Goal: Communication & Community: Answer question/provide support

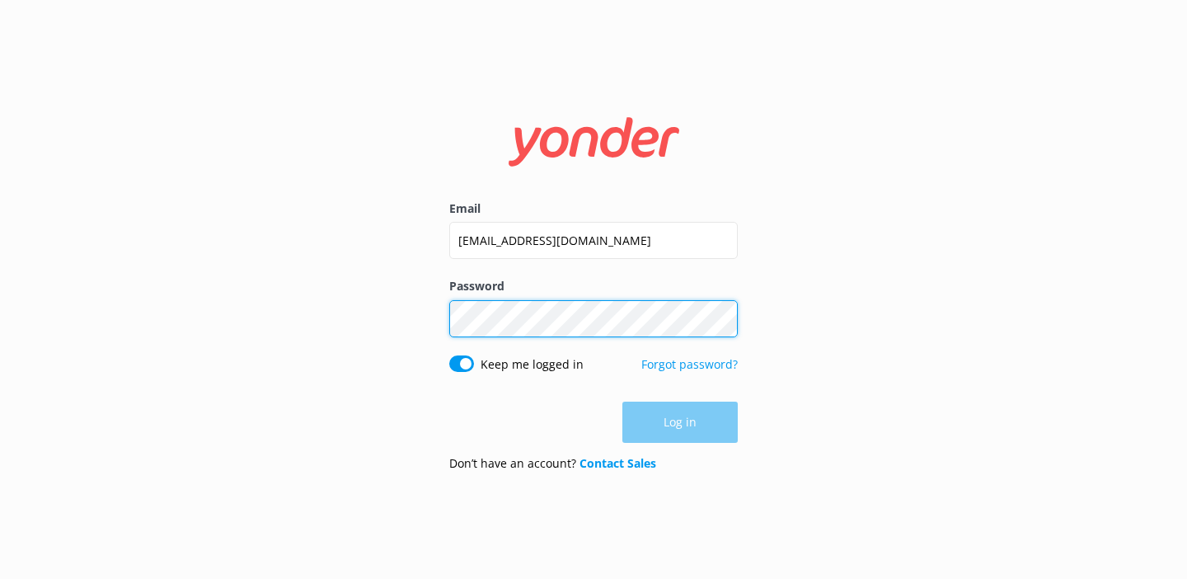
click at [680, 422] on button "Log in" at bounding box center [679, 422] width 115 height 41
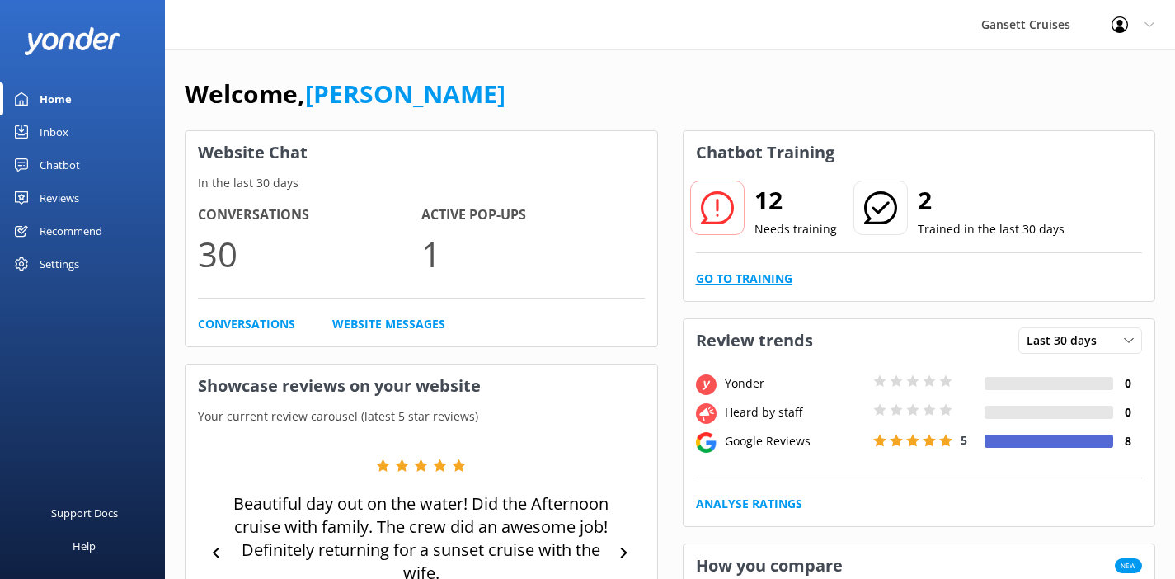
click at [770, 272] on link "Go to Training" at bounding box center [744, 279] width 96 height 18
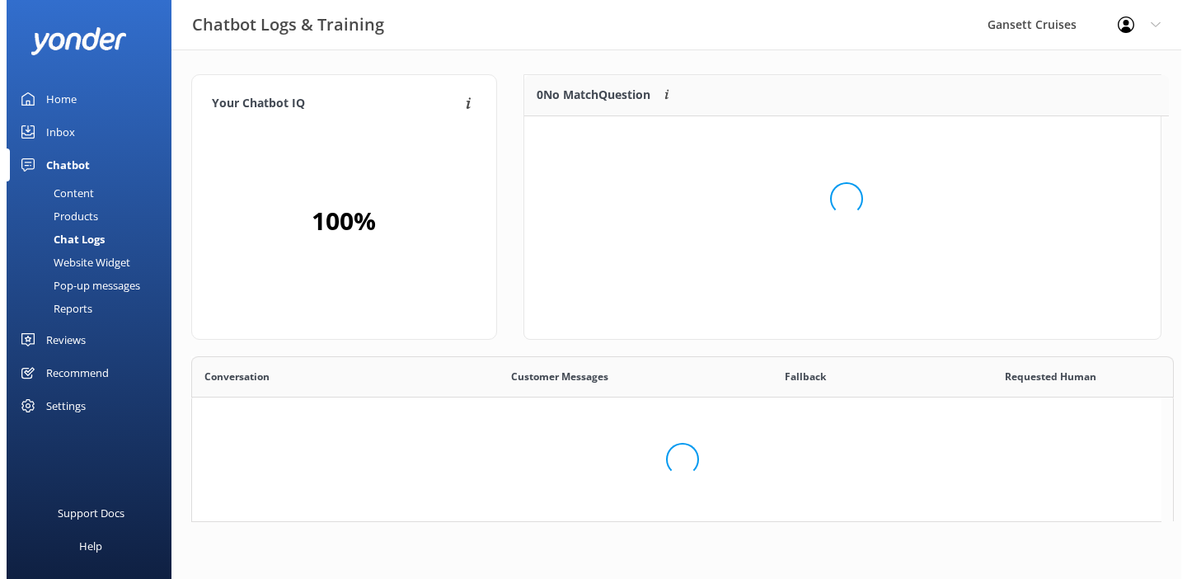
scroll to position [195, 624]
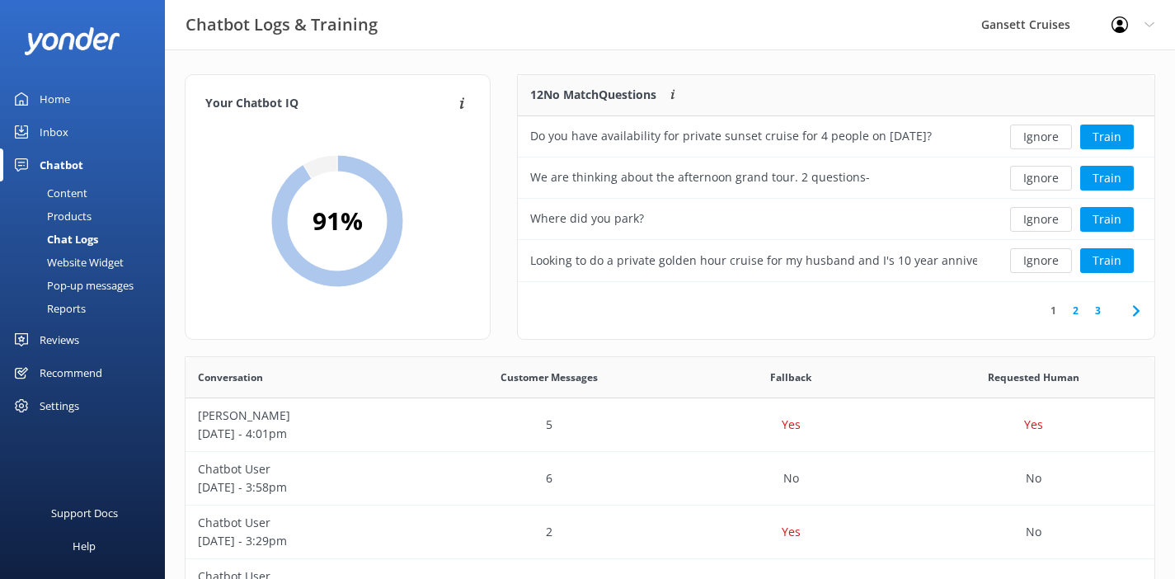
click at [63, 140] on div "Inbox" at bounding box center [54, 131] width 29 height 33
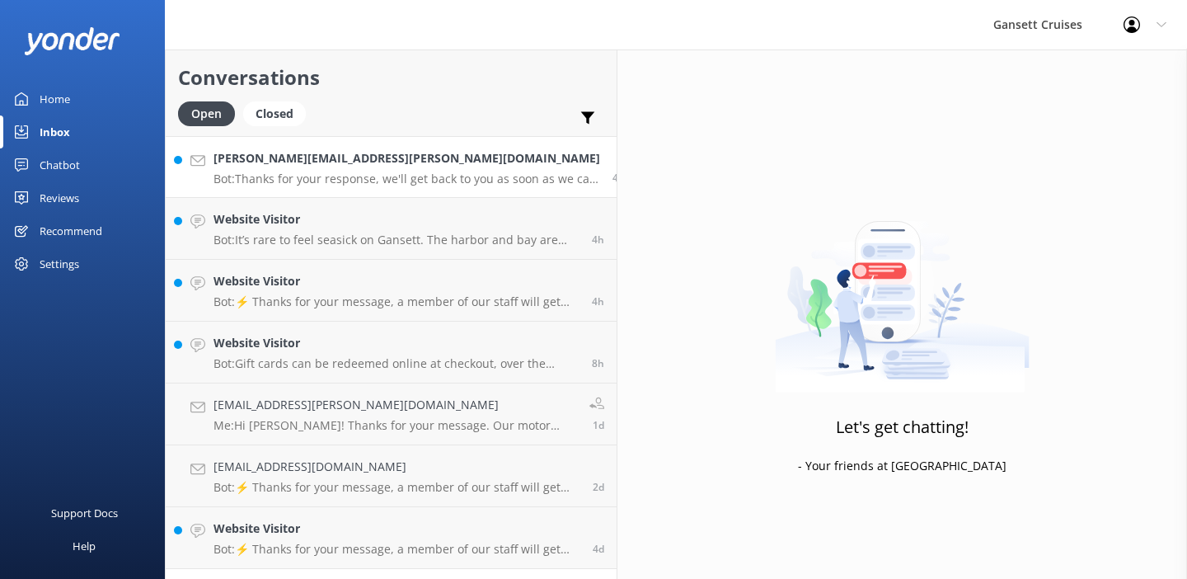
click at [378, 167] on div "[PERSON_NAME][EMAIL_ADDRESS][PERSON_NAME][DOMAIN_NAME] Bot: Thanks for your res…" at bounding box center [407, 166] width 387 height 35
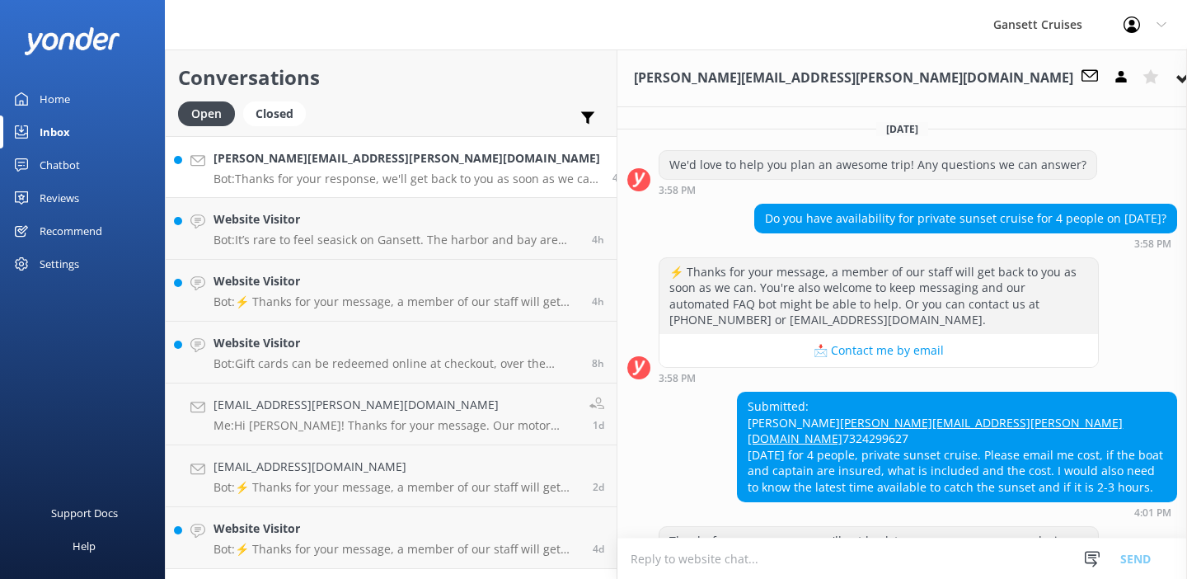
scroll to position [50, 0]
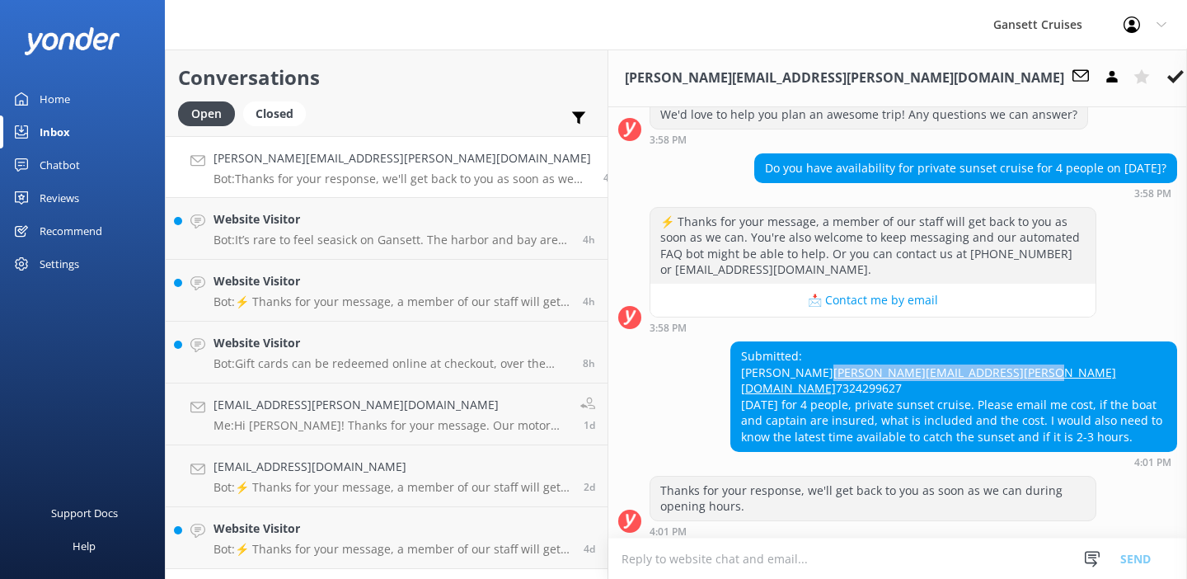
drag, startPoint x: 857, startPoint y: 371, endPoint x: 648, endPoint y: 369, distance: 209.4
click at [731, 369] on div "Submitted: [PERSON_NAME] [PERSON_NAME][EMAIL_ADDRESS][PERSON_NAME][DOMAIN_NAME]…" at bounding box center [953, 396] width 445 height 109
click at [630, 561] on textarea at bounding box center [897, 558] width 579 height 40
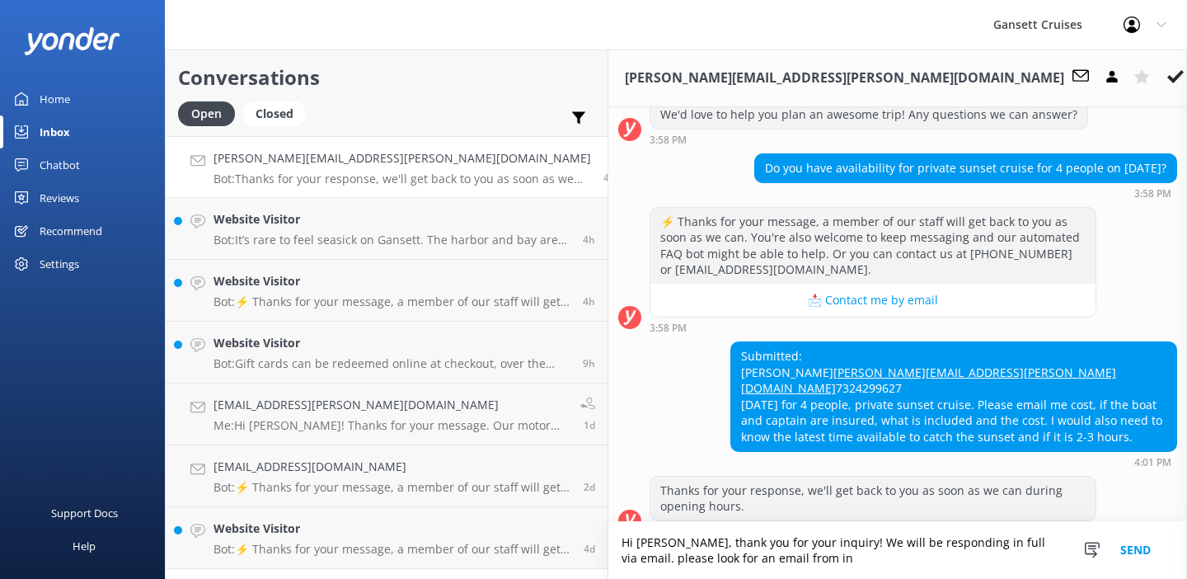
scroll to position [66, 0]
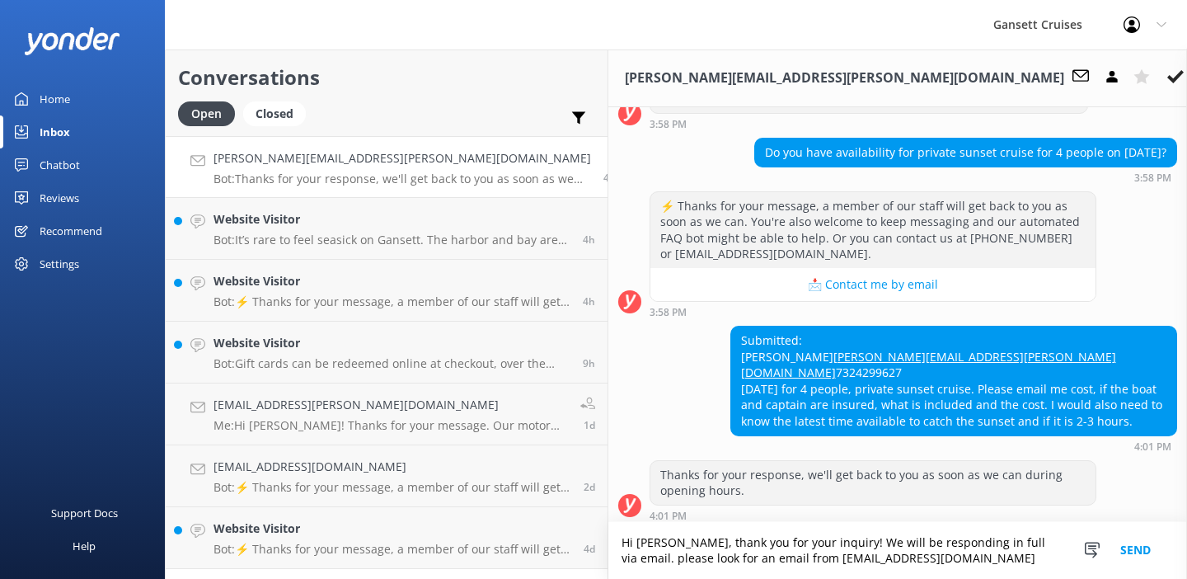
drag, startPoint x: 583, startPoint y: 562, endPoint x: 593, endPoint y: 557, distance: 11.5
click at [608, 561] on textarea "Hi [PERSON_NAME], thank you for your inquiry! We will be responding in full via…" at bounding box center [897, 550] width 579 height 57
click at [692, 558] on textarea "Hi [PERSON_NAME], thank you for your inquiry! We will be responding in full via…" at bounding box center [897, 550] width 579 height 57
click at [918, 543] on textarea "Hi [PERSON_NAME], thank you for your inquiry! We will be responding in full via…" at bounding box center [897, 550] width 579 height 57
click at [745, 564] on textarea "Hi [PERSON_NAME], thank you for your inquiry! We will be responding in full via…" at bounding box center [897, 550] width 579 height 57
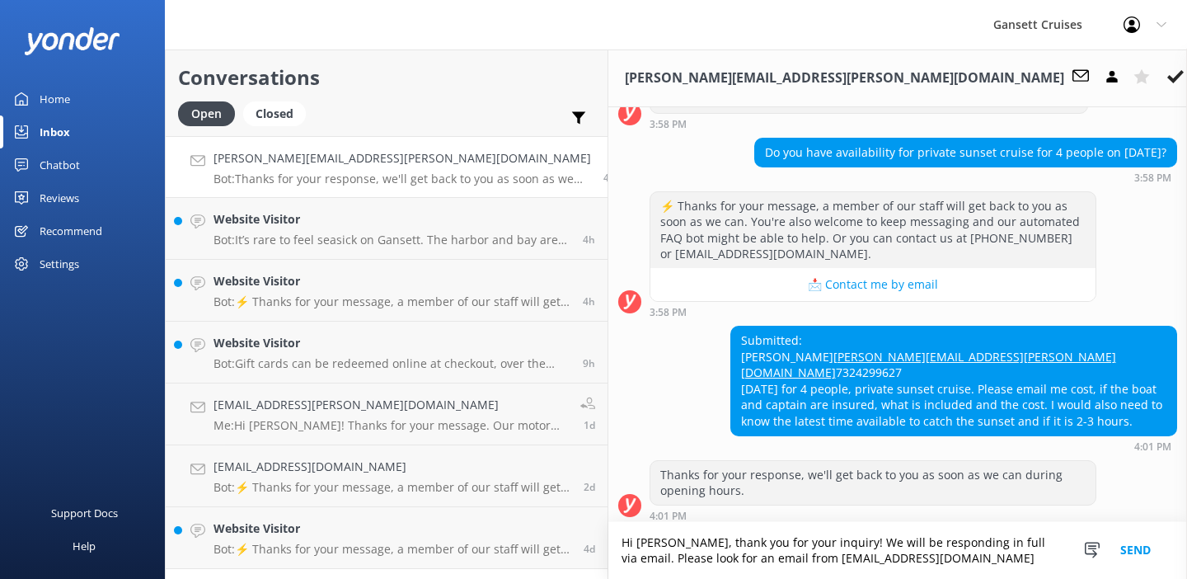
click at [852, 543] on textarea "Hi [PERSON_NAME], thank you for your inquiry! We will be responding in full via…" at bounding box center [897, 550] width 579 height 57
drag, startPoint x: 861, startPoint y: 546, endPoint x: 827, endPoint y: 543, distance: 33.9
click at [827, 543] on textarea "Hi [PERSON_NAME], thank you for your inquiry! We will be responding in full via…" at bounding box center [897, 550] width 579 height 57
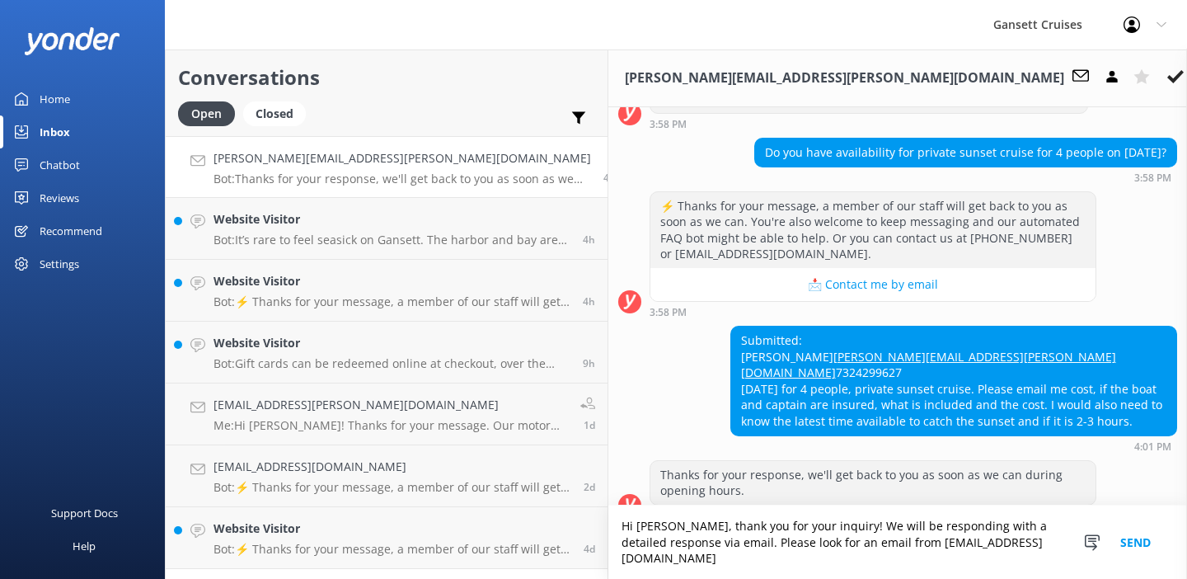
type textarea "Hi [PERSON_NAME], thank you for your inquiry! We will be responding with a deta…"
click at [1125, 546] on button "Send" at bounding box center [1136, 541] width 62 height 73
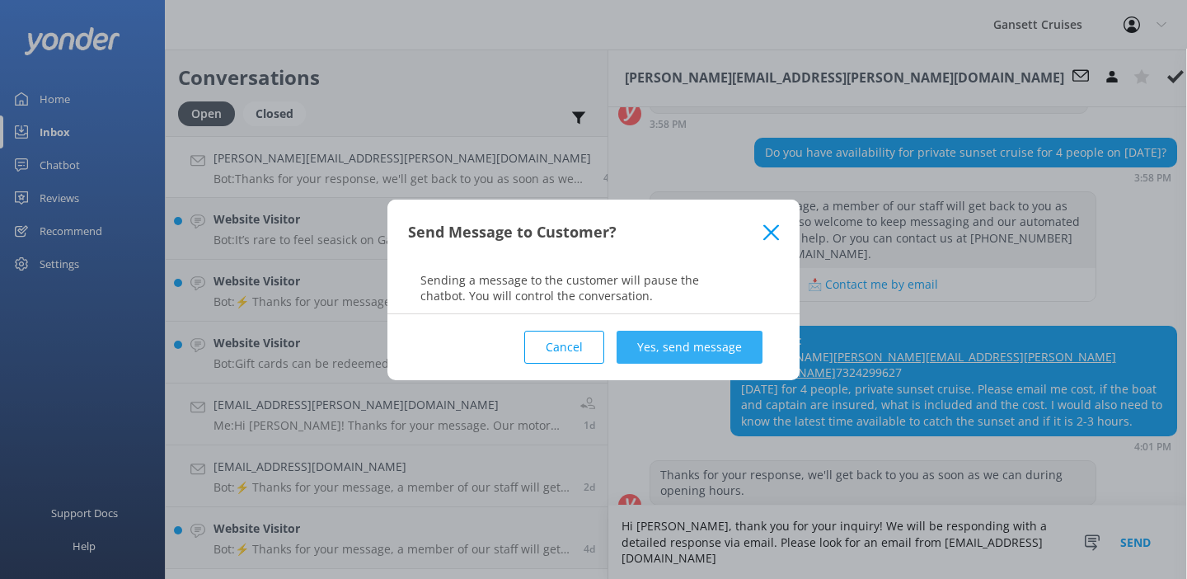
click at [673, 348] on button "Yes, send message" at bounding box center [690, 347] width 146 height 33
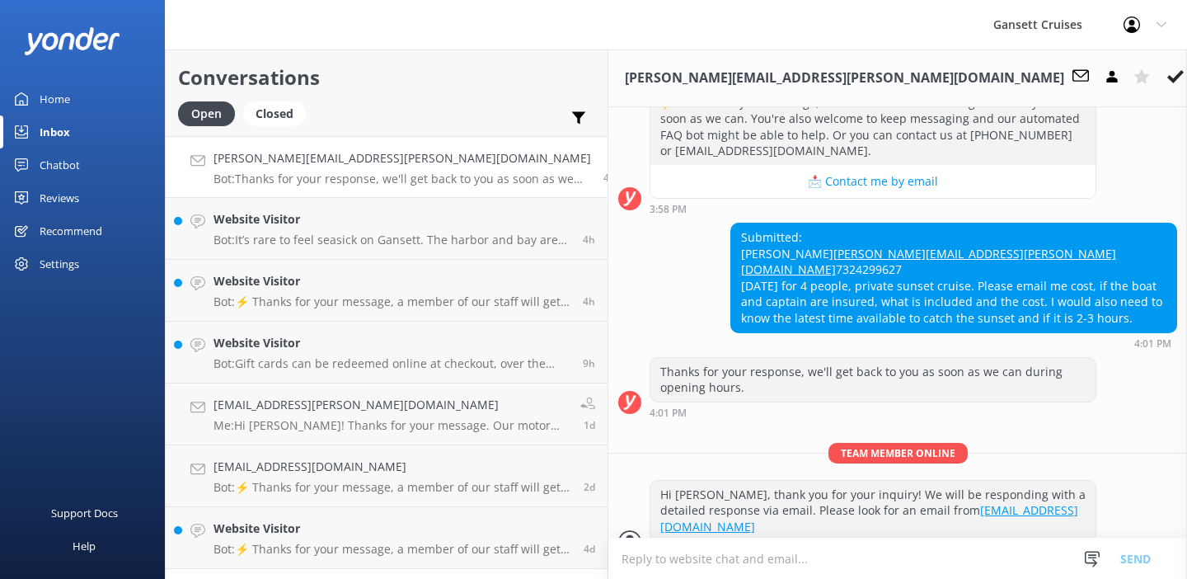
scroll to position [172, 0]
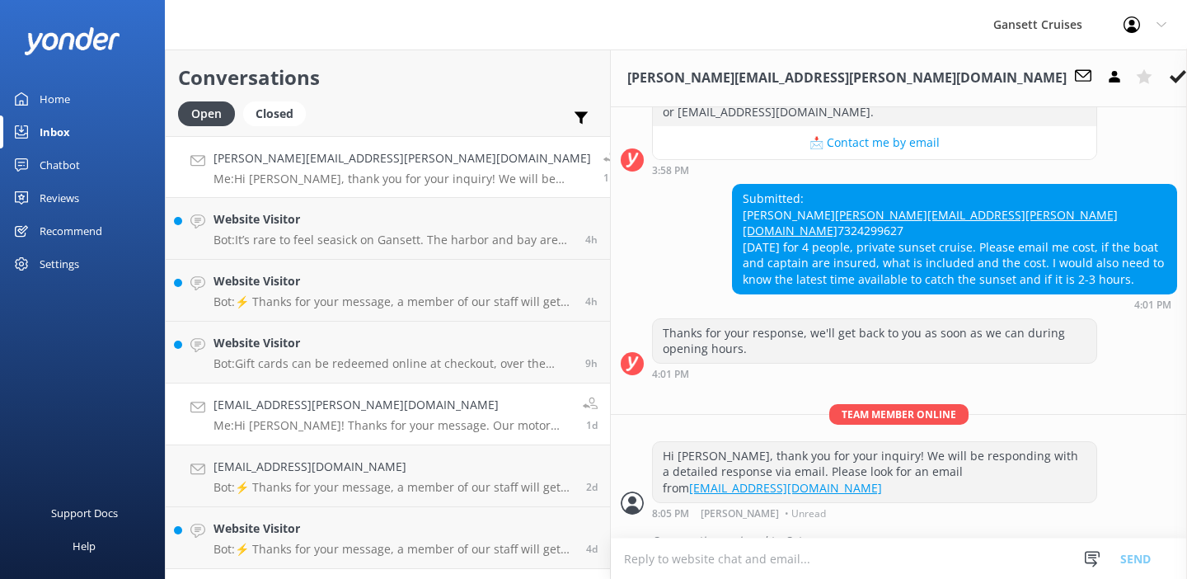
click at [350, 399] on h4 "[EMAIL_ADDRESS][PERSON_NAME][DOMAIN_NAME]" at bounding box center [392, 405] width 357 height 18
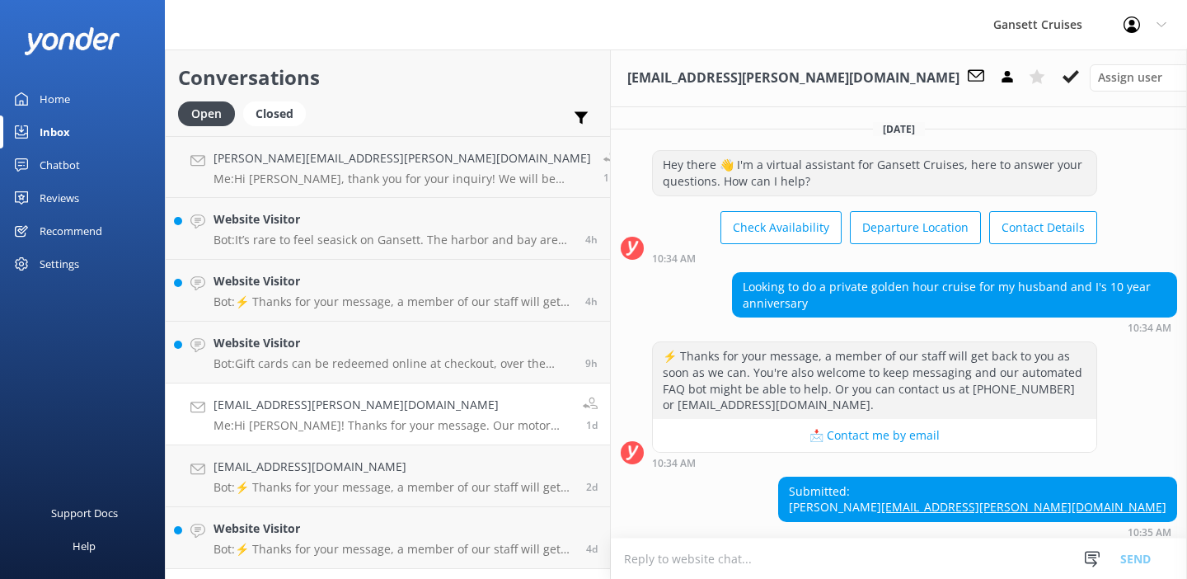
scroll to position [244, 0]
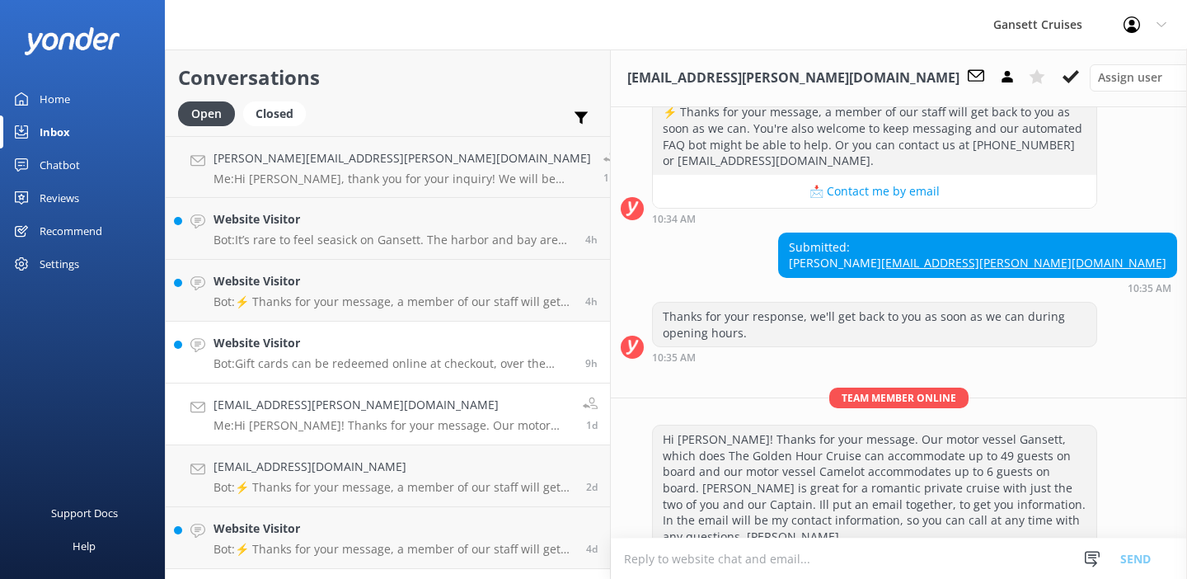
click at [312, 351] on h4 "Website Visitor" at bounding box center [393, 343] width 359 height 18
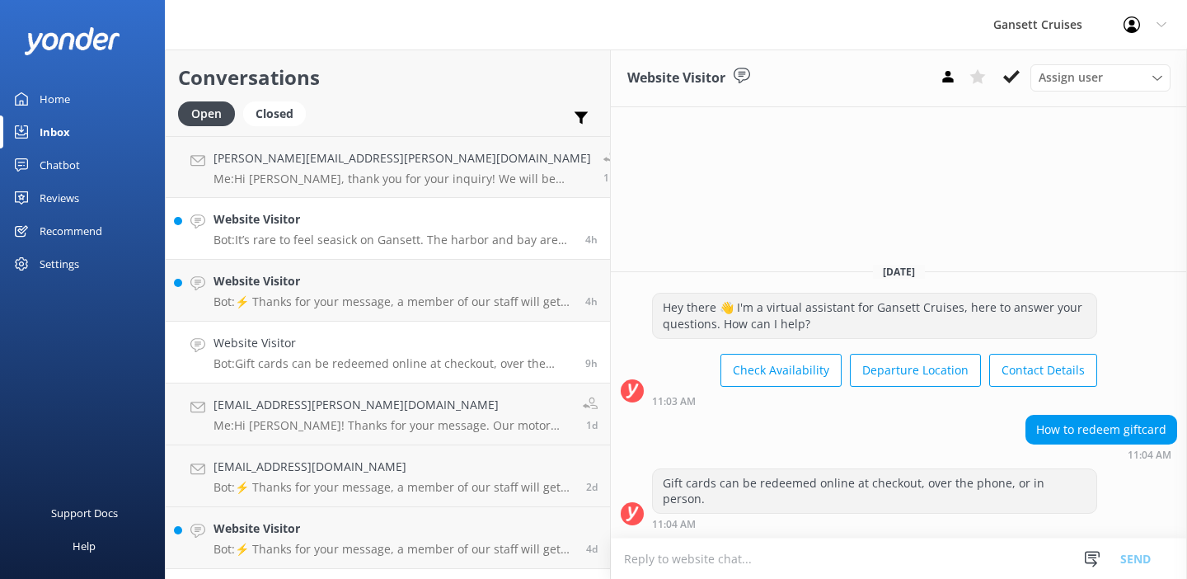
click at [309, 231] on div "Website Visitor Bot: It’s rare to feel seasick on Gansett. The harbor and bay a…" at bounding box center [393, 228] width 359 height 36
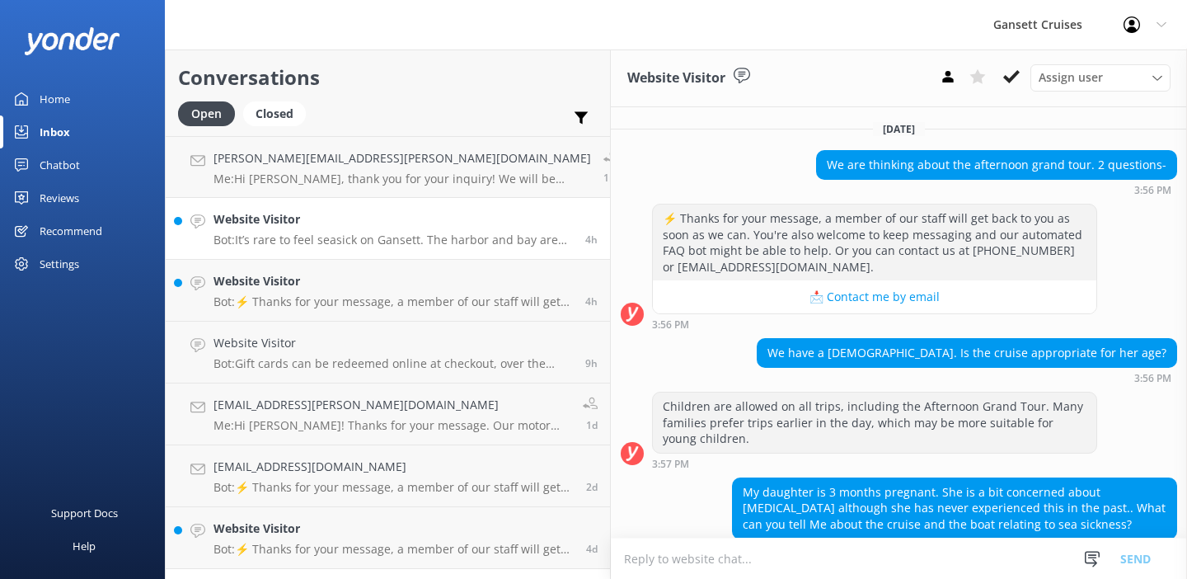
scroll to position [56, 0]
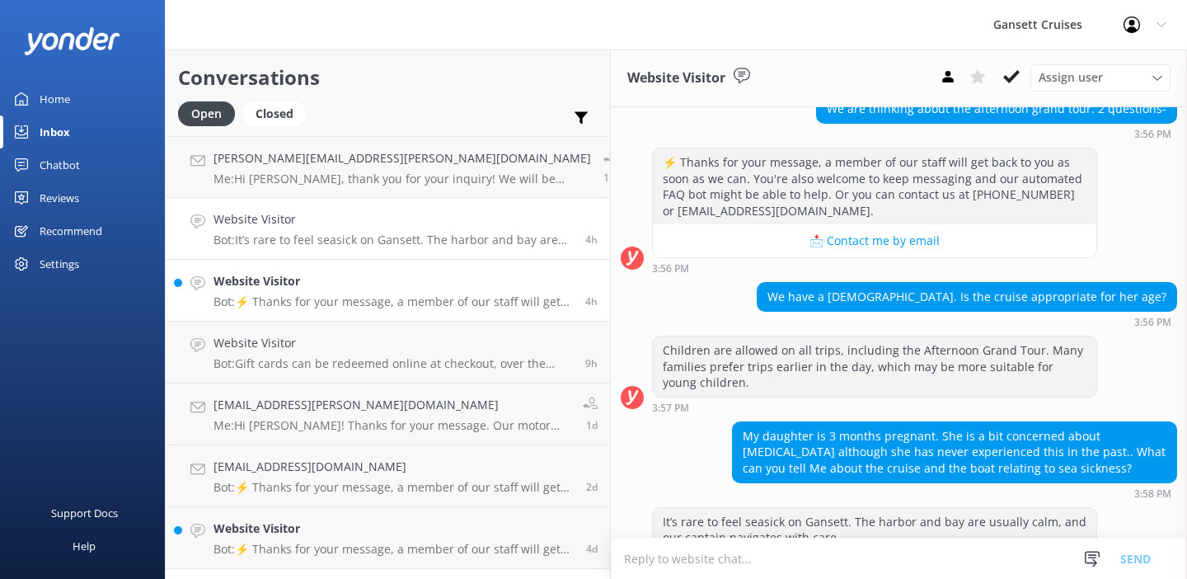
click at [284, 301] on p "Bot: ⚡ Thanks for your message, a member of our staff will get back to you as s…" at bounding box center [393, 301] width 359 height 15
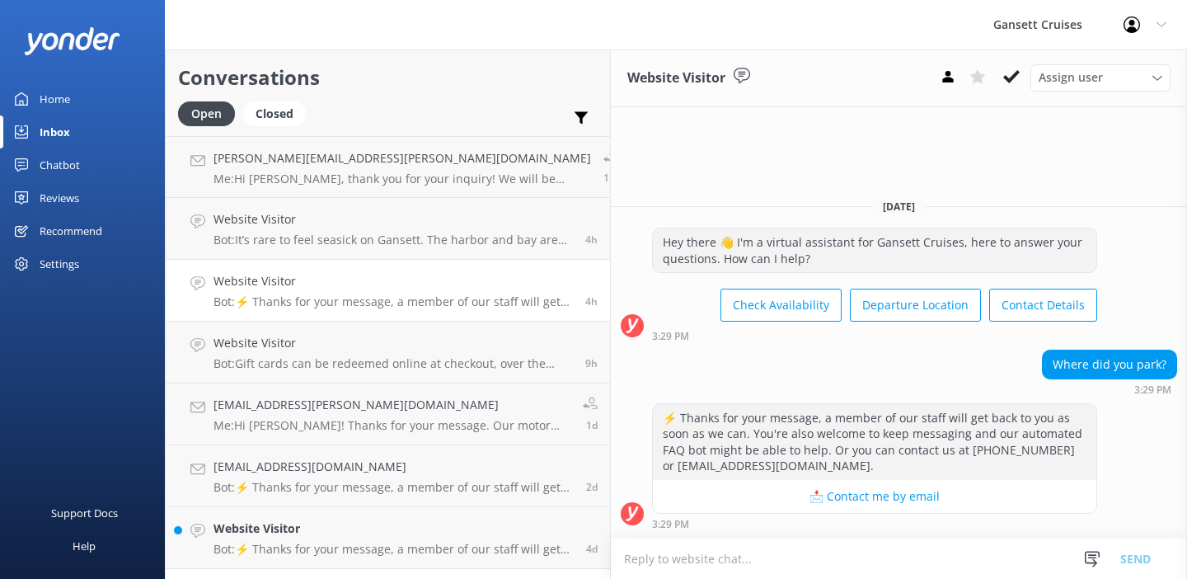
click at [719, 552] on textarea at bounding box center [899, 558] width 576 height 40
type textarea "Hi there,"
click at [317, 547] on p "Bot: ⚡ Thanks for your message, a member of our staff will get back to you as s…" at bounding box center [394, 549] width 360 height 15
click at [287, 172] on p "Me: Hi [PERSON_NAME], thank you for your inquiry! We will be responding with a …" at bounding box center [403, 178] width 378 height 15
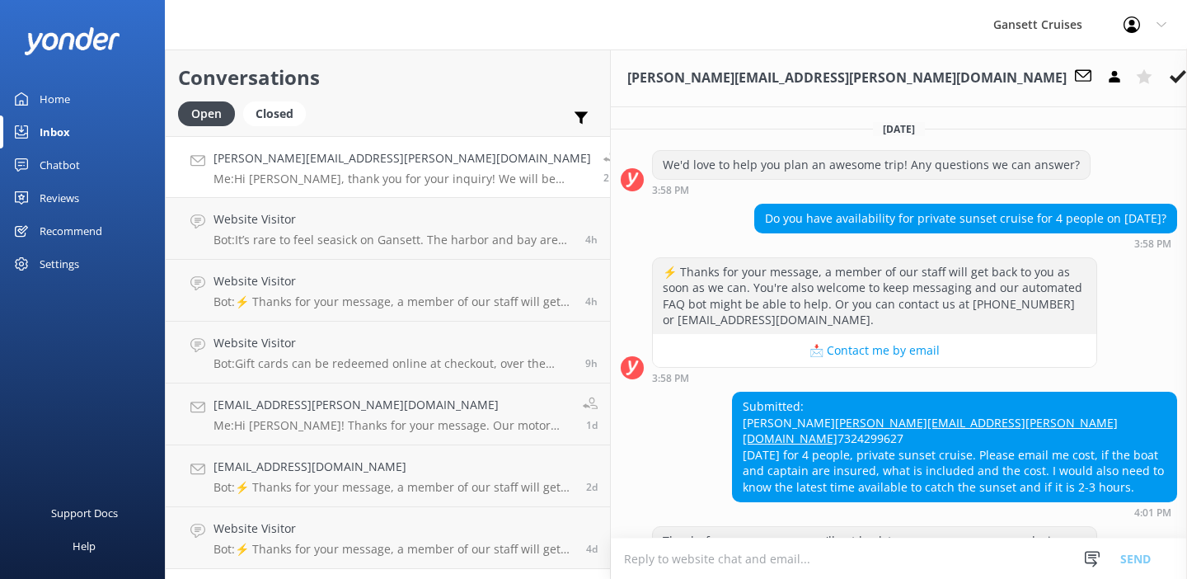
scroll to position [208, 0]
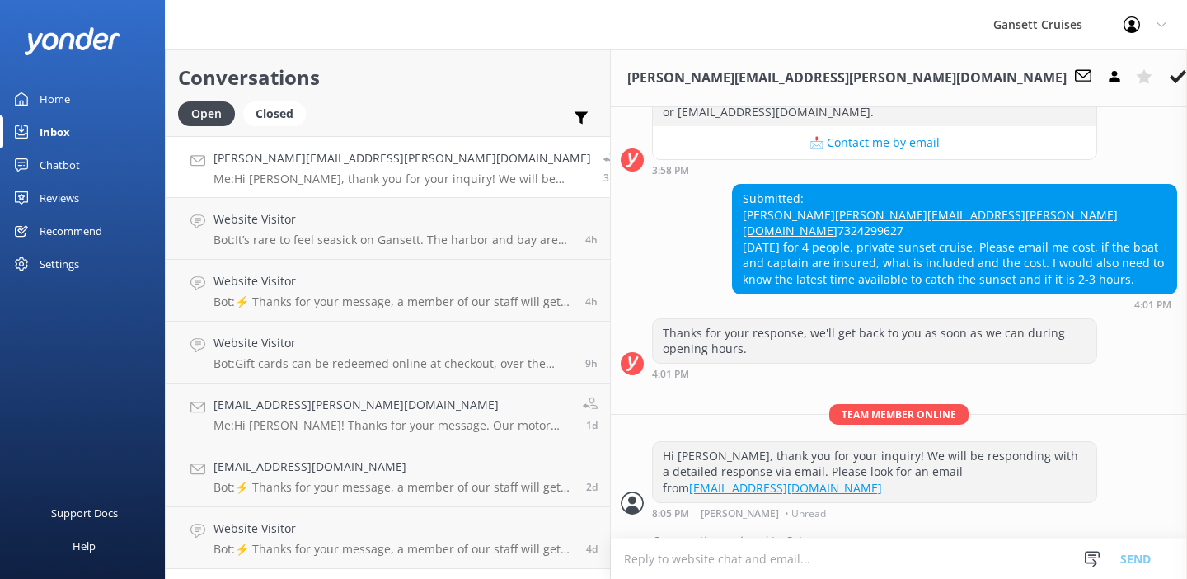
click at [346, 172] on p "Me: Hi [PERSON_NAME], thank you for your inquiry! We will be responding with a …" at bounding box center [403, 178] width 378 height 15
click at [1170, 75] on icon at bounding box center [1178, 76] width 16 height 16
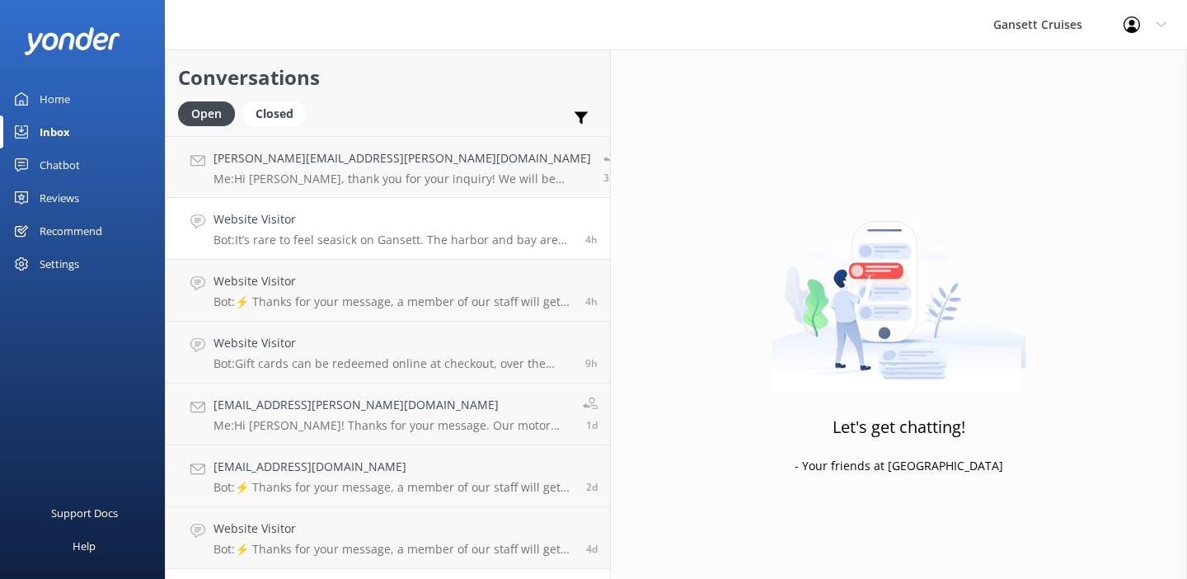
click at [343, 228] on div "Website Visitor Bot: It’s rare to feel seasick on Gansett. The harbor and bay a…" at bounding box center [393, 228] width 359 height 36
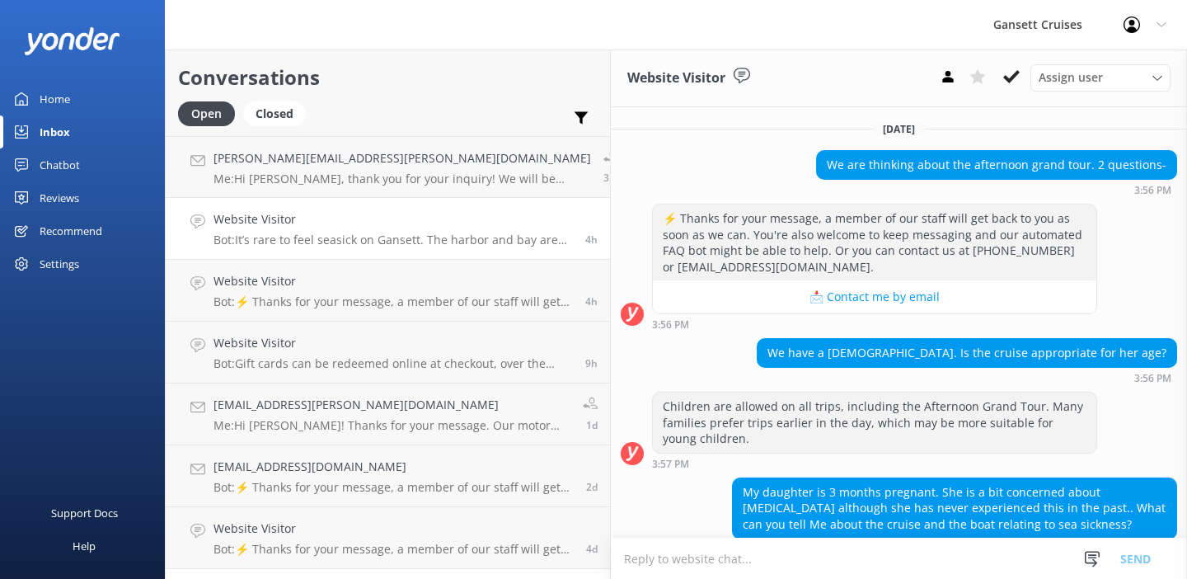
scroll to position [56, 0]
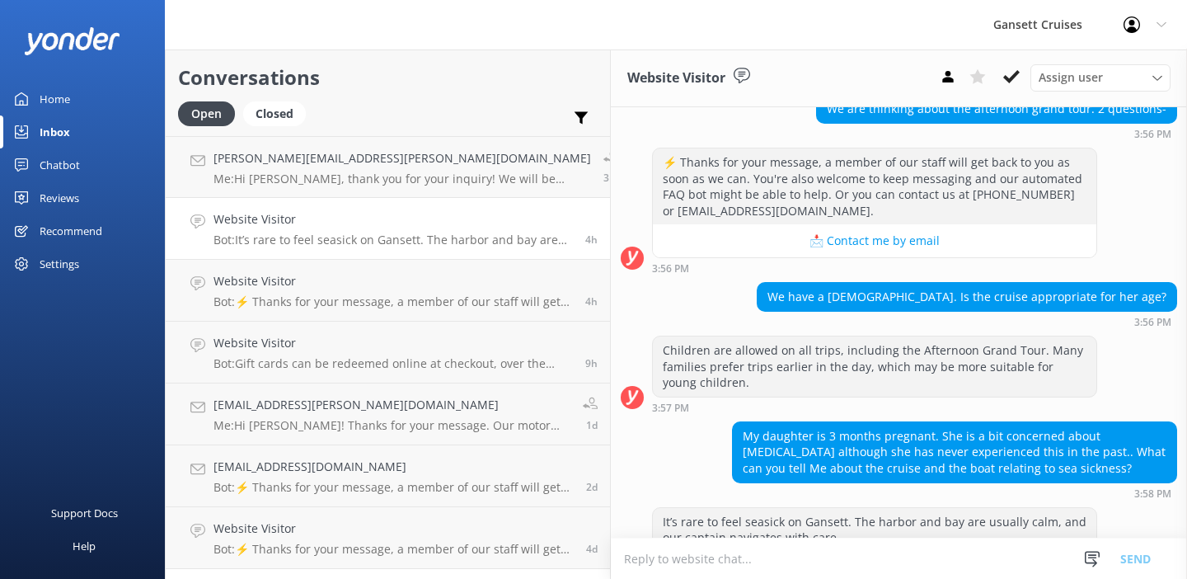
click at [347, 233] on p "Bot: It’s rare to feel seasick on Gansett. The harbor and bay are usually calm,…" at bounding box center [393, 240] width 359 height 15
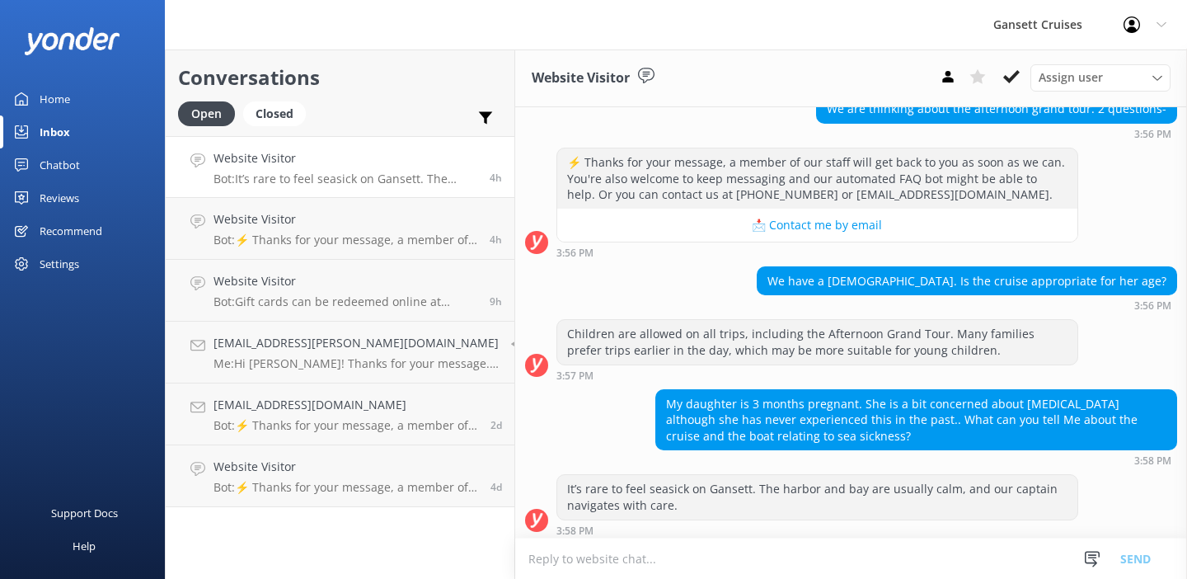
click at [341, 162] on h4 "Website Visitor" at bounding box center [346, 158] width 264 height 18
click at [1020, 80] on button at bounding box center [1012, 76] width 30 height 25
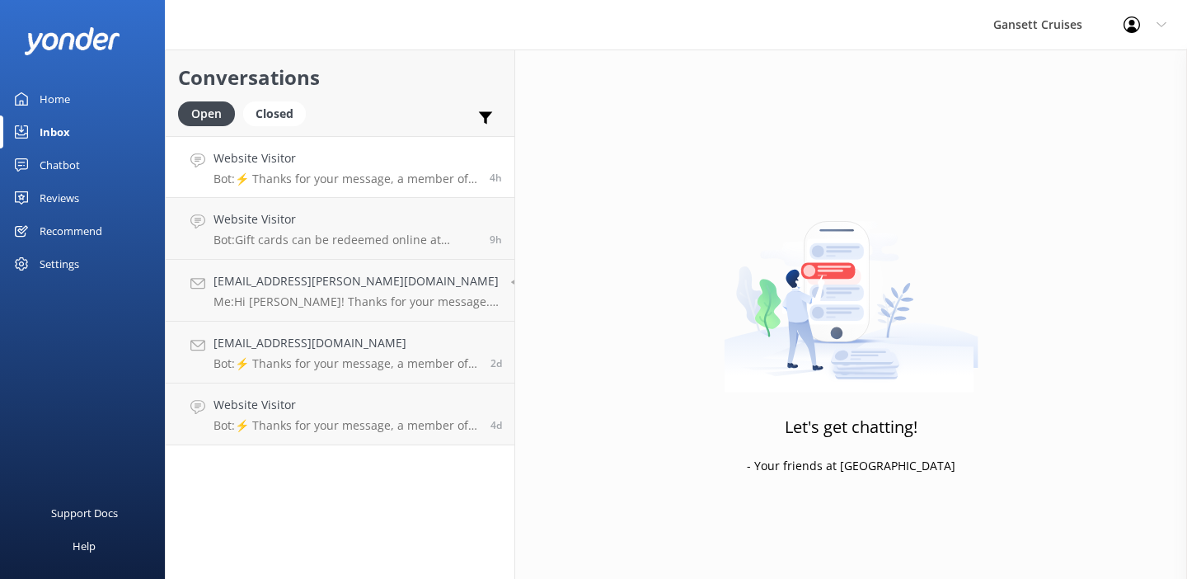
click at [381, 177] on p "Bot: ⚡ Thanks for your message, a member of our staff will get back to you as s…" at bounding box center [346, 178] width 264 height 15
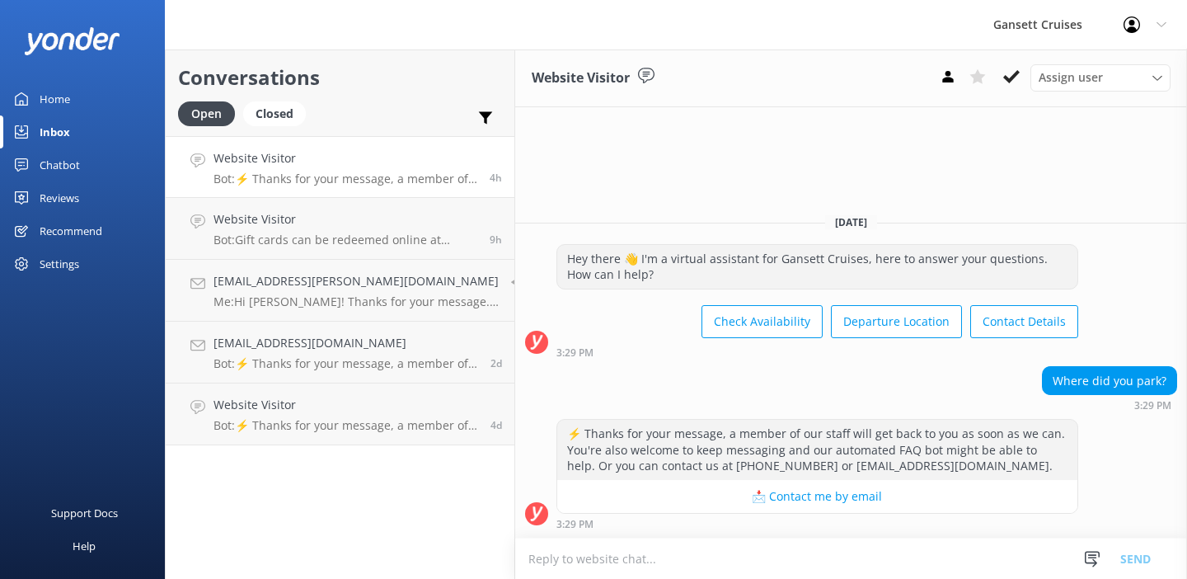
click at [667, 554] on textarea at bounding box center [851, 558] width 672 height 40
type textarea "E"
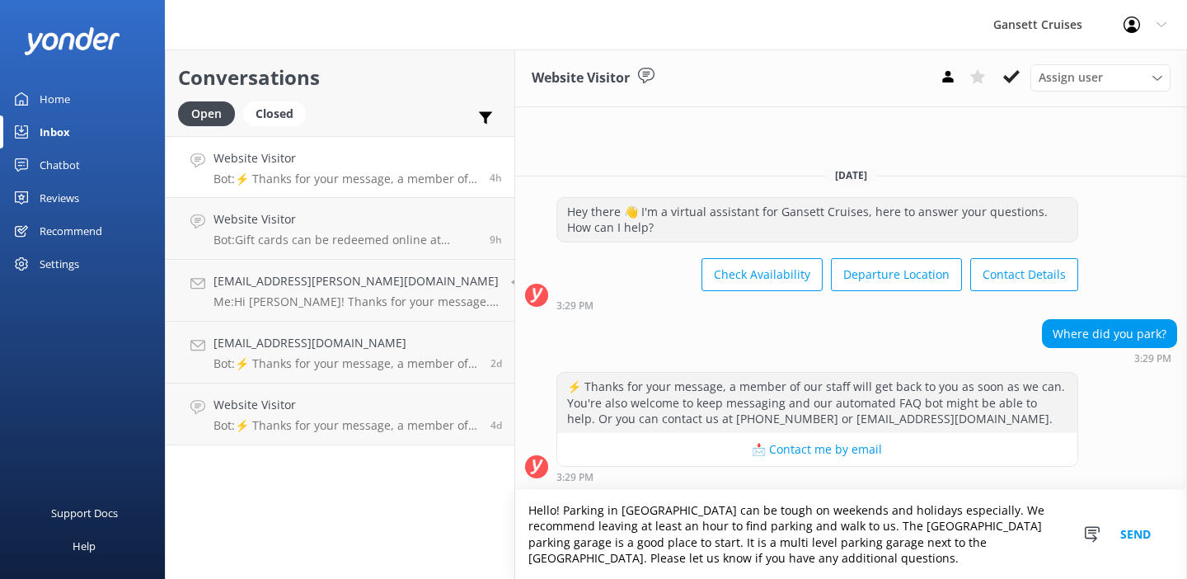
click at [918, 545] on textarea "Hello! Parking in [GEOGRAPHIC_DATA] can be tough on weekends and holidays espec…" at bounding box center [851, 534] width 672 height 89
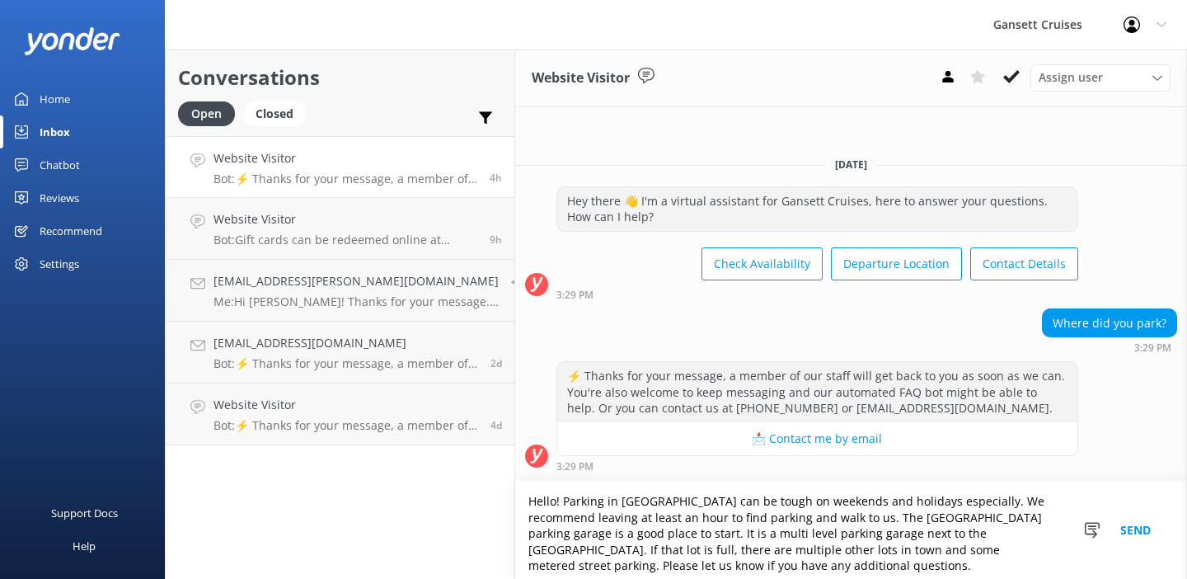
type textarea "Hello! Parking in [GEOGRAPHIC_DATA] can be tough on weekends and holidays espec…"
click at [1125, 527] on button "Send" at bounding box center [1136, 530] width 62 height 98
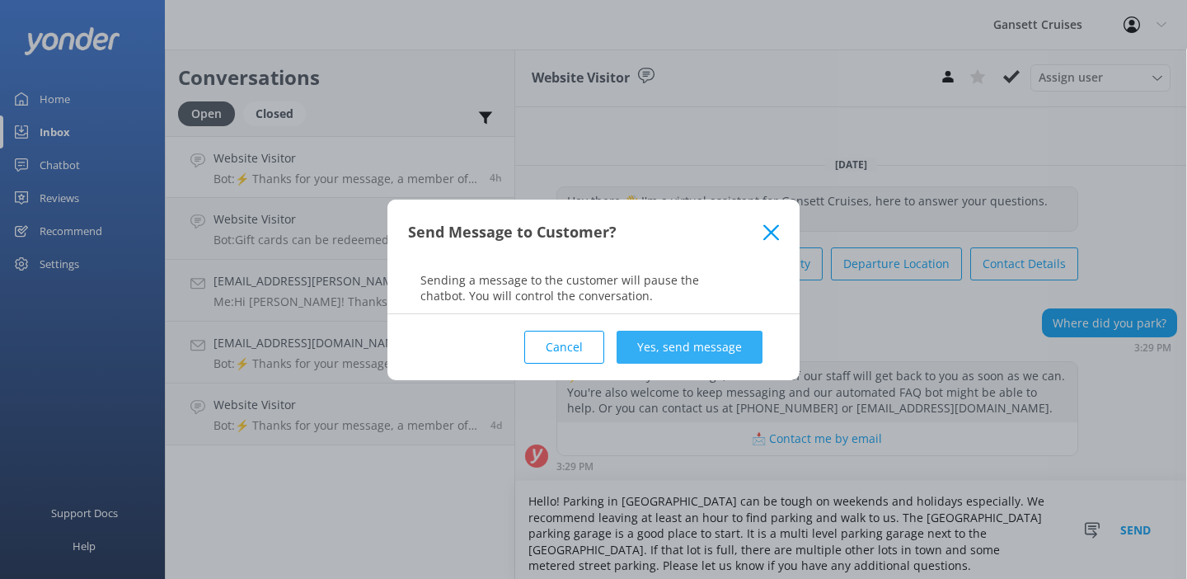
click at [689, 345] on button "Yes, send message" at bounding box center [690, 347] width 146 height 33
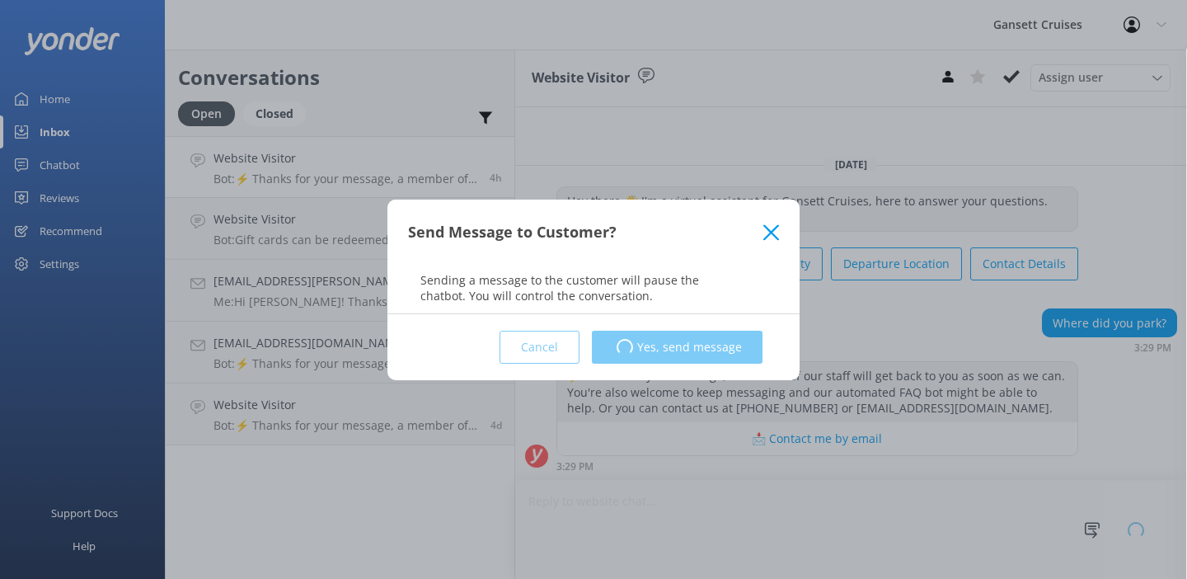
scroll to position [124, 0]
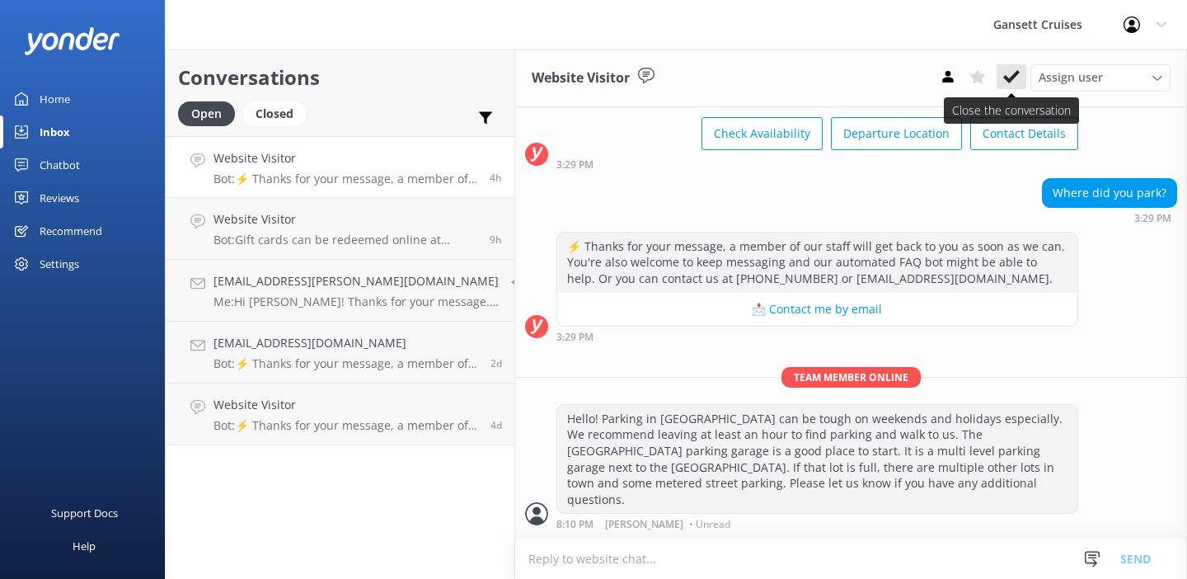
click at [1010, 73] on icon at bounding box center [1011, 76] width 16 height 16
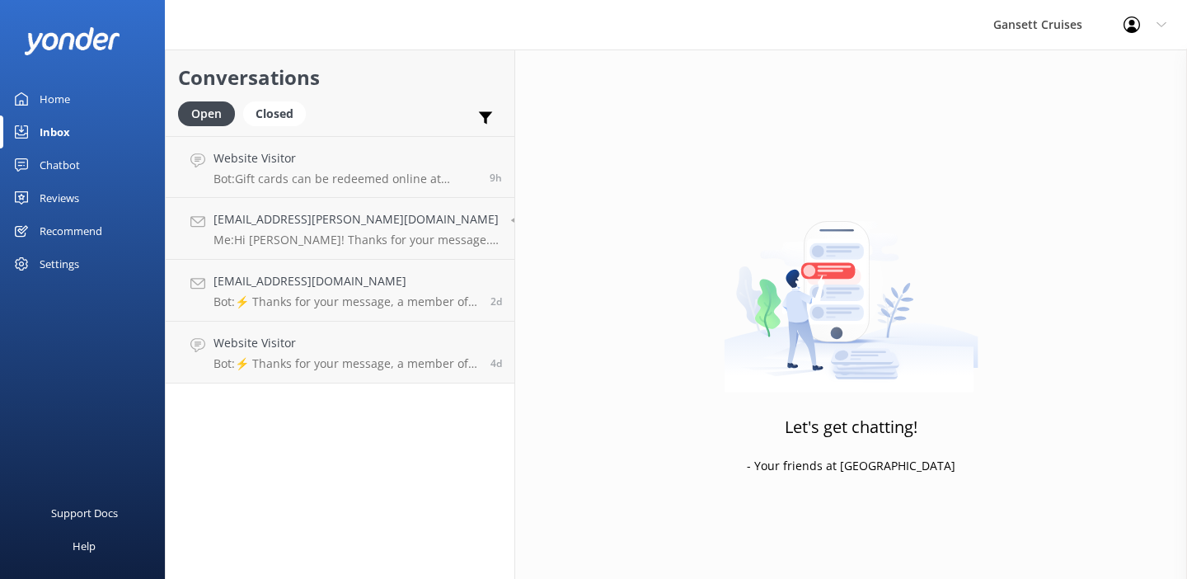
click at [303, 175] on p "Bot: Gift cards can be redeemed online at checkout, over the phone, or in perso…" at bounding box center [346, 178] width 264 height 15
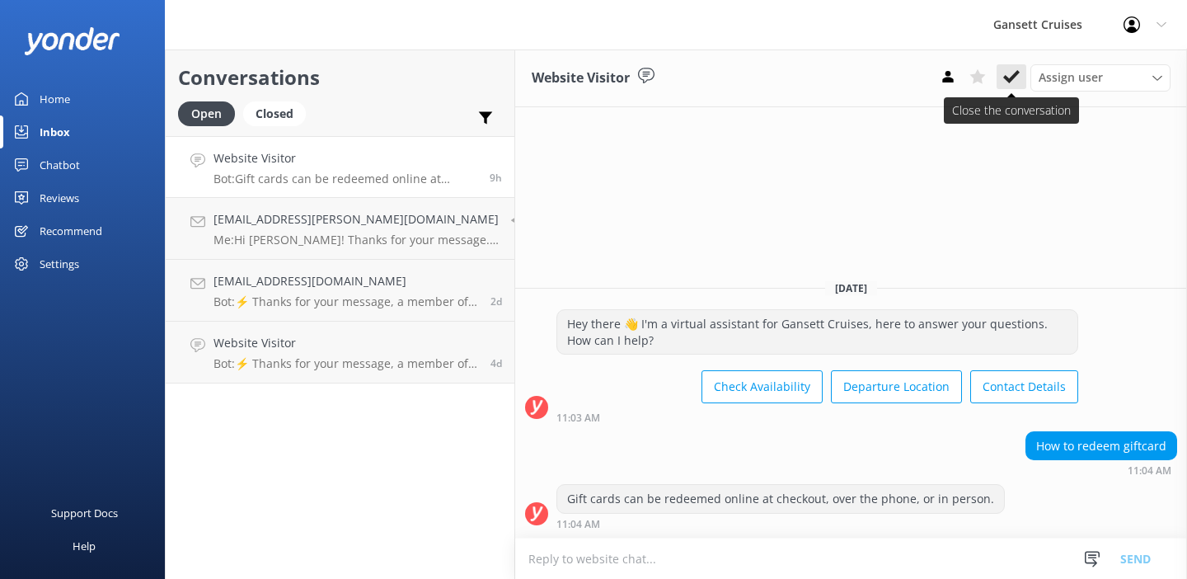
click at [1018, 84] on icon at bounding box center [1011, 76] width 16 height 16
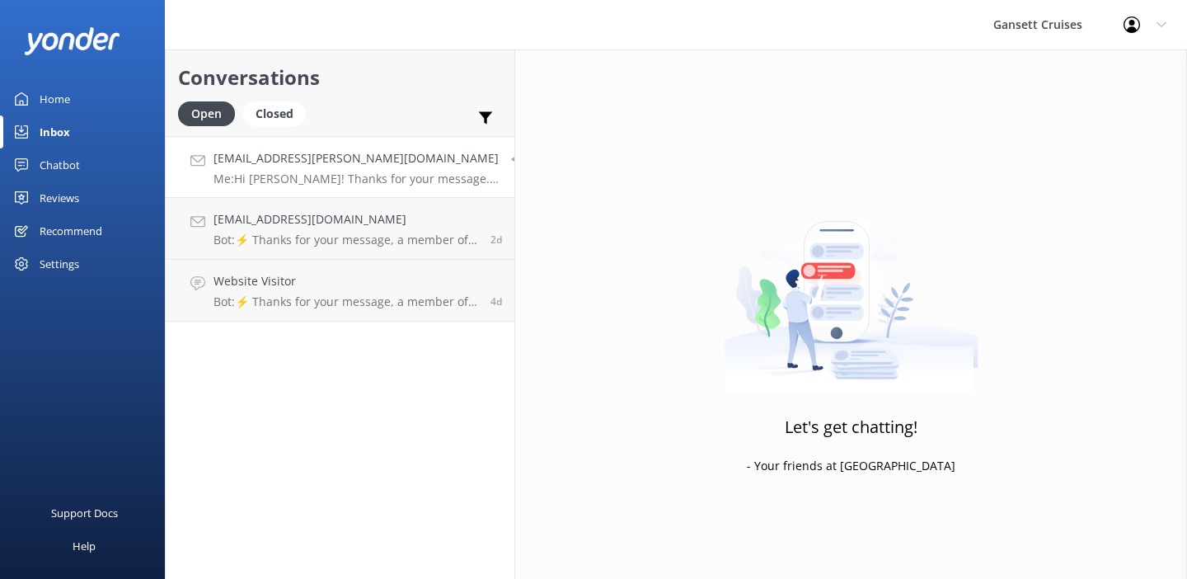
click at [361, 176] on p "Me: Hi Bree! Thanks for your message. Our motor vessel Gansett, which does The …" at bounding box center [356, 178] width 285 height 15
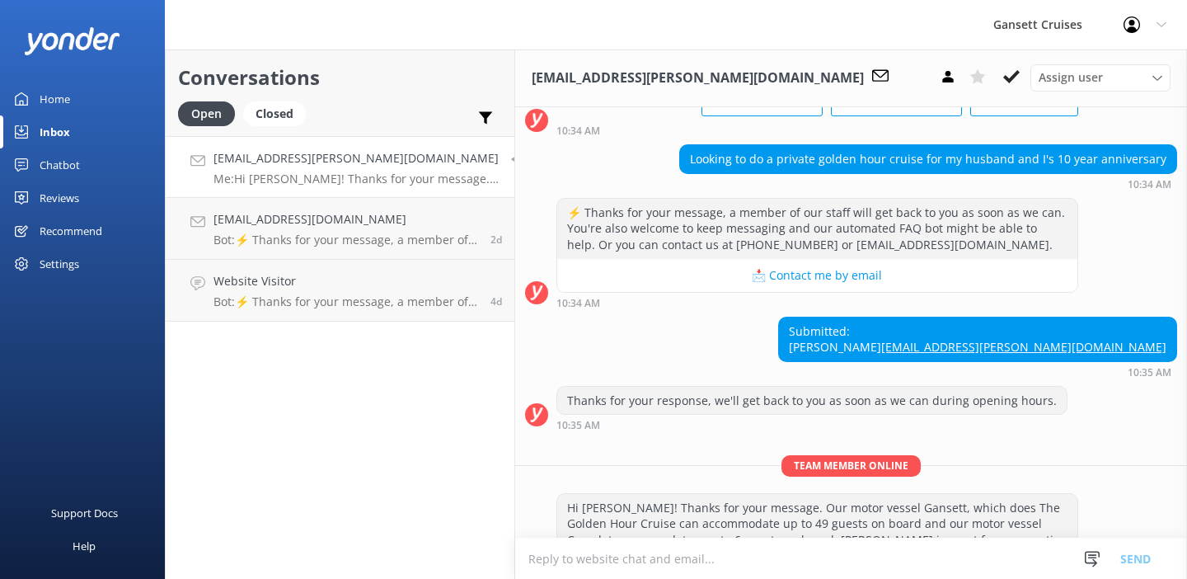
scroll to position [244, 0]
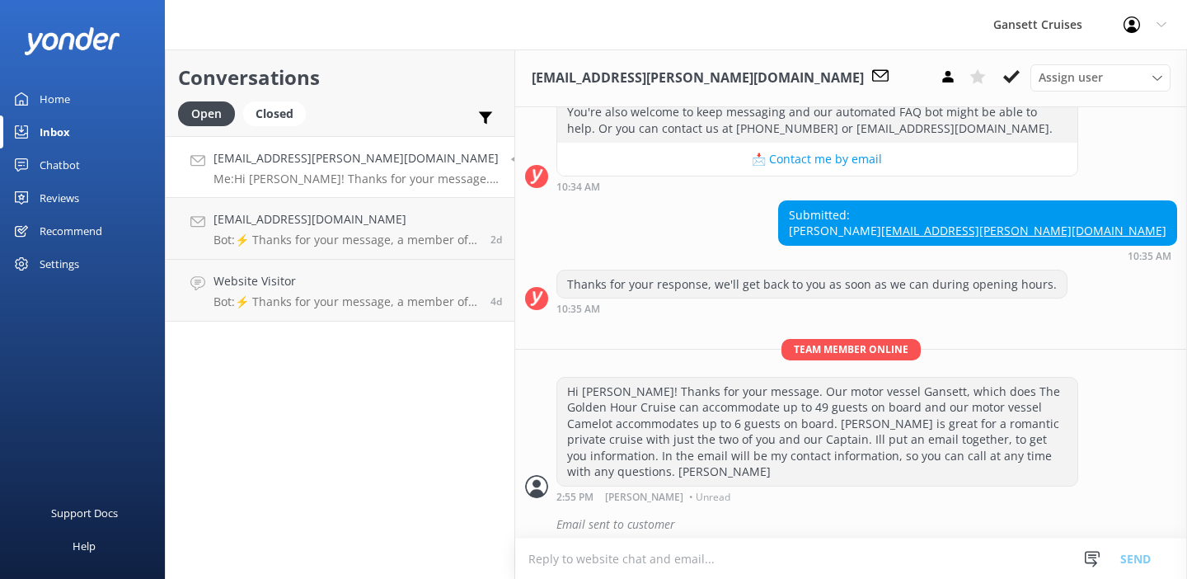
click at [383, 179] on p "Me: Hi Bree! Thanks for your message. Our motor vessel Gansett, which does The …" at bounding box center [356, 178] width 285 height 15
click at [1011, 75] on icon at bounding box center [1011, 76] width 16 height 16
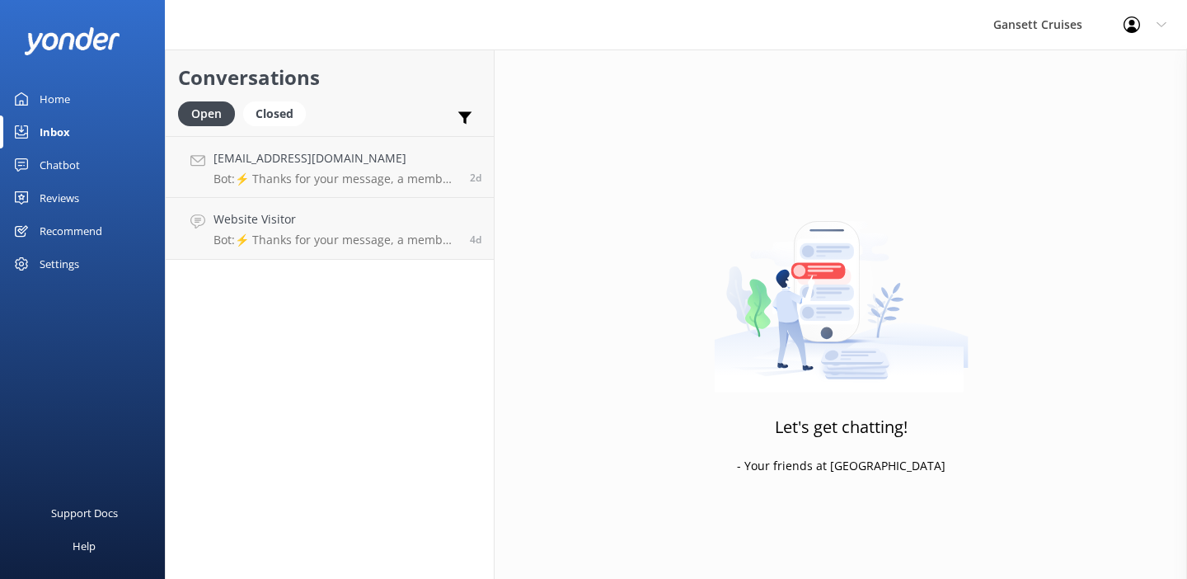
click at [362, 171] on div "[EMAIL_ADDRESS][DOMAIN_NAME] Bot: ⚡ Thanks for your message, a member of our st…" at bounding box center [336, 166] width 244 height 35
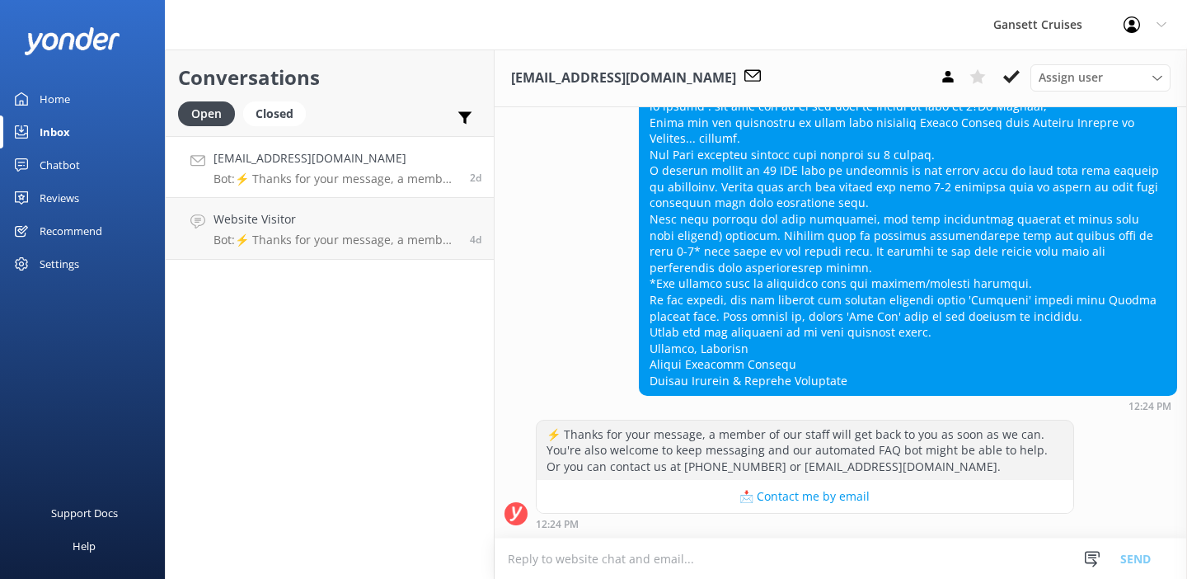
scroll to position [193, 0]
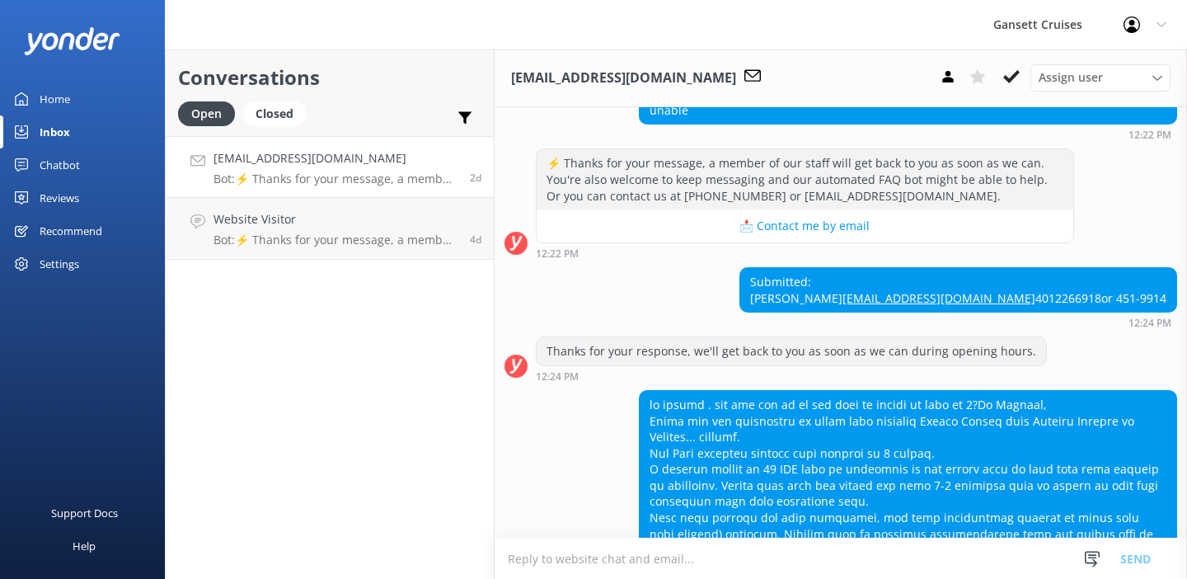
drag, startPoint x: 1078, startPoint y: 294, endPoint x: 1002, endPoint y: 294, distance: 75.9
click at [1002, 294] on div "Submitted: [PERSON_NAME] [EMAIL_ADDRESS][DOMAIN_NAME] 4012266918or 451-9914" at bounding box center [958, 290] width 436 height 44
copy div "[PERSON_NAME]"
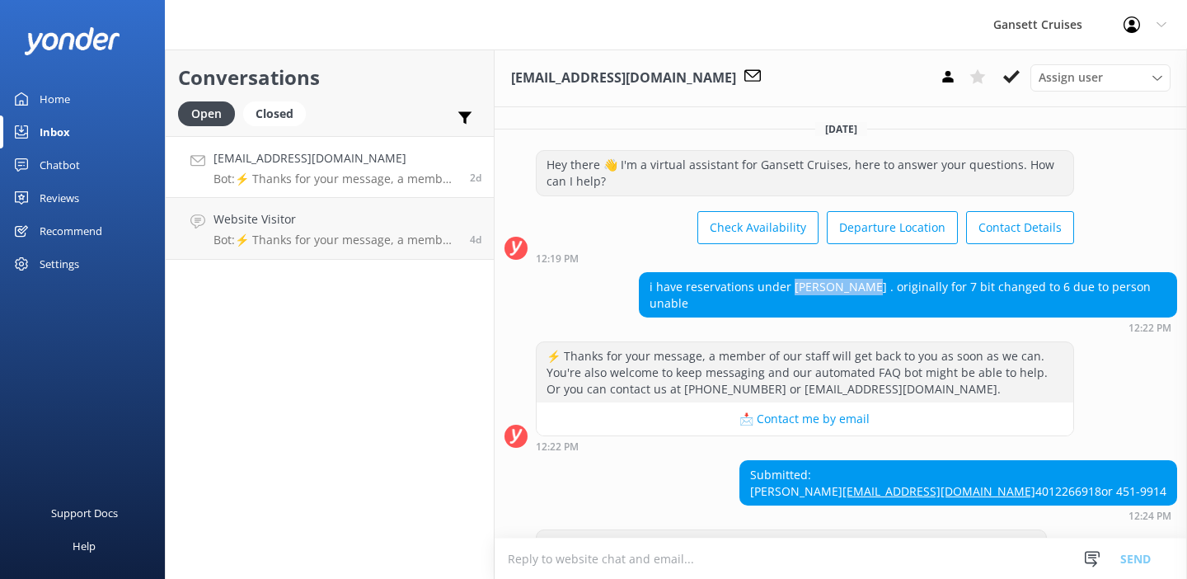
drag, startPoint x: 859, startPoint y: 285, endPoint x: 787, endPoint y: 287, distance: 71.8
click at [787, 287] on div "i have reservations under [PERSON_NAME] . originally for 7 bit changed to 6 due…" at bounding box center [908, 295] width 537 height 44
copy div "[PERSON_NAME]"
click at [720, 553] on textarea at bounding box center [841, 558] width 693 height 40
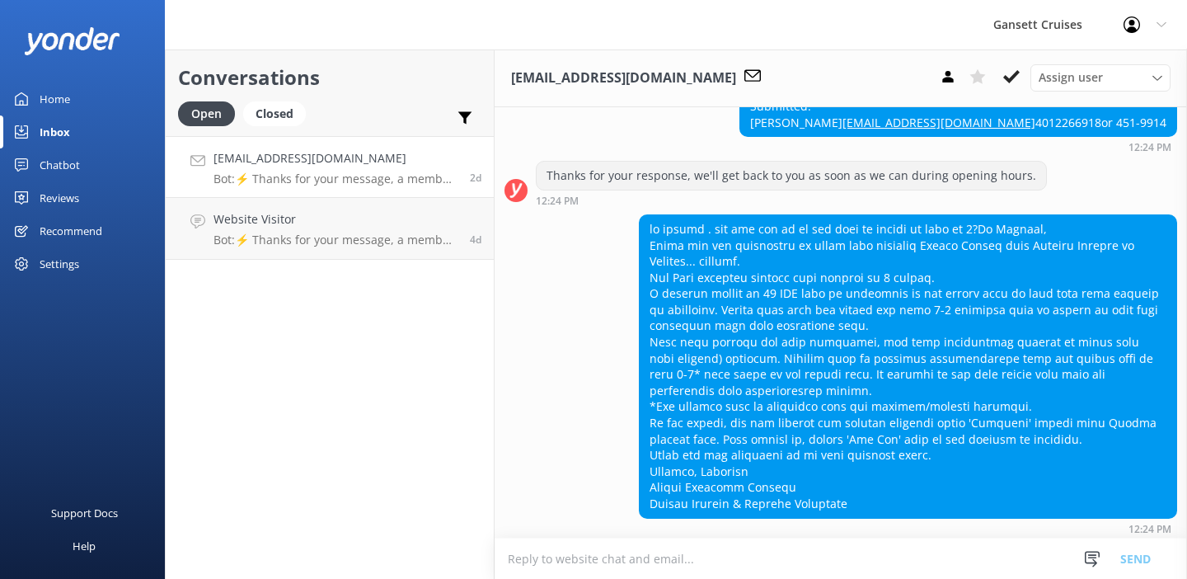
scroll to position [507, 0]
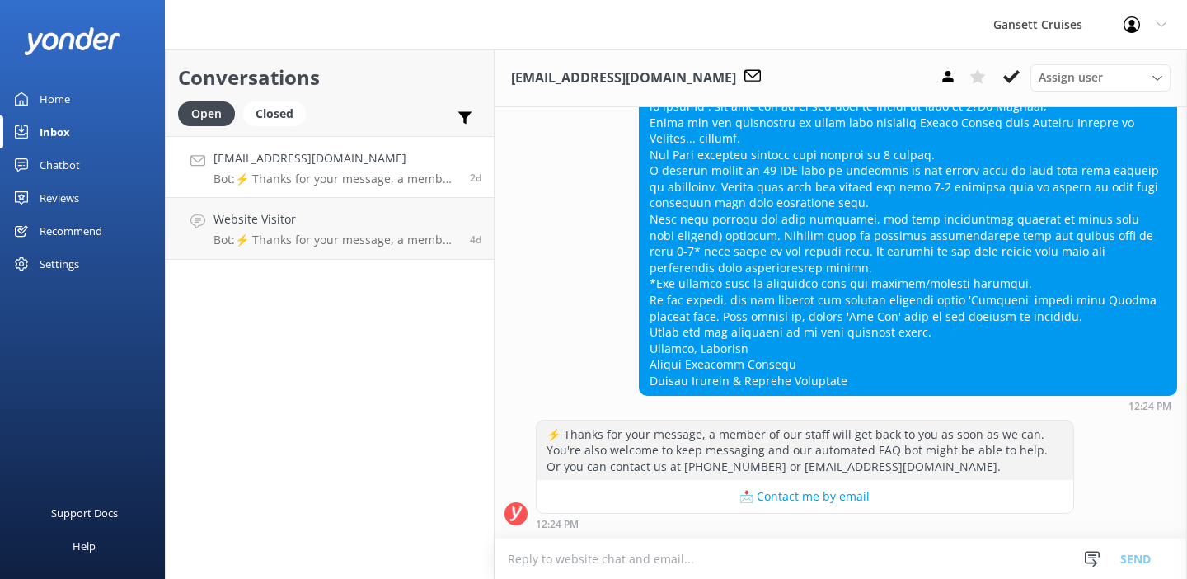
click at [619, 559] on textarea at bounding box center [841, 558] width 693 height 40
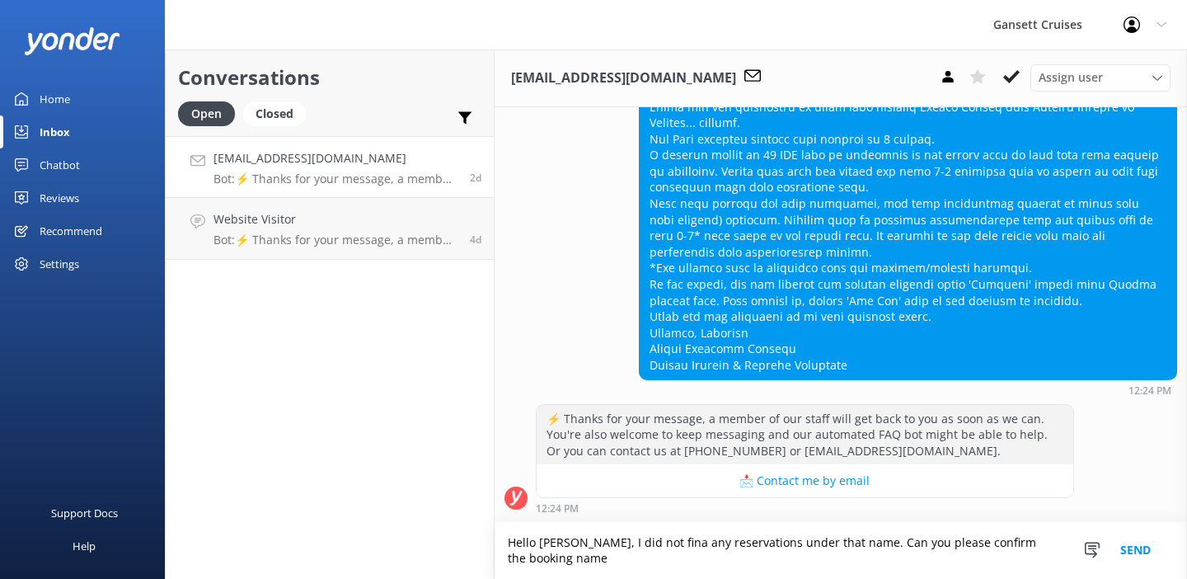
scroll to position [523, 0]
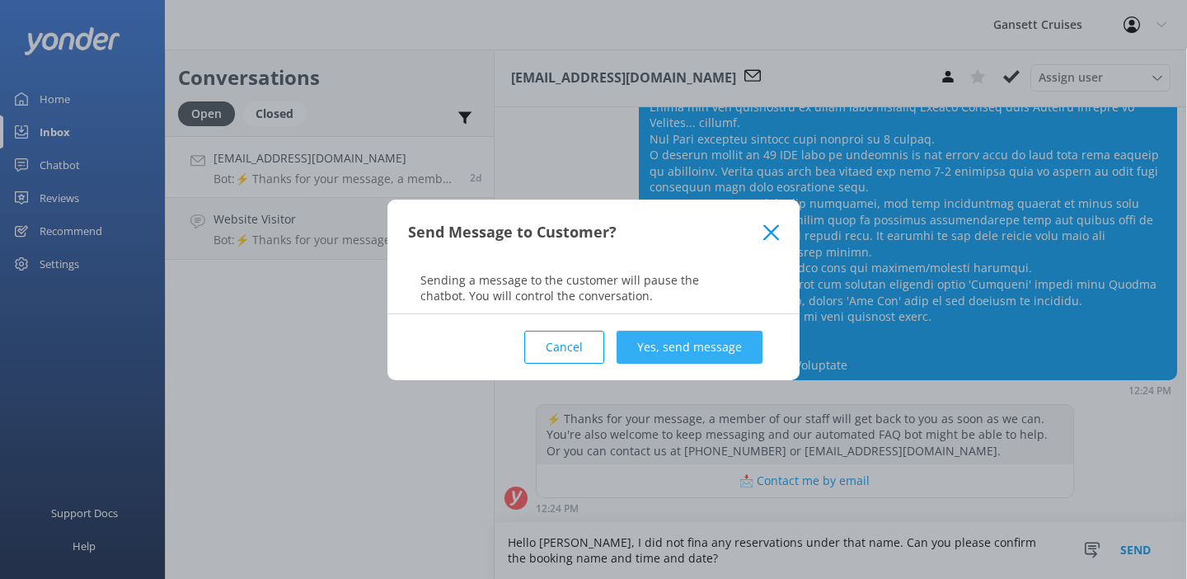
type textarea "Hello [PERSON_NAME], I did not fina any reservations under that name. Can you p…"
click at [712, 349] on button "Yes, send message" at bounding box center [690, 347] width 146 height 33
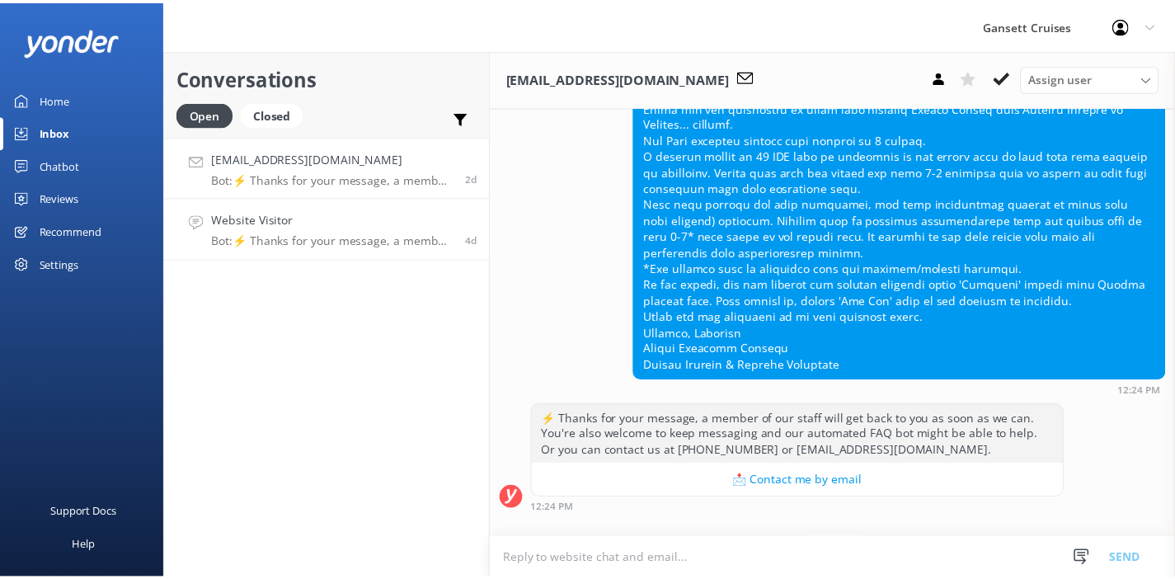
scroll to position [660, 0]
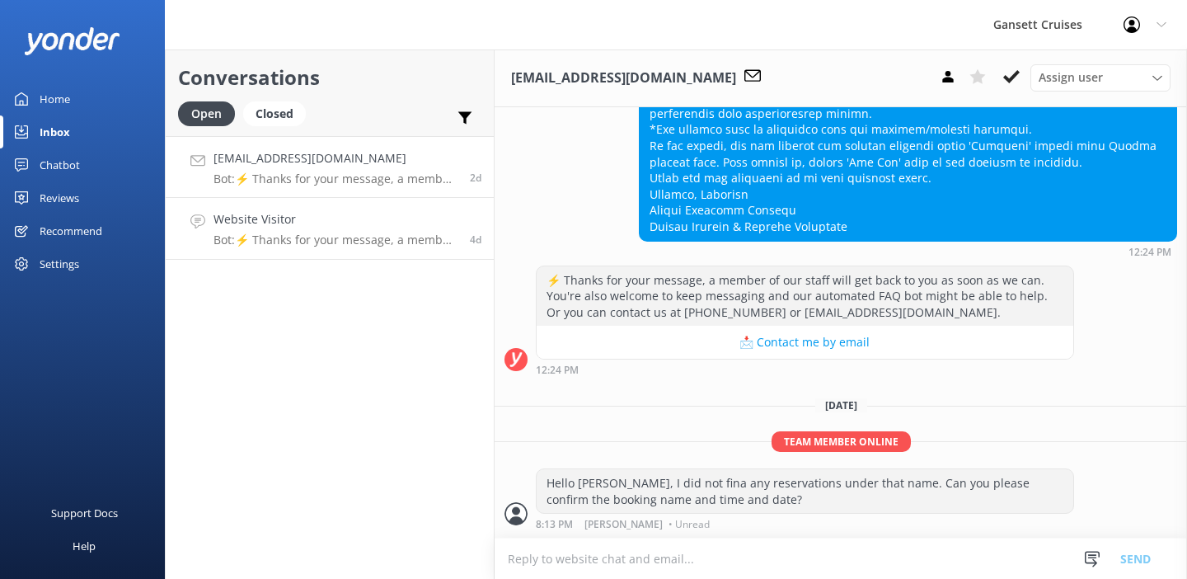
click at [317, 223] on h4 "Website Visitor" at bounding box center [336, 219] width 244 height 18
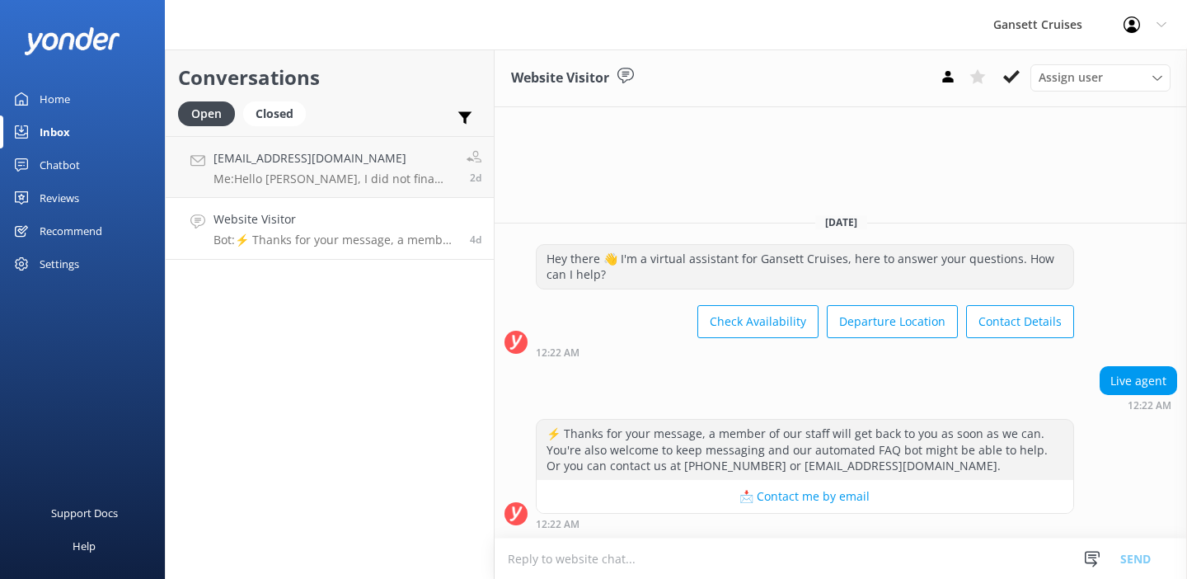
click at [406, 238] on p "Bot: ⚡ Thanks for your message, a member of our staff will get back to you as s…" at bounding box center [336, 240] width 244 height 15
click at [1008, 79] on use at bounding box center [1011, 76] width 16 height 13
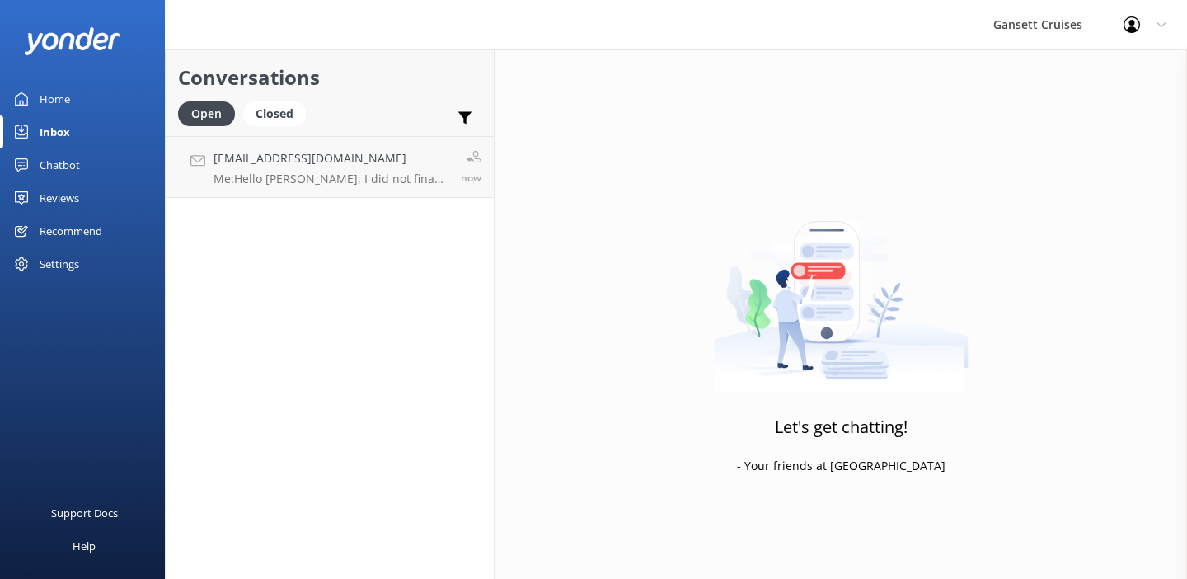
click at [57, 103] on div "Home" at bounding box center [55, 98] width 31 height 33
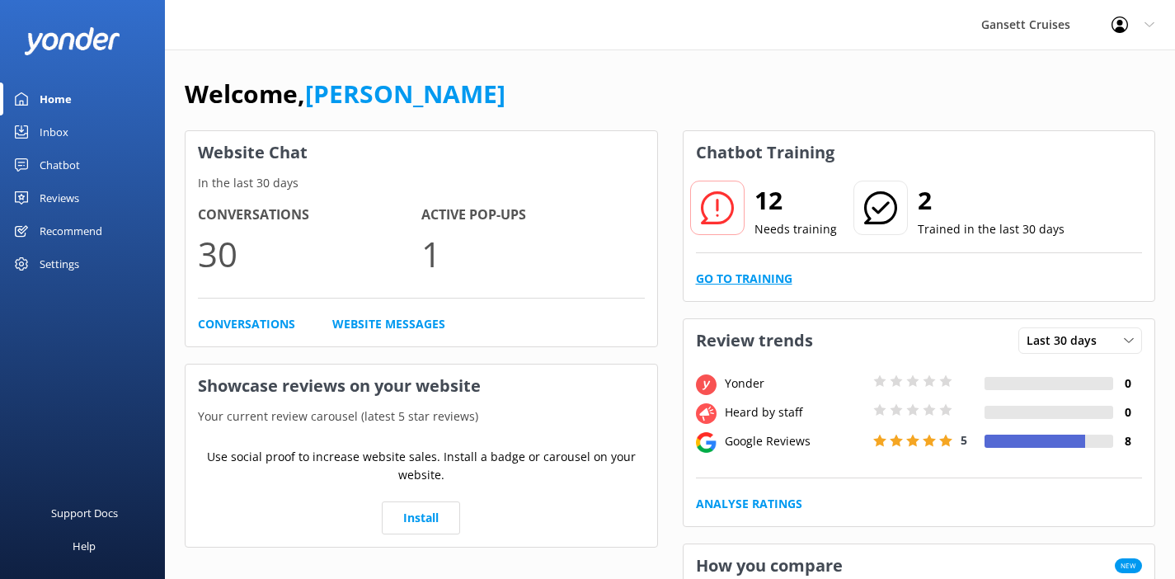
click at [778, 277] on link "Go to Training" at bounding box center [744, 279] width 96 height 18
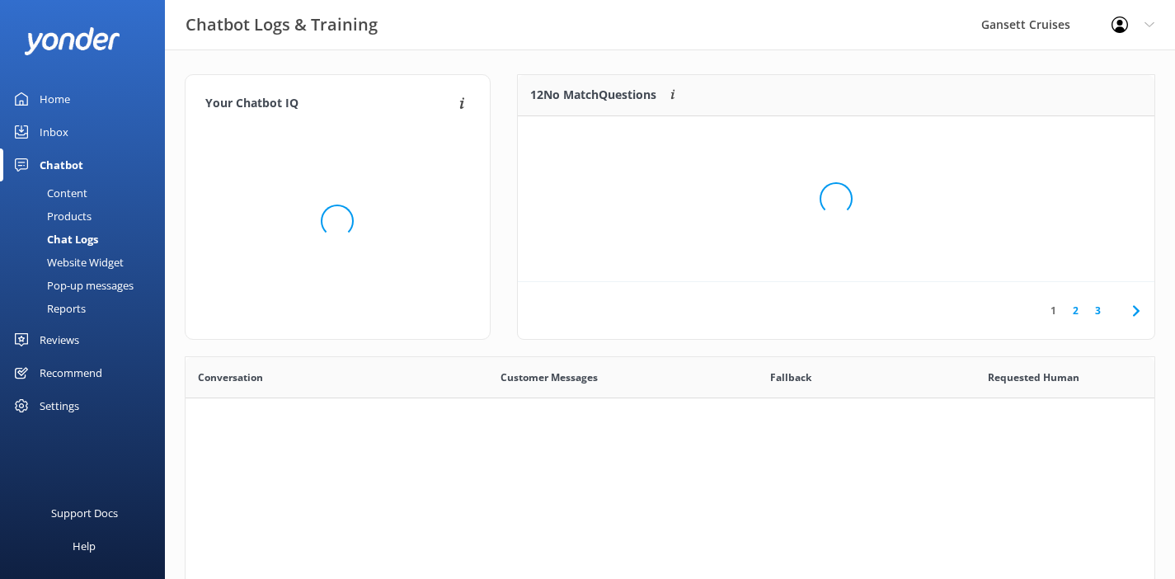
scroll to position [566, 956]
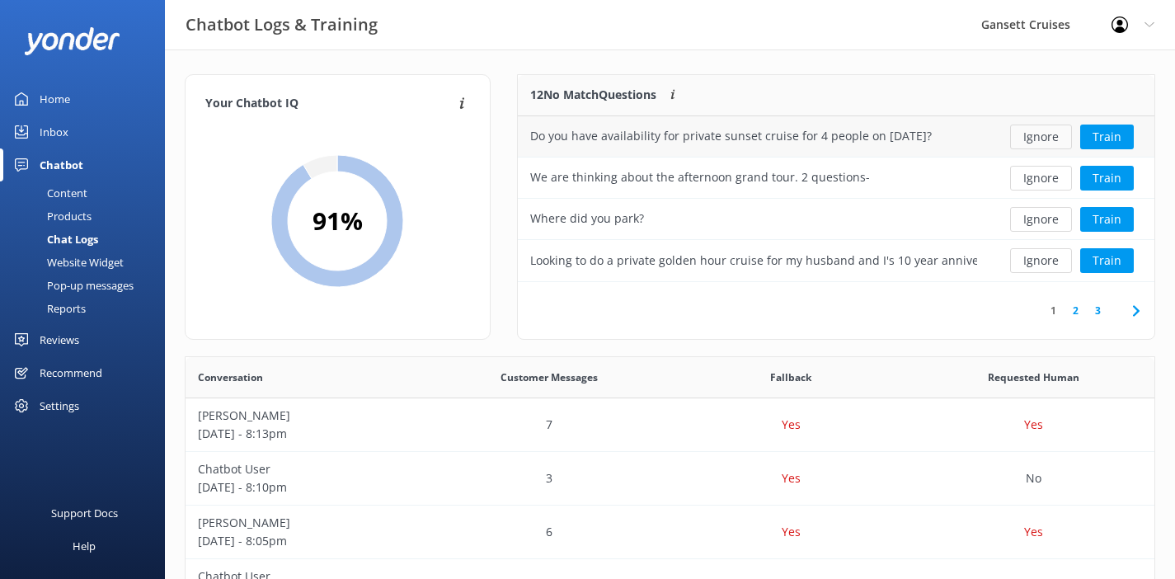
click at [1050, 134] on button "Ignore" at bounding box center [1041, 136] width 62 height 25
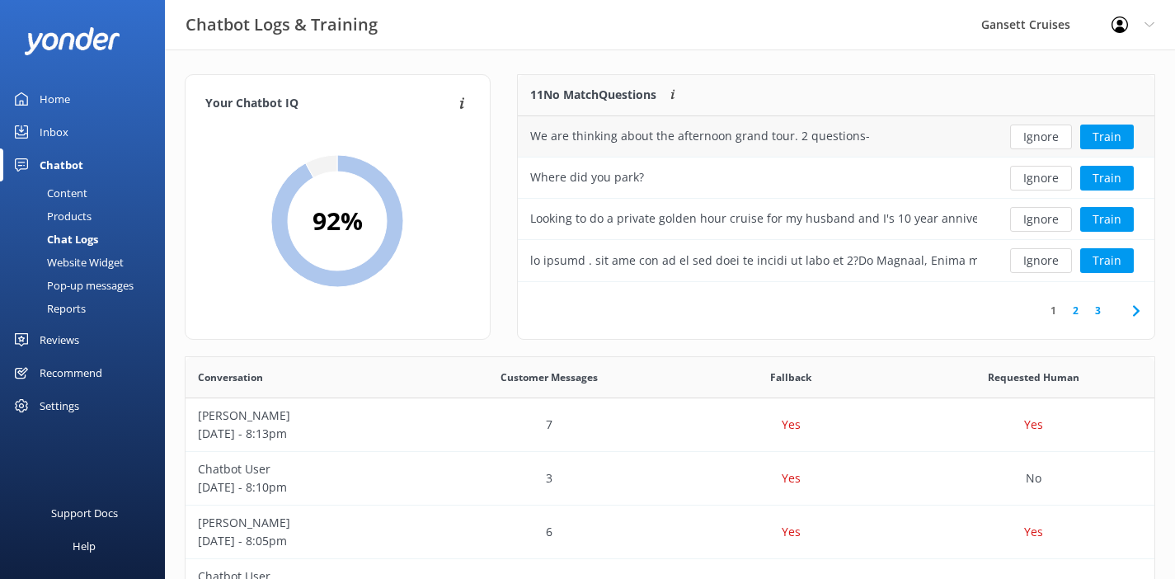
click at [908, 128] on div "We are thinking about the afternoon grand tour. 2 questions-" at bounding box center [754, 136] width 472 height 41
click at [1033, 140] on button "Ignore" at bounding box center [1041, 136] width 62 height 25
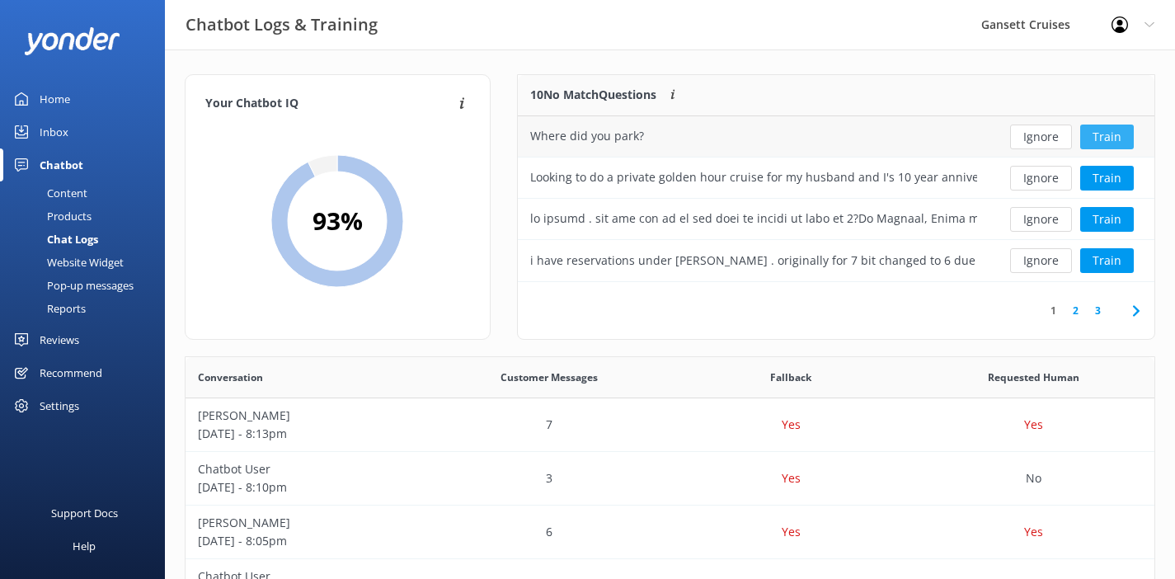
click at [1103, 139] on button "Train" at bounding box center [1107, 136] width 54 height 25
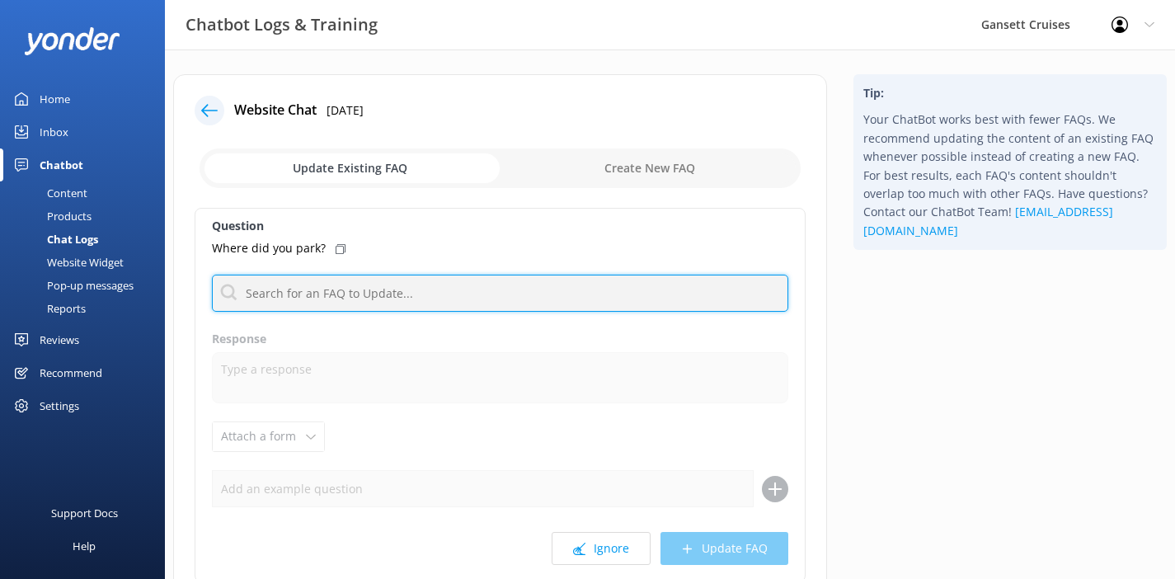
click at [289, 299] on input "text" at bounding box center [500, 293] width 576 height 37
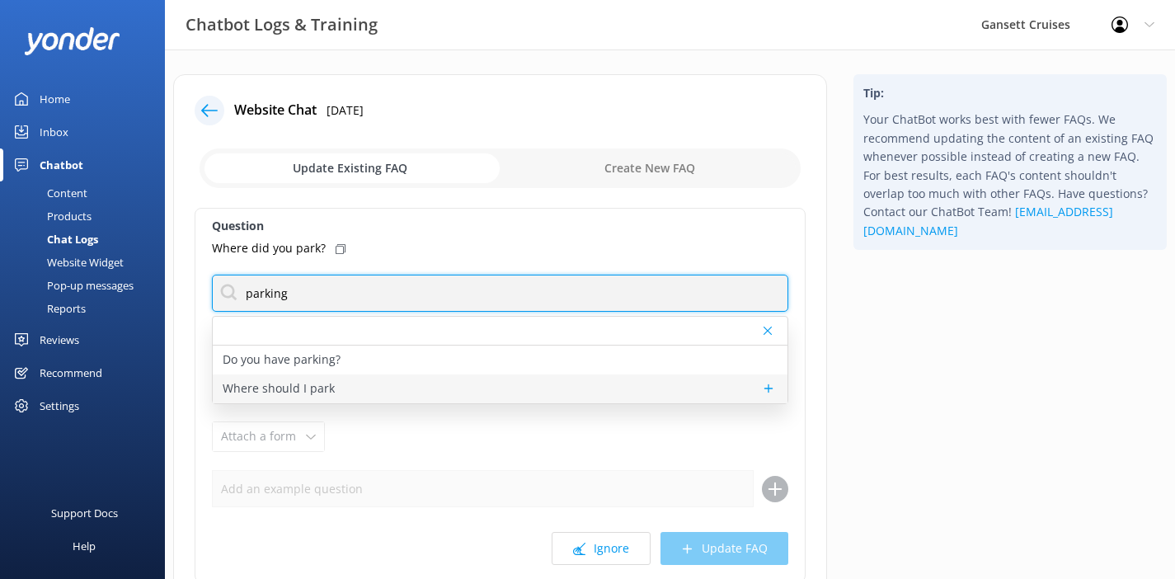
type input "parking"
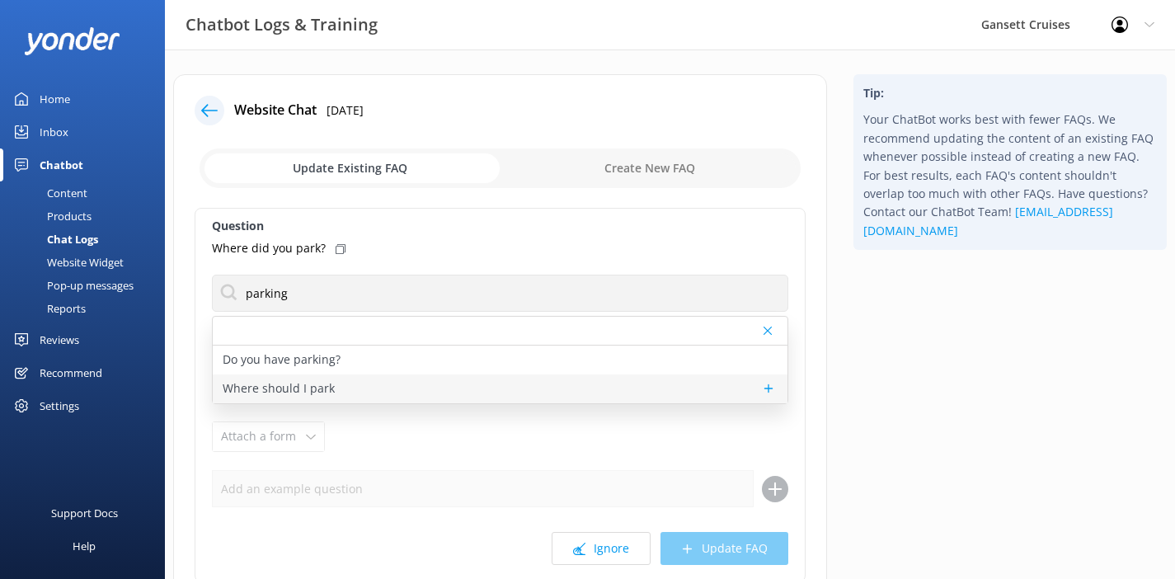
click at [331, 394] on p "Where should I park" at bounding box center [279, 388] width 112 height 18
type textarea "Parking can be difficult in [GEOGRAPHIC_DATA] during peak summer season. We HIG…"
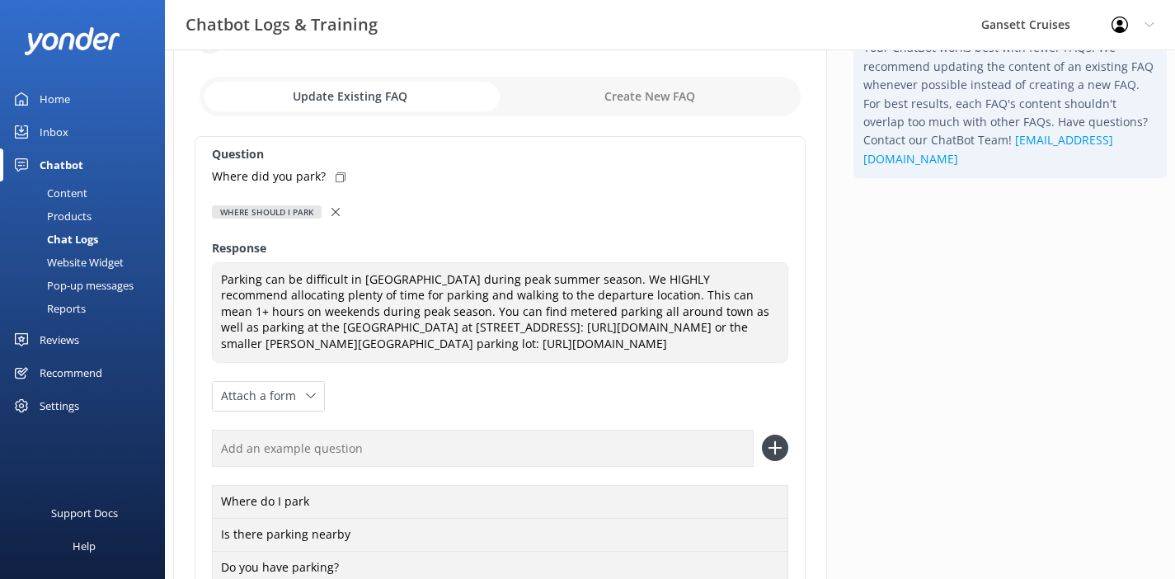
scroll to position [183, 0]
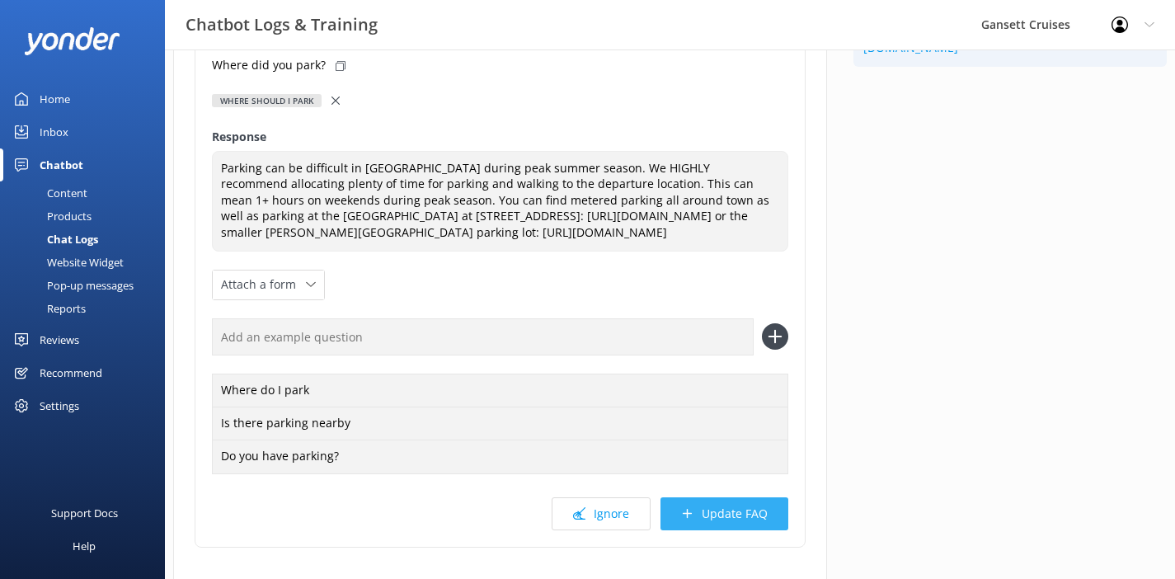
click at [703, 503] on button "Update FAQ" at bounding box center [724, 513] width 128 height 33
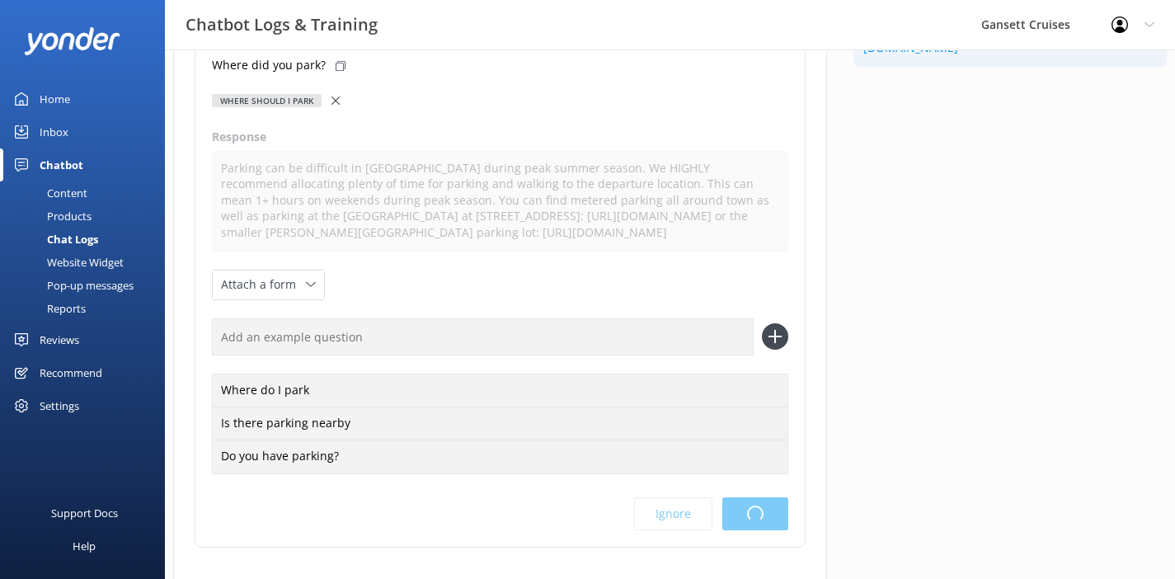
scroll to position [0, 0]
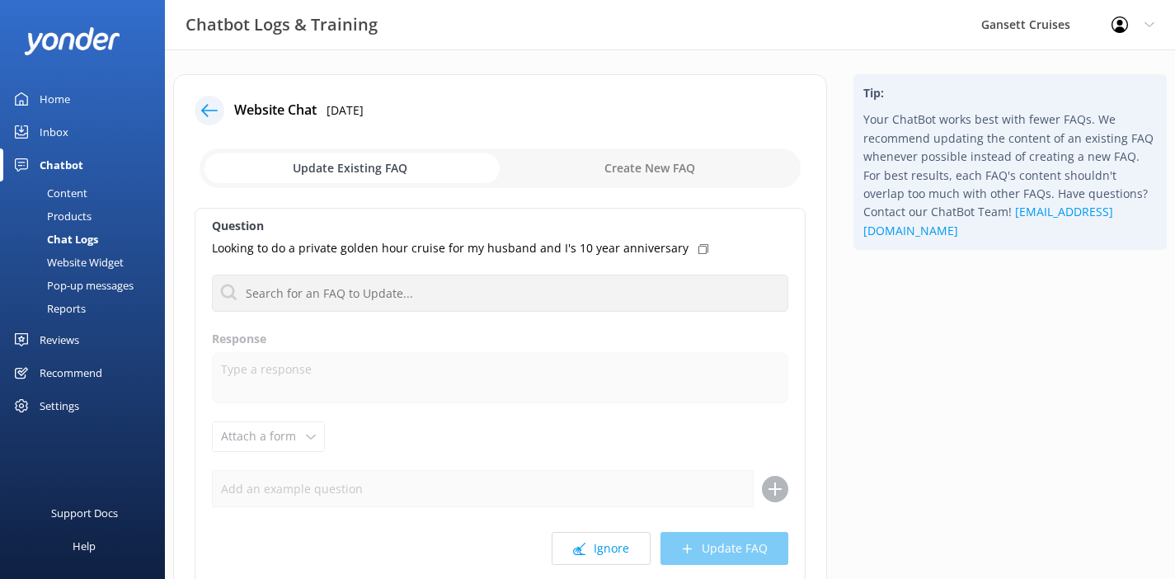
scroll to position [135, 0]
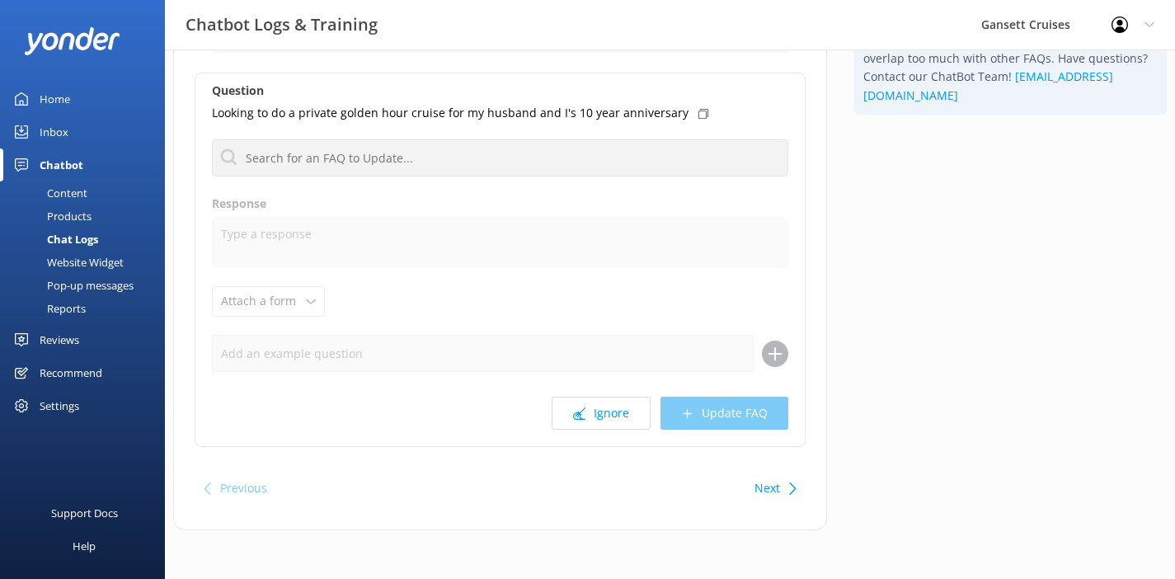
click at [786, 483] on div "Next" at bounding box center [773, 488] width 51 height 33
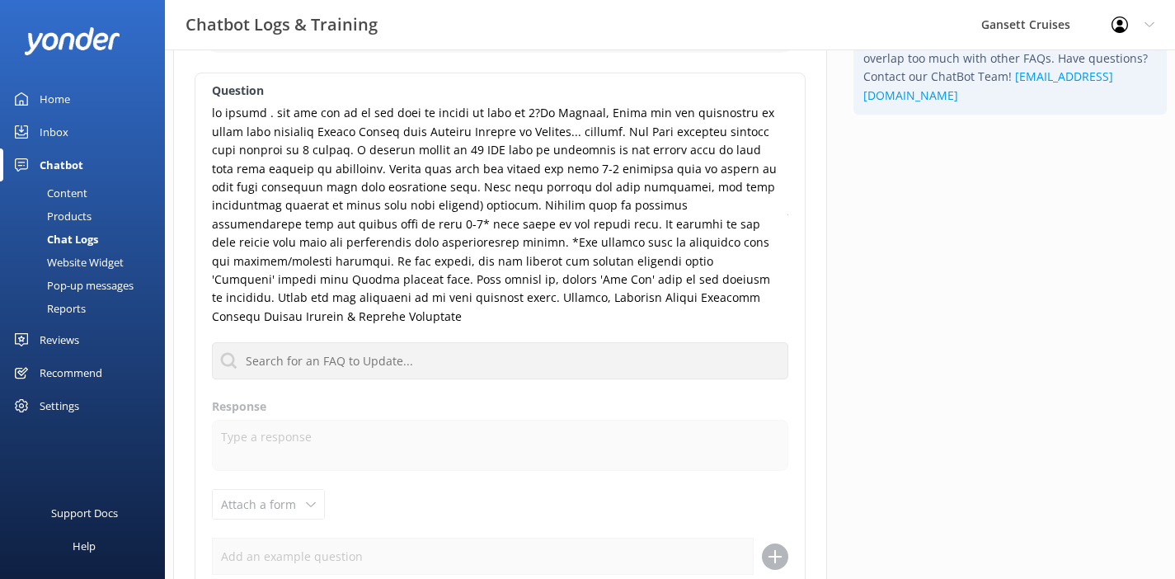
scroll to position [317, 0]
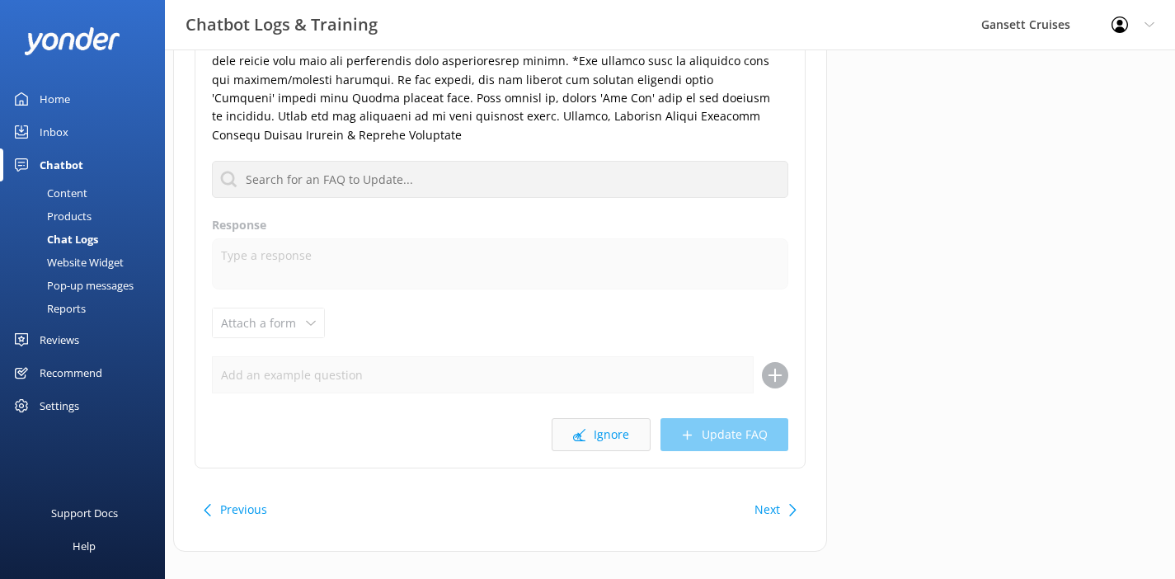
click at [580, 418] on button "Ignore" at bounding box center [601, 434] width 99 height 33
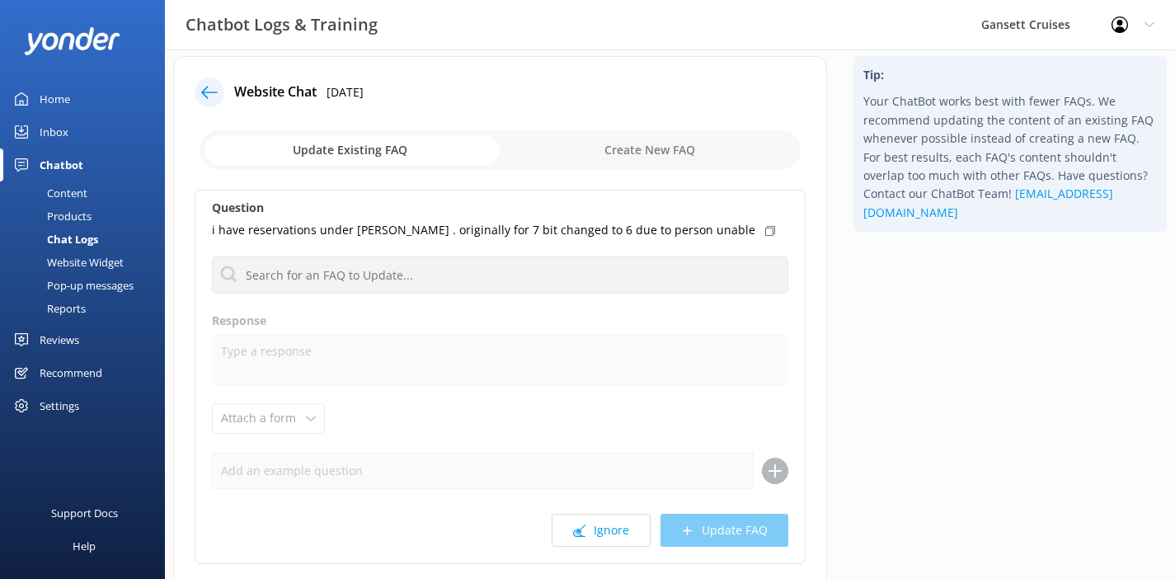
scroll to position [135, 0]
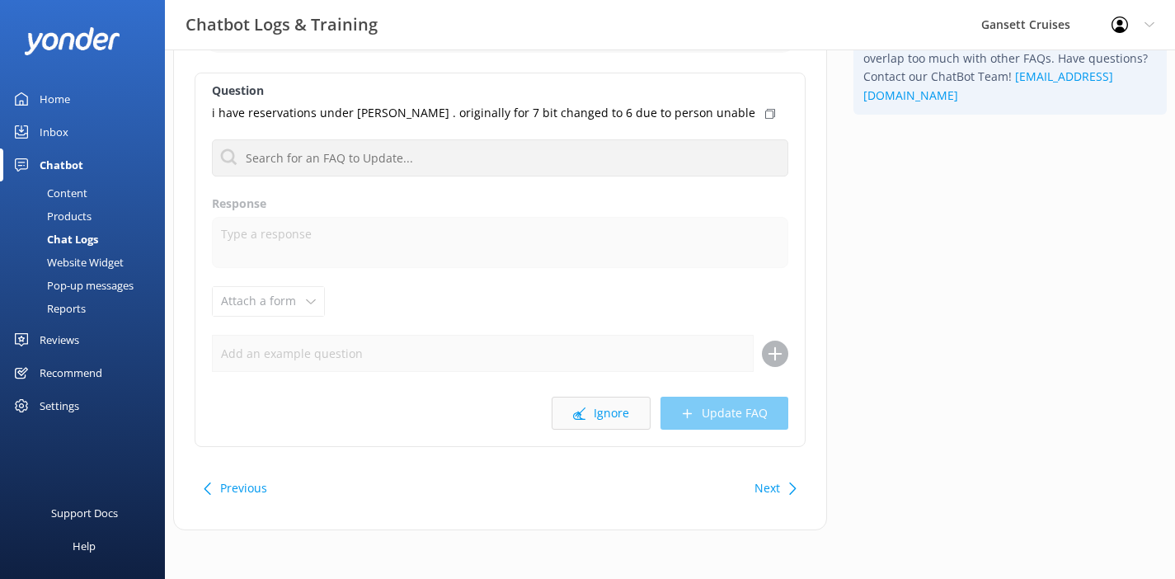
click at [613, 411] on button "Ignore" at bounding box center [601, 413] width 99 height 33
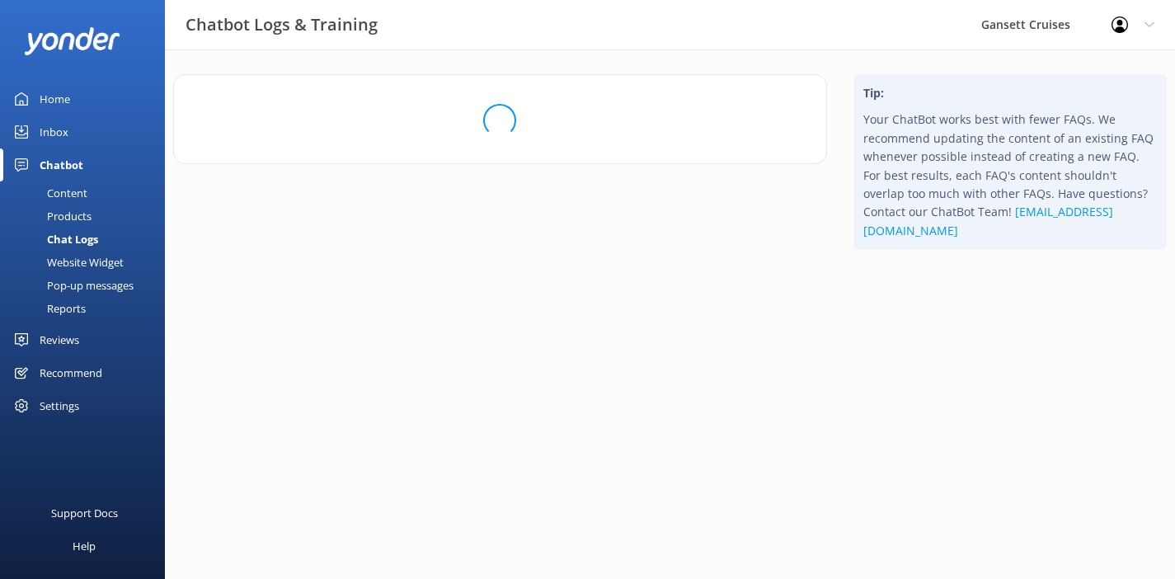
scroll to position [0, 0]
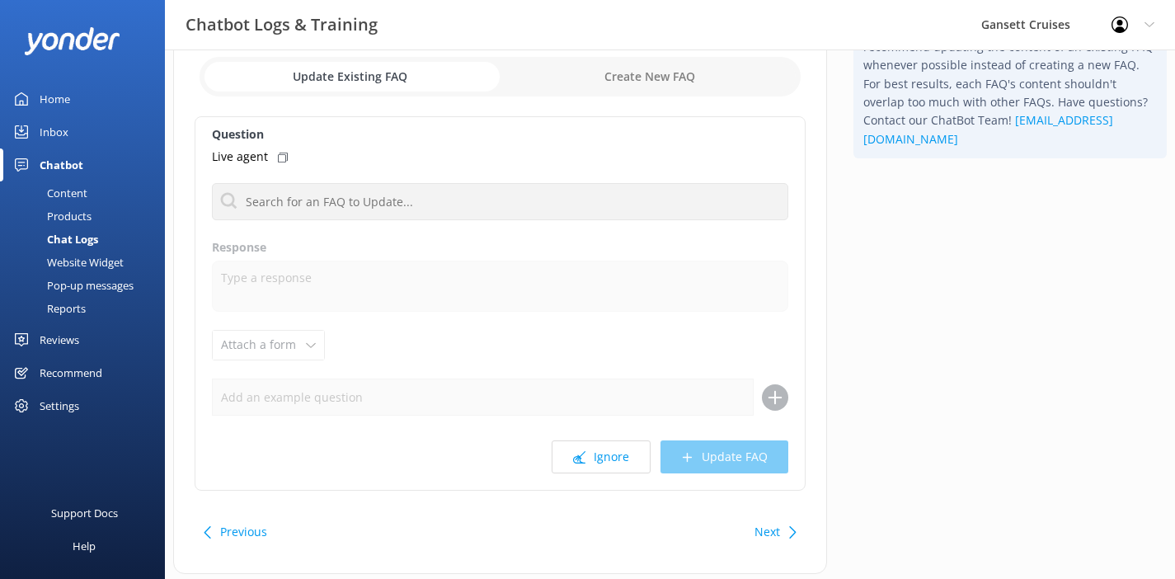
scroll to position [116, 0]
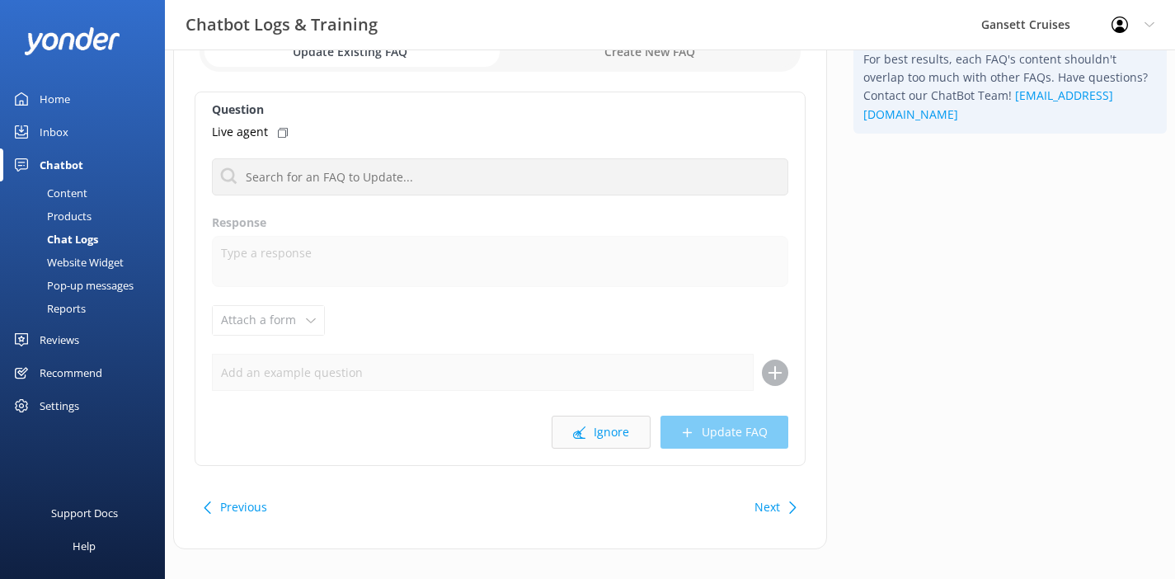
click at [622, 443] on button "Ignore" at bounding box center [601, 432] width 99 height 33
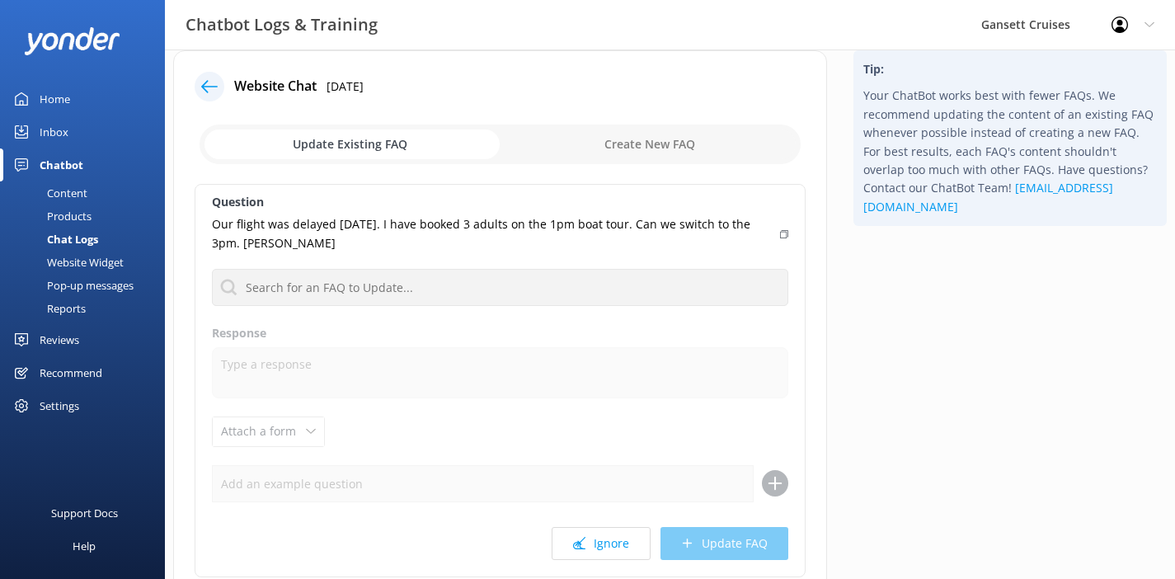
scroll to position [45, 0]
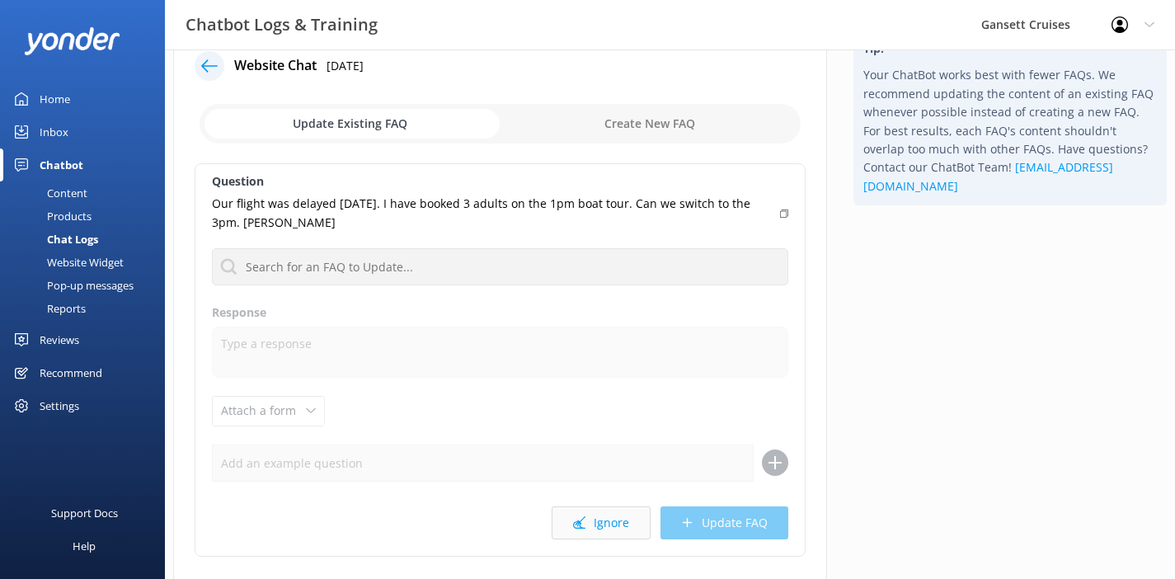
click at [618, 529] on button "Ignore" at bounding box center [601, 522] width 99 height 33
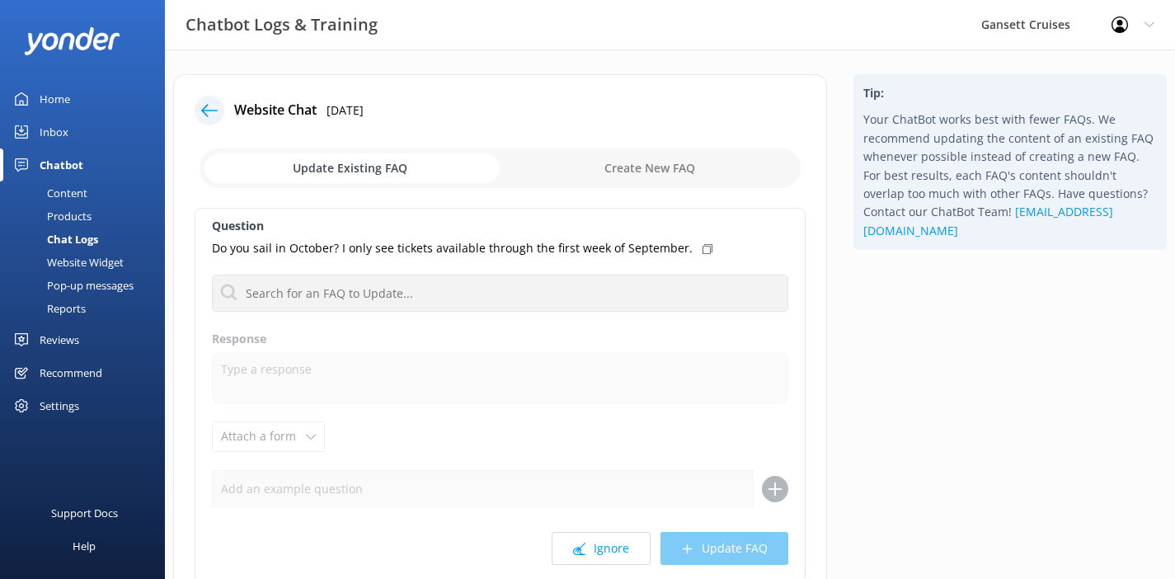
scroll to position [135, 0]
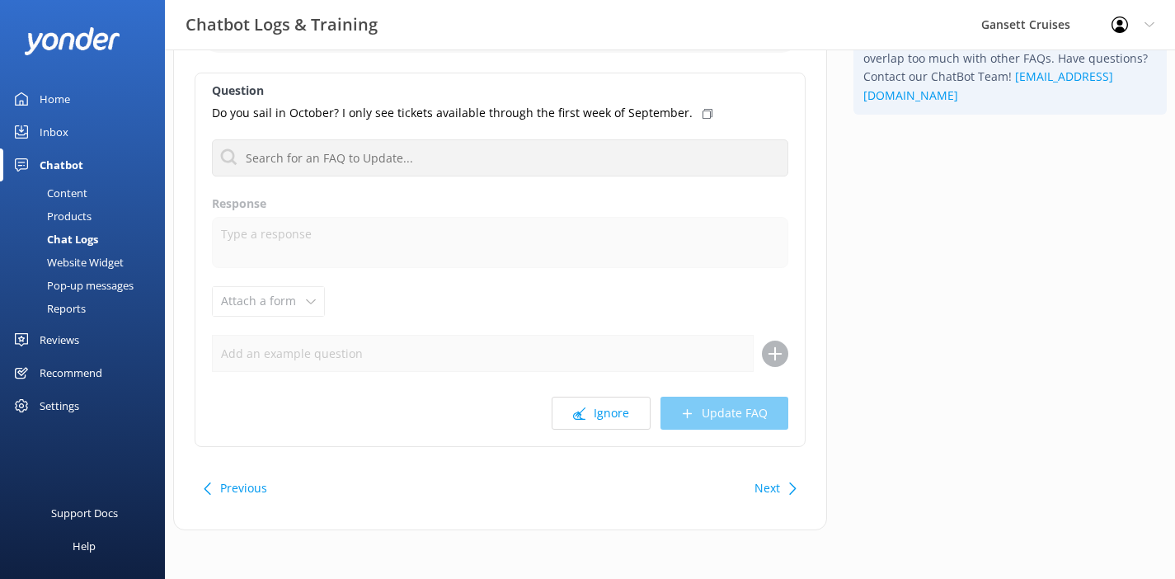
click at [512, 420] on div "Ignore Update FAQ" at bounding box center [500, 413] width 576 height 33
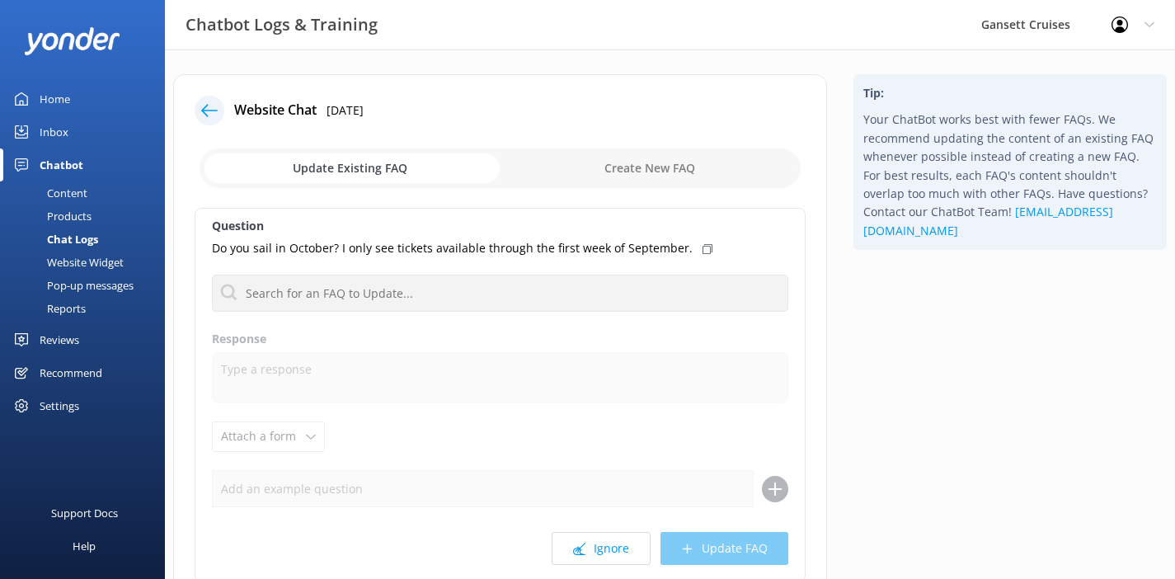
click at [395, 334] on label "Response" at bounding box center [500, 339] width 576 height 18
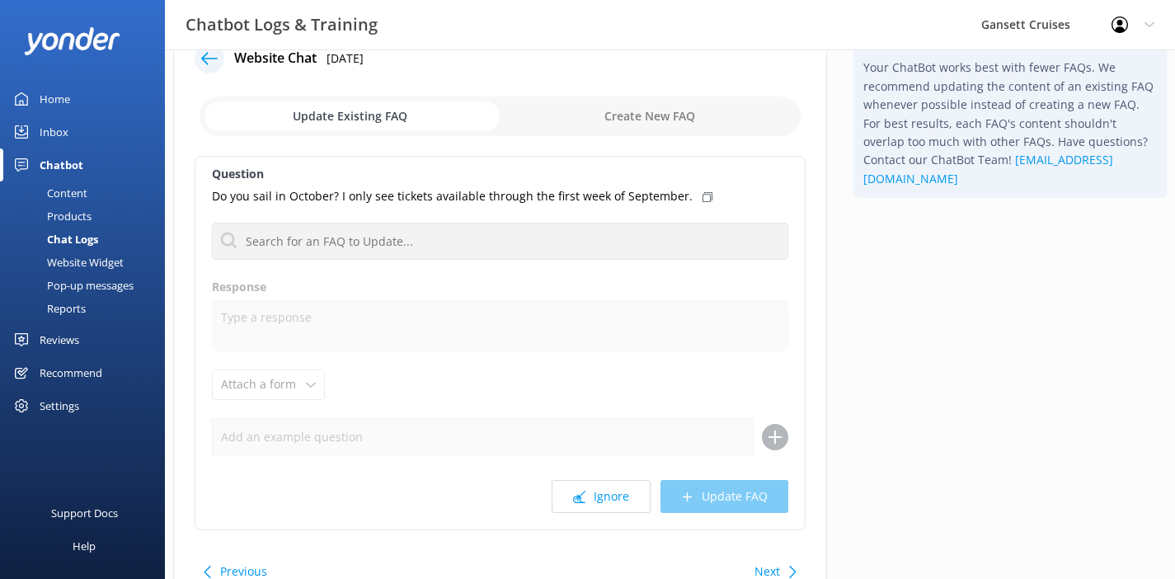
click at [370, 266] on div "Question Do you sail in October? I only see tickets available through the first…" at bounding box center [500, 343] width 611 height 374
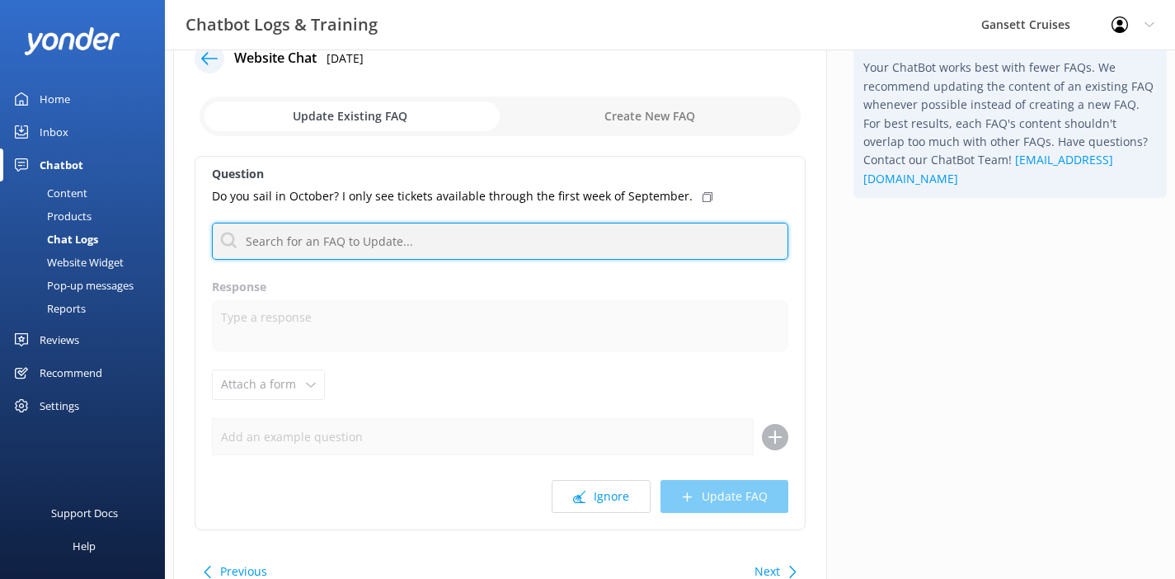
click at [373, 240] on input "text" at bounding box center [500, 241] width 576 height 37
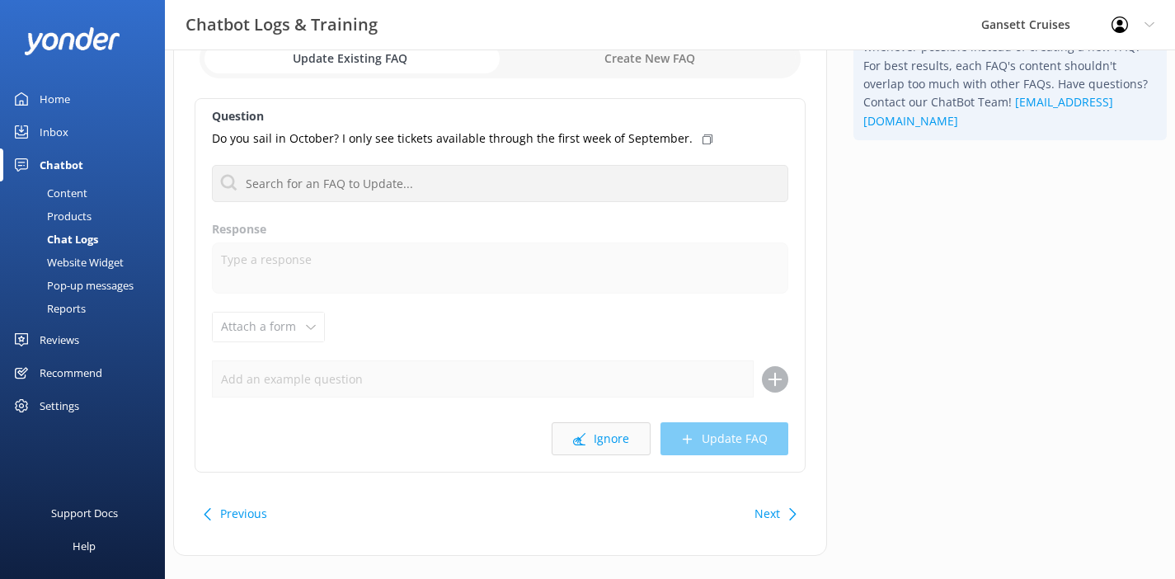
click at [610, 439] on button "Ignore" at bounding box center [601, 438] width 99 height 33
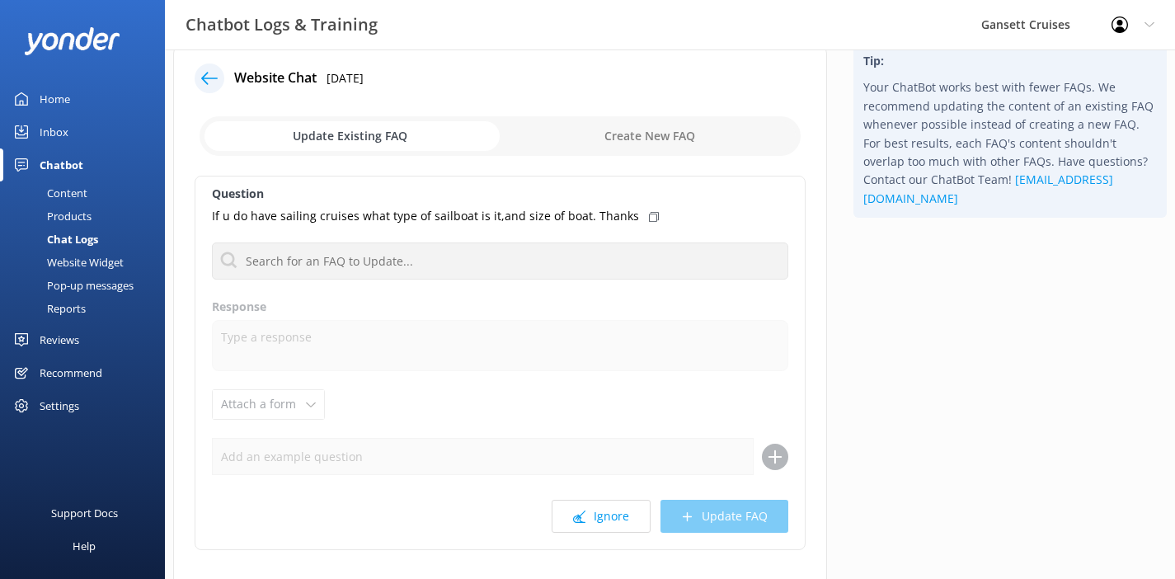
scroll to position [116, 0]
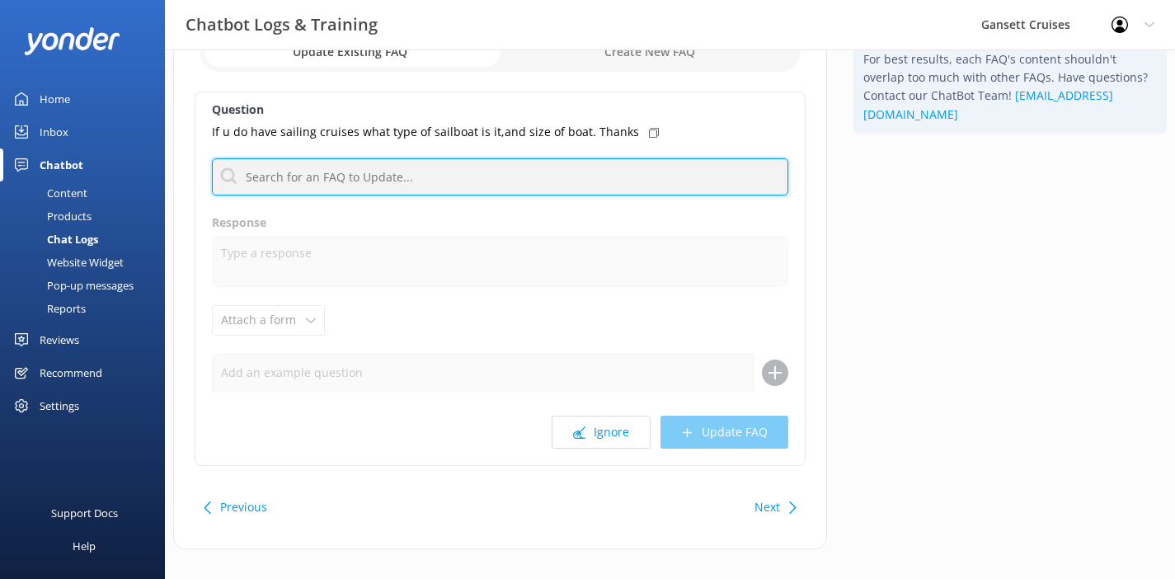
click at [301, 176] on input "text" at bounding box center [500, 176] width 576 height 37
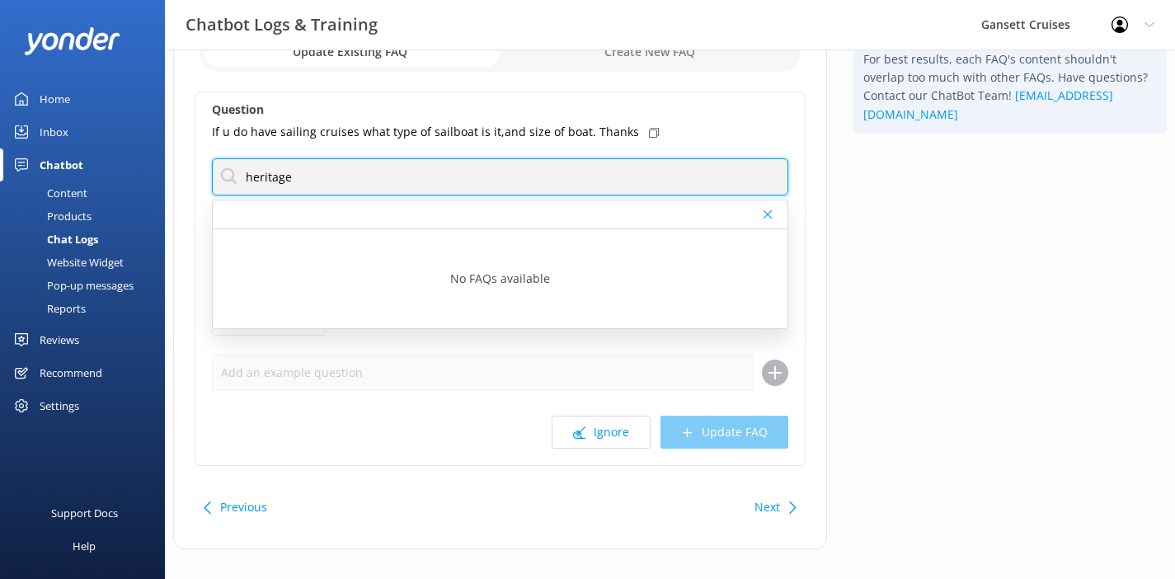
drag, startPoint x: 299, startPoint y: 180, endPoint x: 184, endPoint y: 162, distance: 116.7
click at [184, 162] on div "Website Chat [DATE] Update Existing FAQ Create New FAQ Question If u do have sa…" at bounding box center [500, 253] width 654 height 591
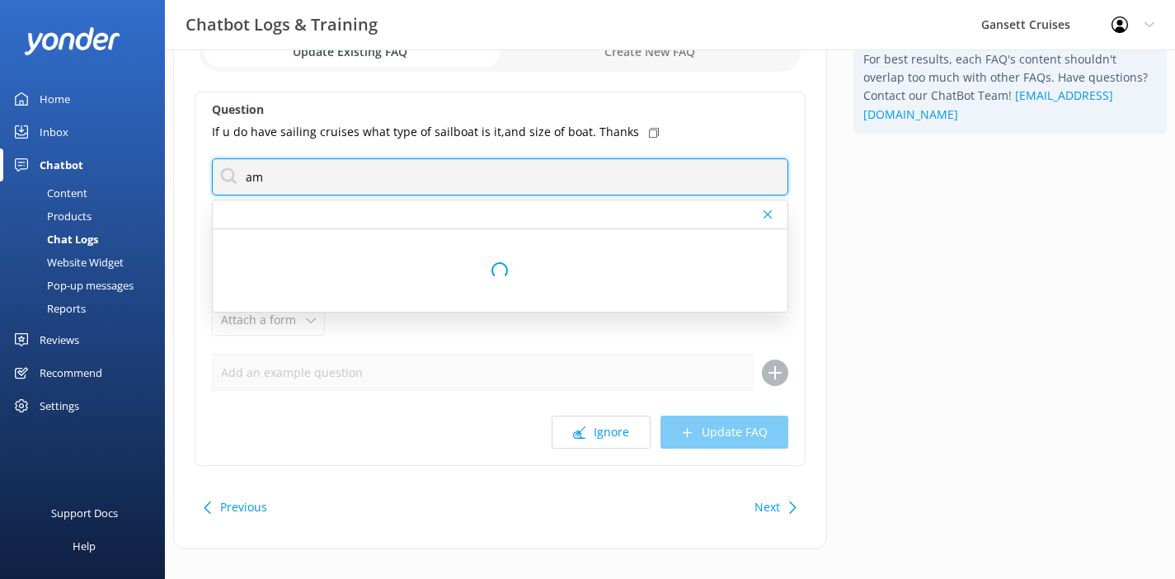
type input "a"
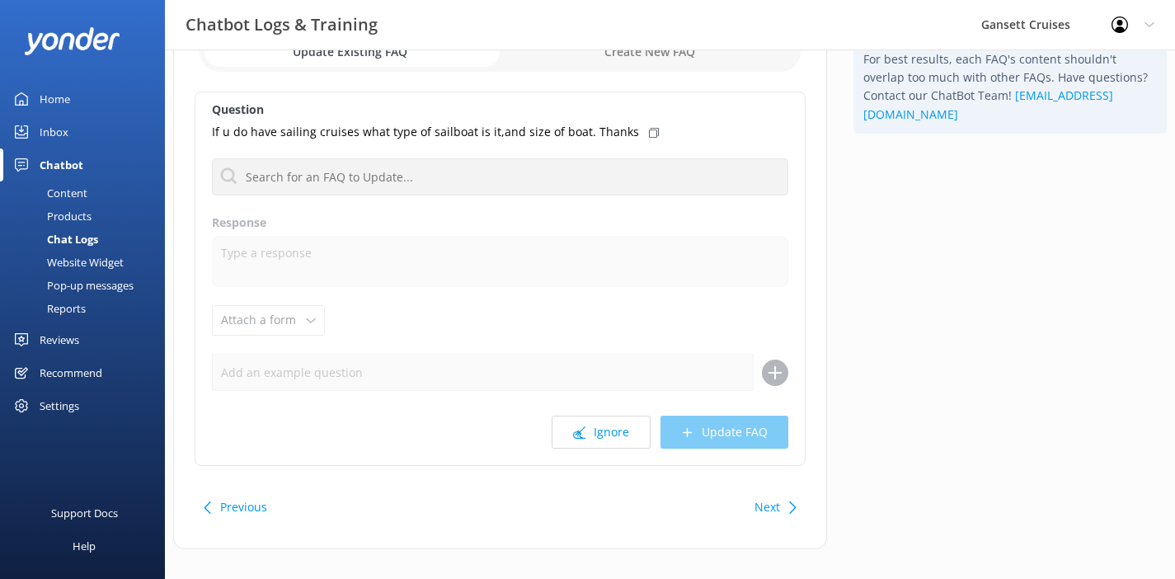
click at [776, 515] on button "Next" at bounding box center [767, 507] width 26 height 33
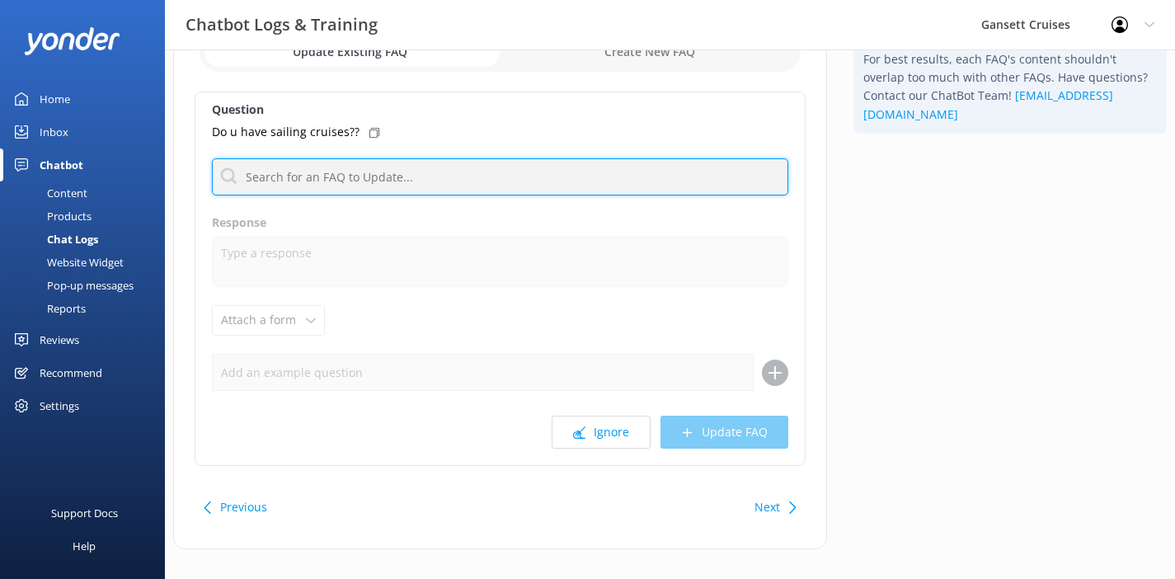
click at [286, 186] on input "text" at bounding box center [500, 176] width 576 height 37
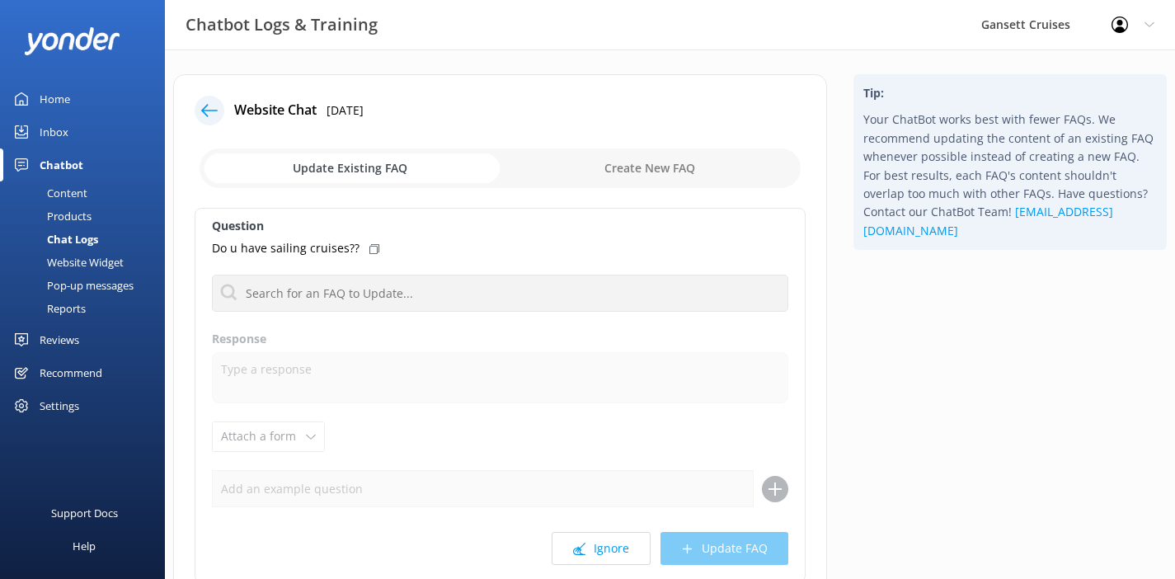
click at [666, 172] on input "checkbox" at bounding box center [500, 168] width 601 height 40
checkbox input "true"
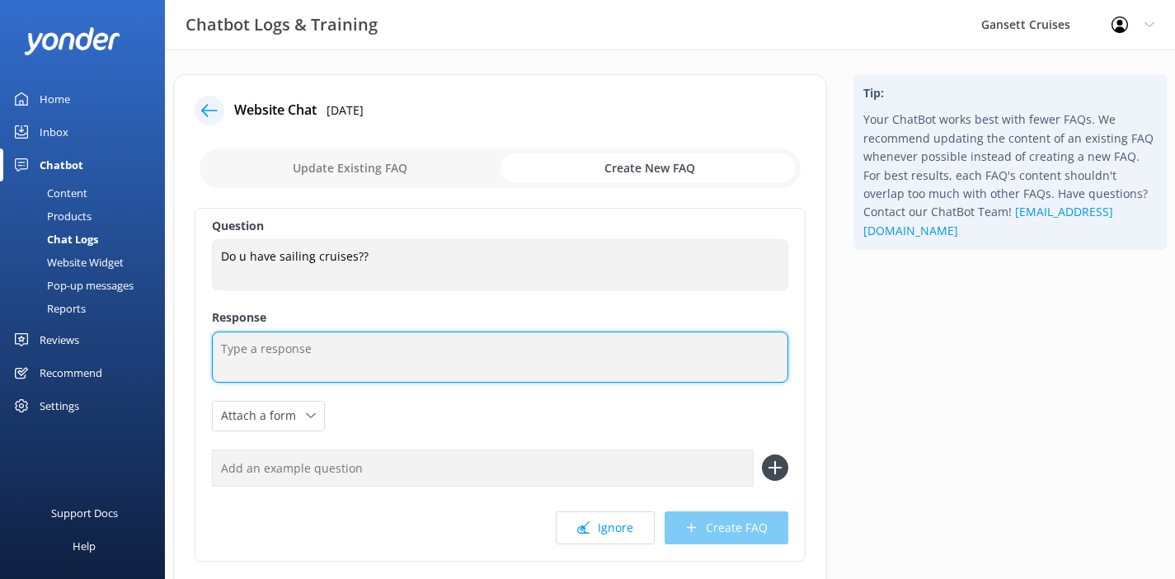
click at [282, 344] on textarea at bounding box center [500, 356] width 576 height 51
type textarea "W"
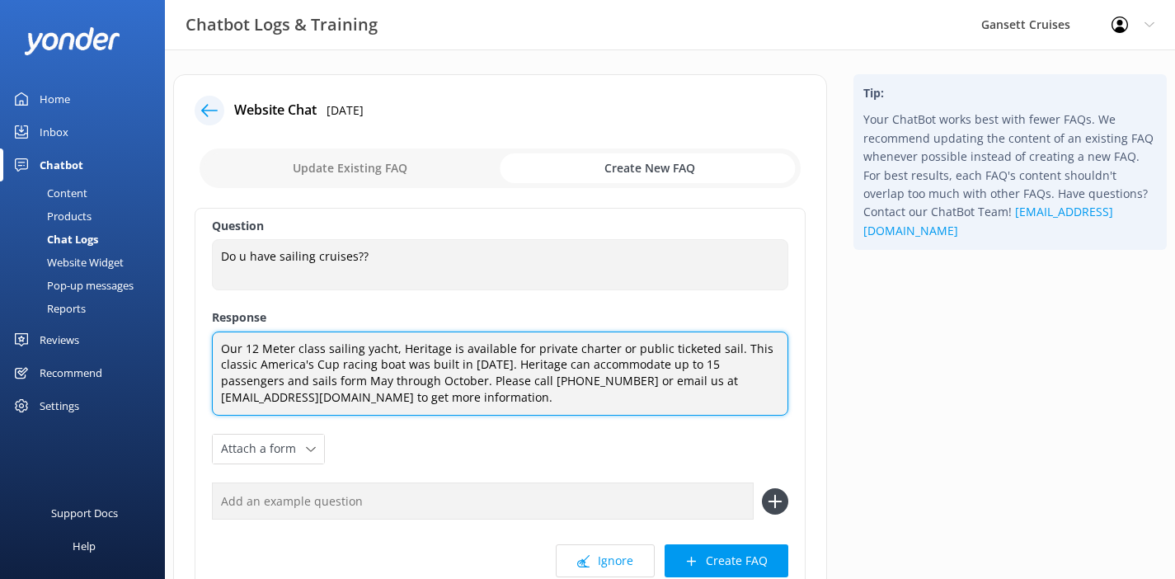
click at [286, 384] on textarea "Our 12 Meter class sailing yacht, Heritage is available for private charter or …" at bounding box center [500, 373] width 576 height 84
click at [418, 402] on textarea "Our 12 Meter class sailing yacht, Heritage is available for private charter or …" at bounding box center [500, 373] width 576 height 84
type textarea "Our 12 Meter class sailing yacht, Heritage is available for private charter or …"
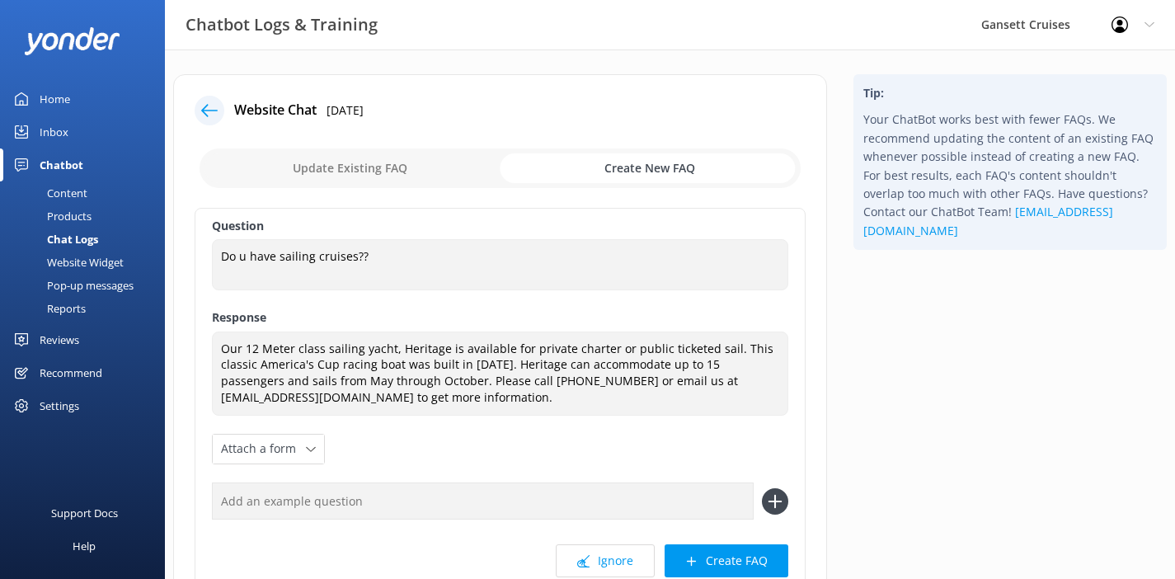
click at [611, 482] on input "text" at bounding box center [483, 500] width 542 height 37
type input "do you have a sail boat"
click at [772, 494] on icon at bounding box center [775, 501] width 26 height 26
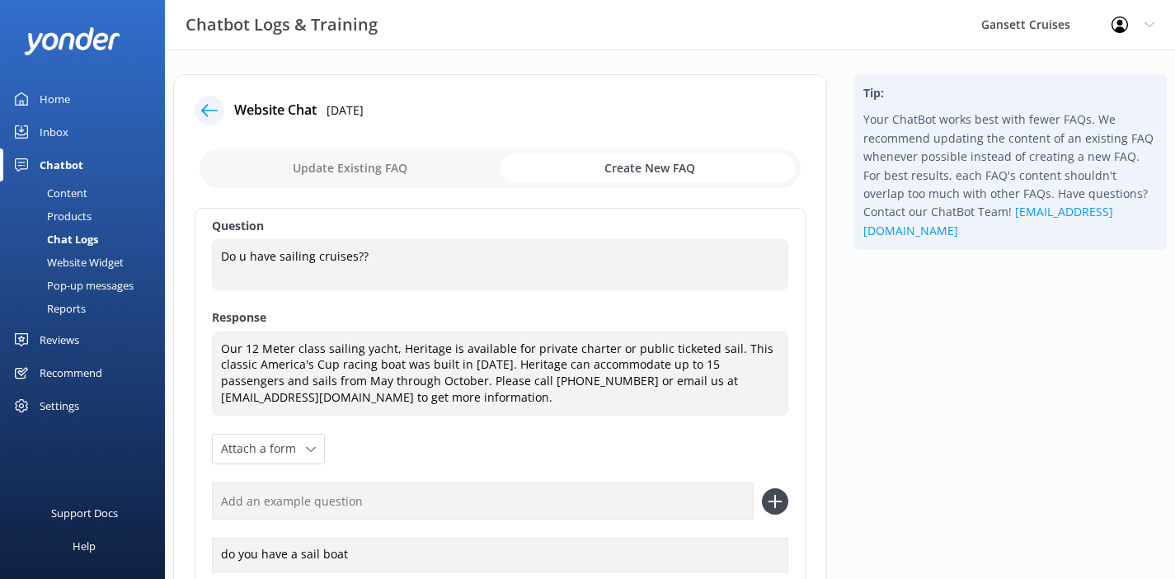
click at [443, 505] on input "text" at bounding box center [483, 500] width 542 height 37
type input "do you have sailing cruises?"
click at [773, 491] on icon at bounding box center [775, 501] width 26 height 26
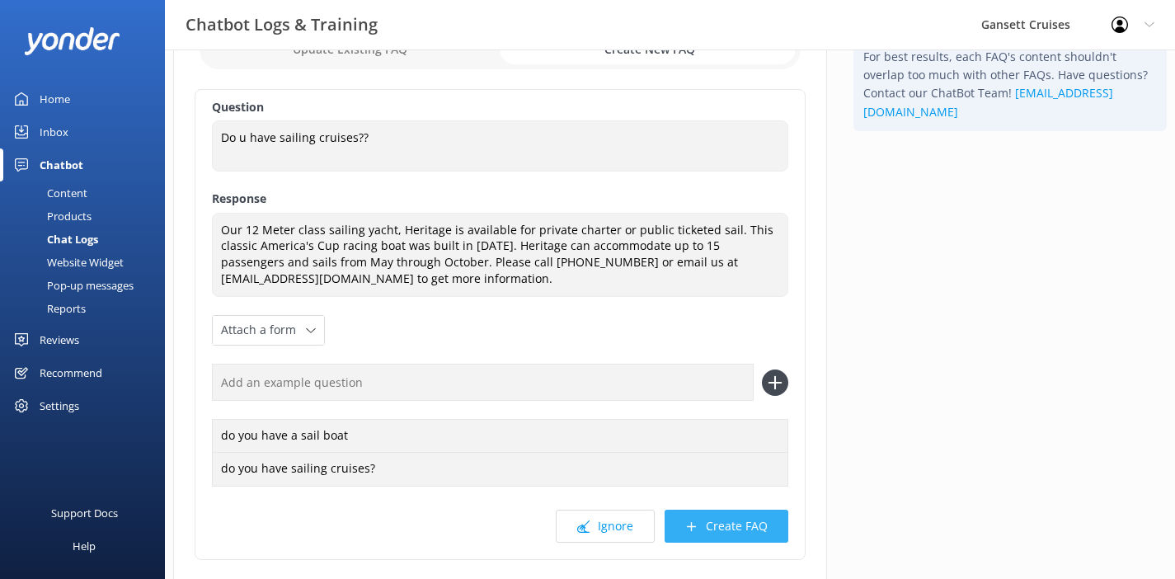
click at [738, 534] on button "Create FAQ" at bounding box center [727, 526] width 124 height 33
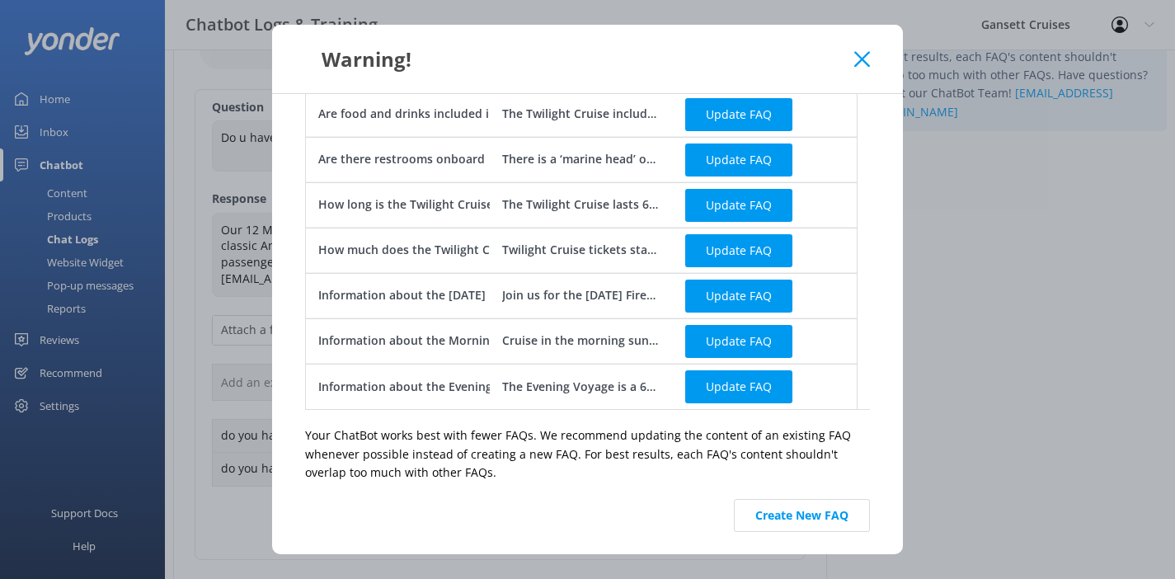
scroll to position [230, 0]
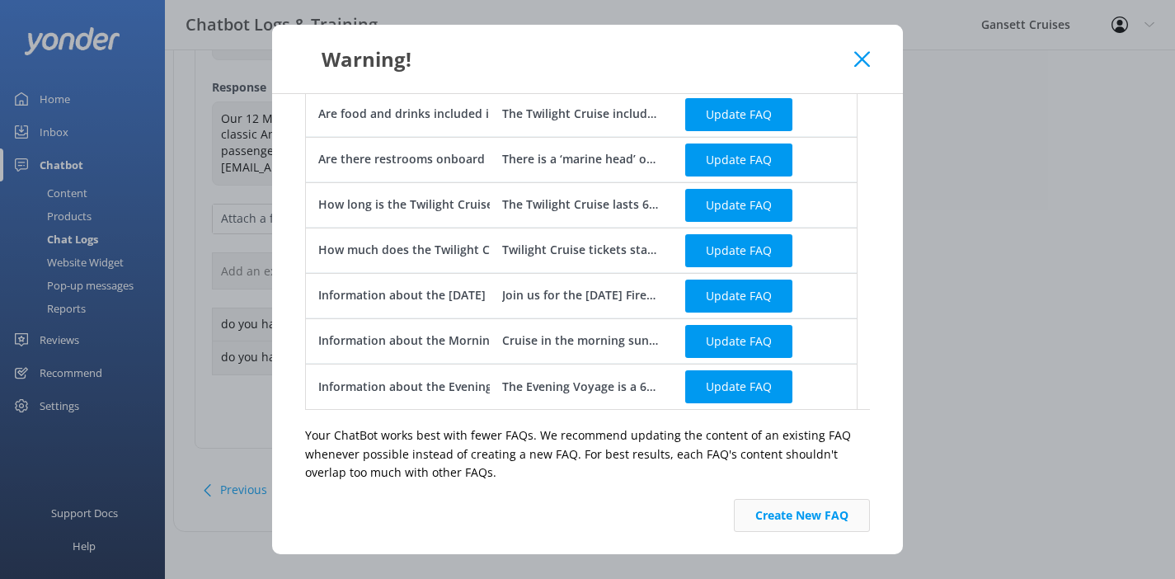
click at [750, 522] on button "Create New FAQ" at bounding box center [802, 515] width 136 height 33
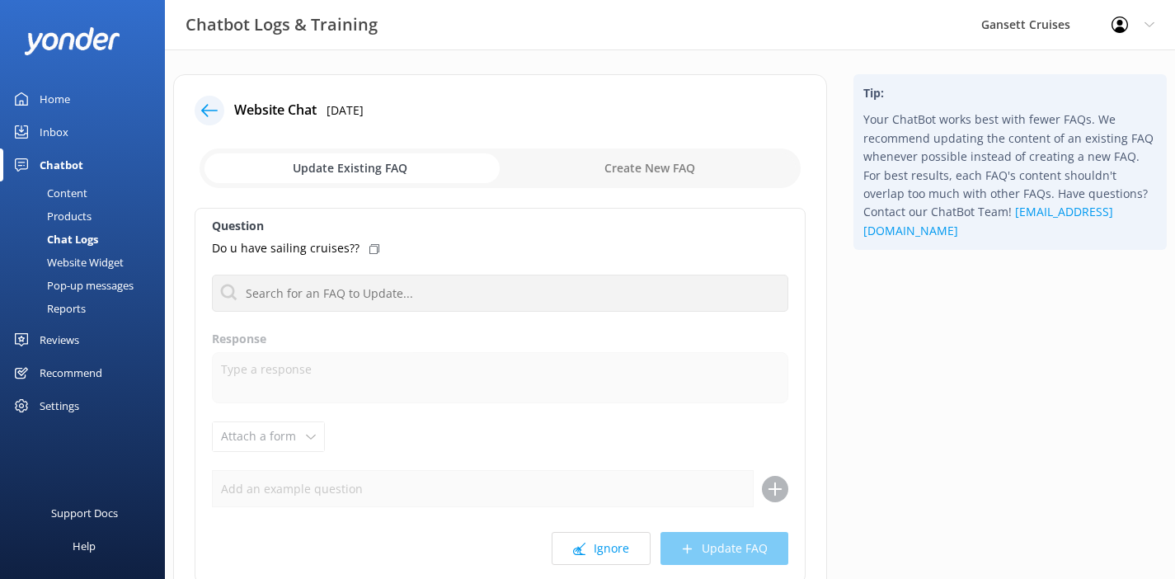
scroll to position [135, 0]
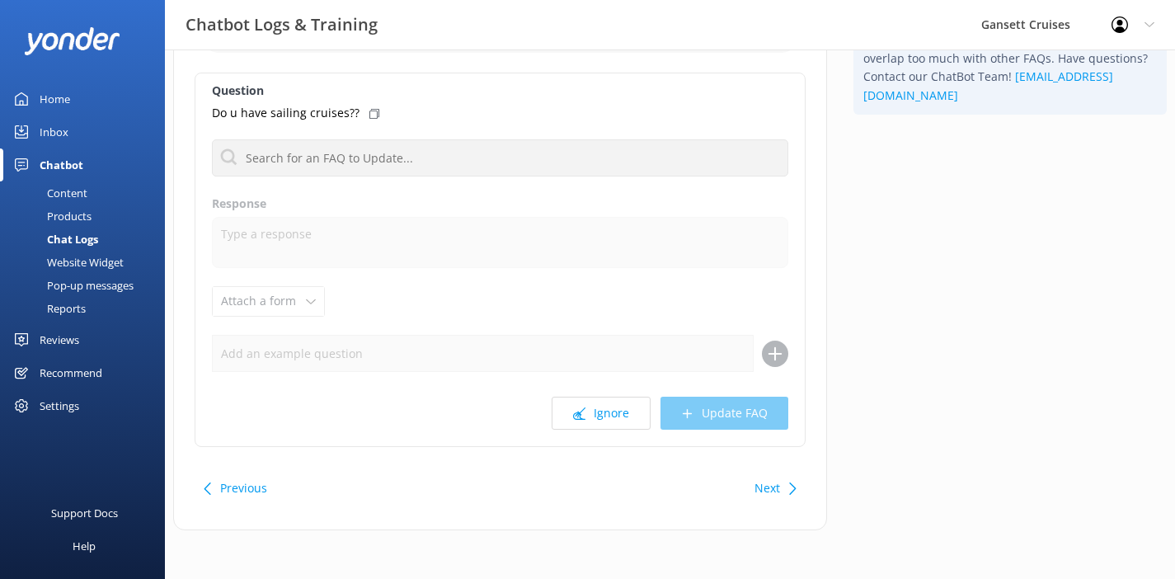
click at [760, 481] on button "Next" at bounding box center [767, 488] width 26 height 33
click at [618, 420] on button "Ignore" at bounding box center [601, 413] width 99 height 33
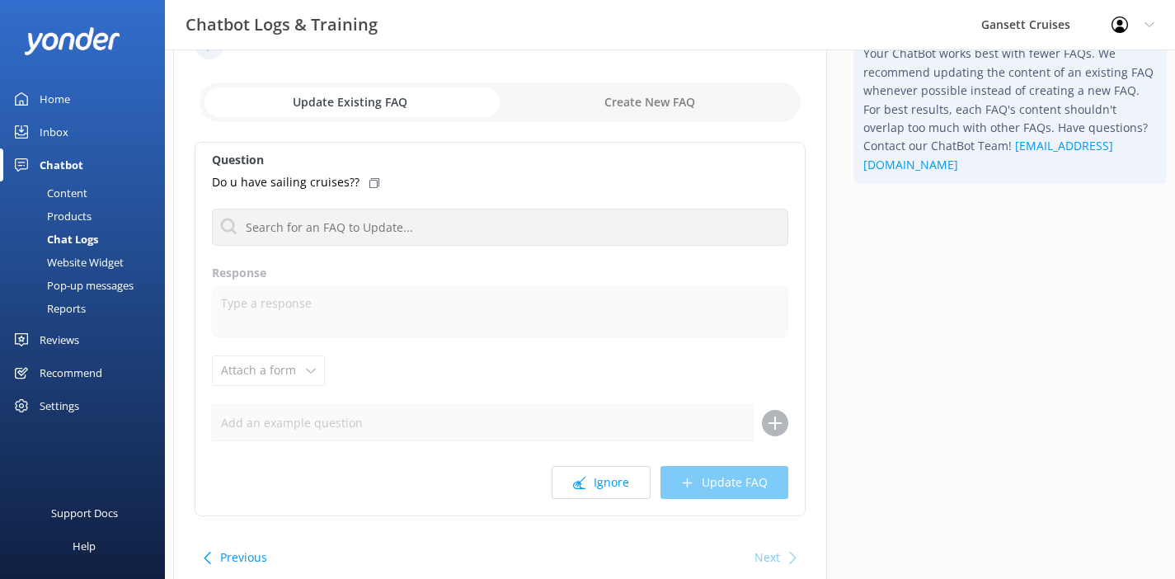
scroll to position [78, 0]
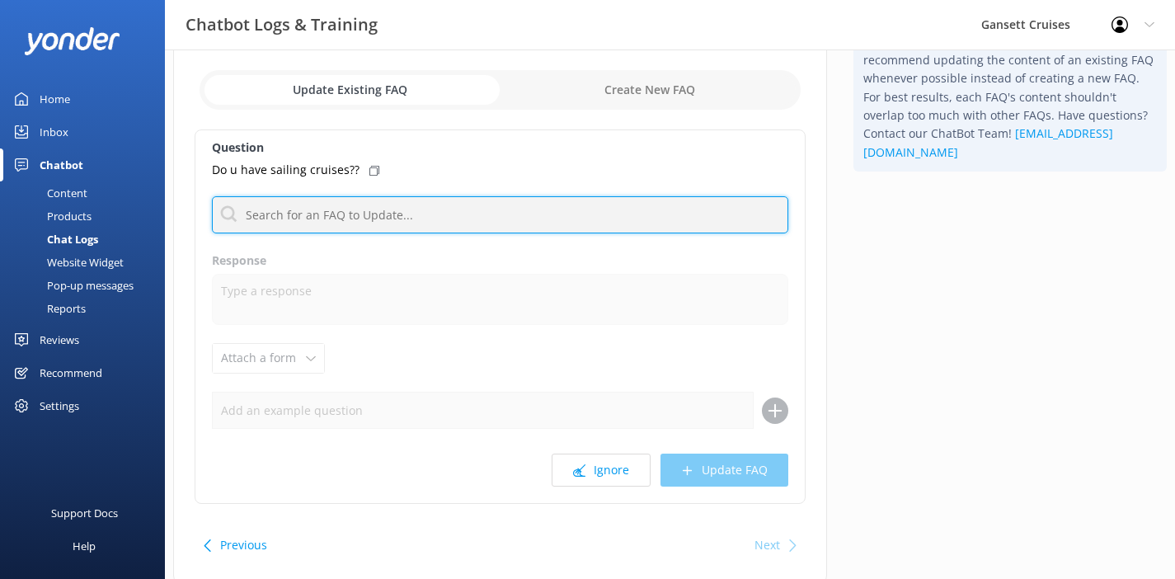
click at [295, 217] on input "text" at bounding box center [500, 214] width 576 height 37
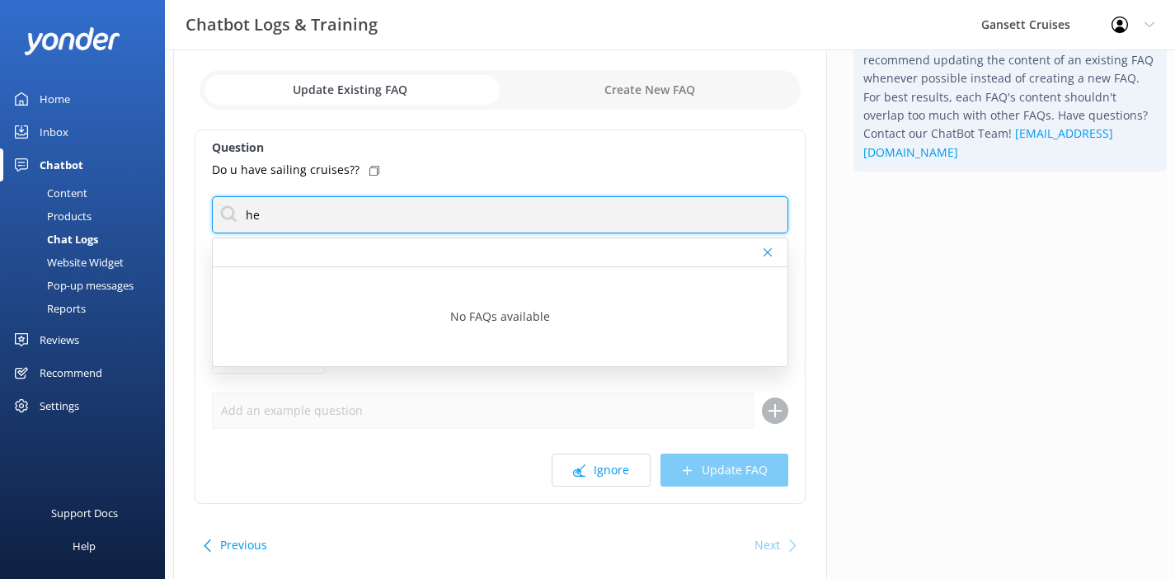
type input "h"
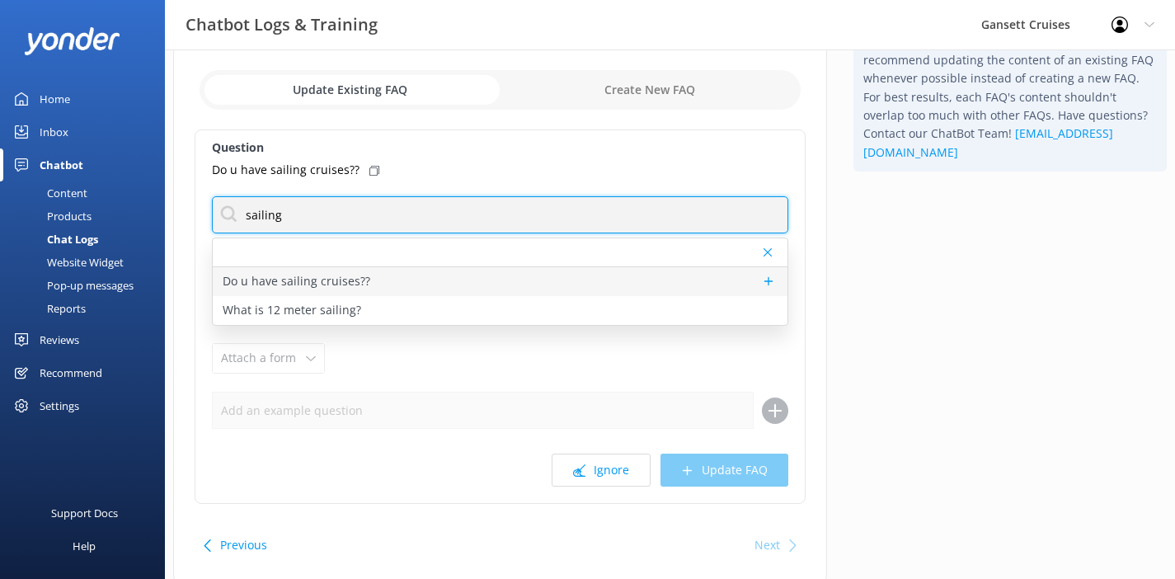
type input "sailing"
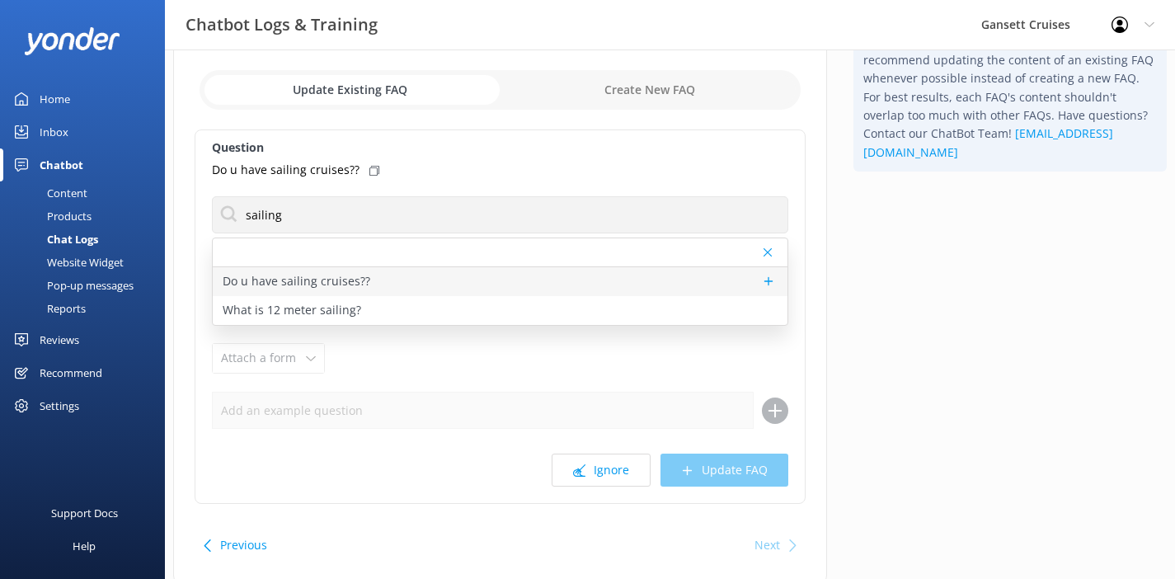
click at [296, 279] on p "Do u have sailing cruises??" at bounding box center [297, 281] width 148 height 18
type textarea "Our 12 Meter class sailing yacht, Heritage is available for private charter or …"
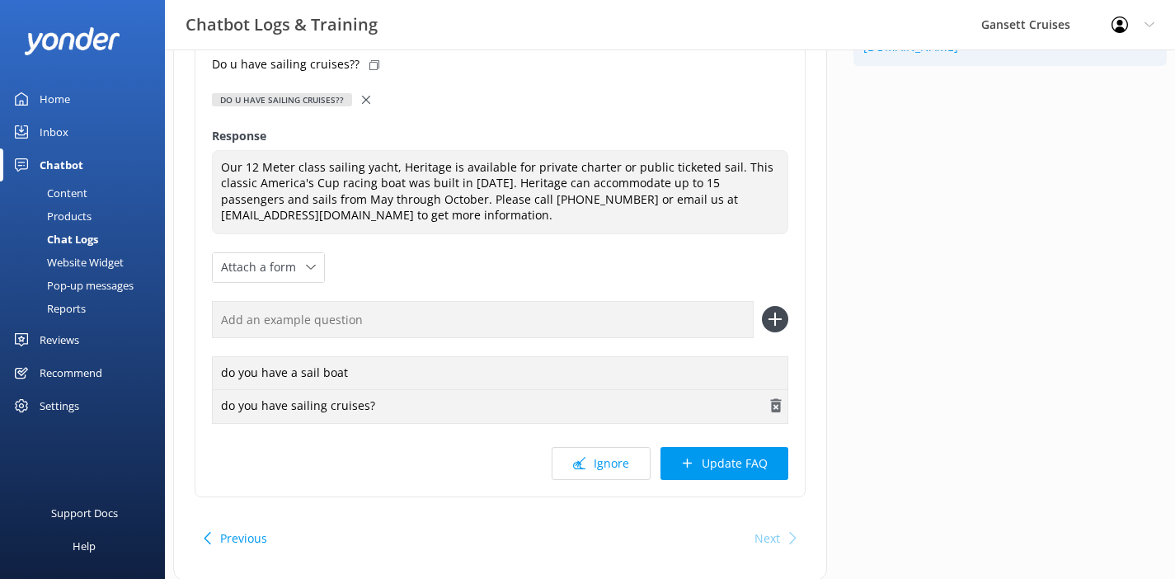
scroll to position [159, 0]
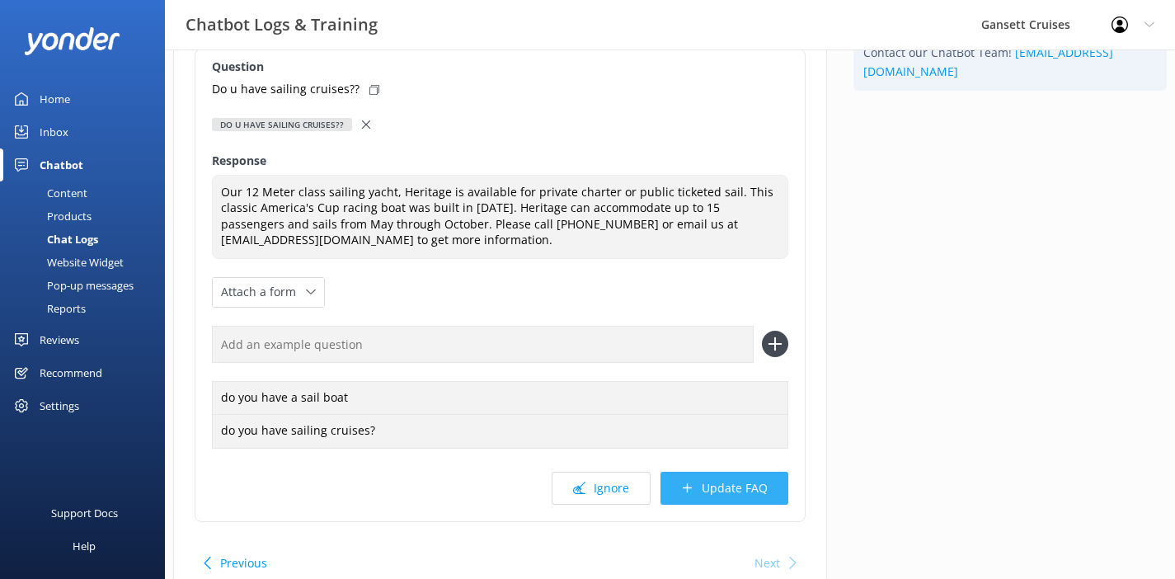
click at [719, 491] on button "Update FAQ" at bounding box center [724, 488] width 128 height 33
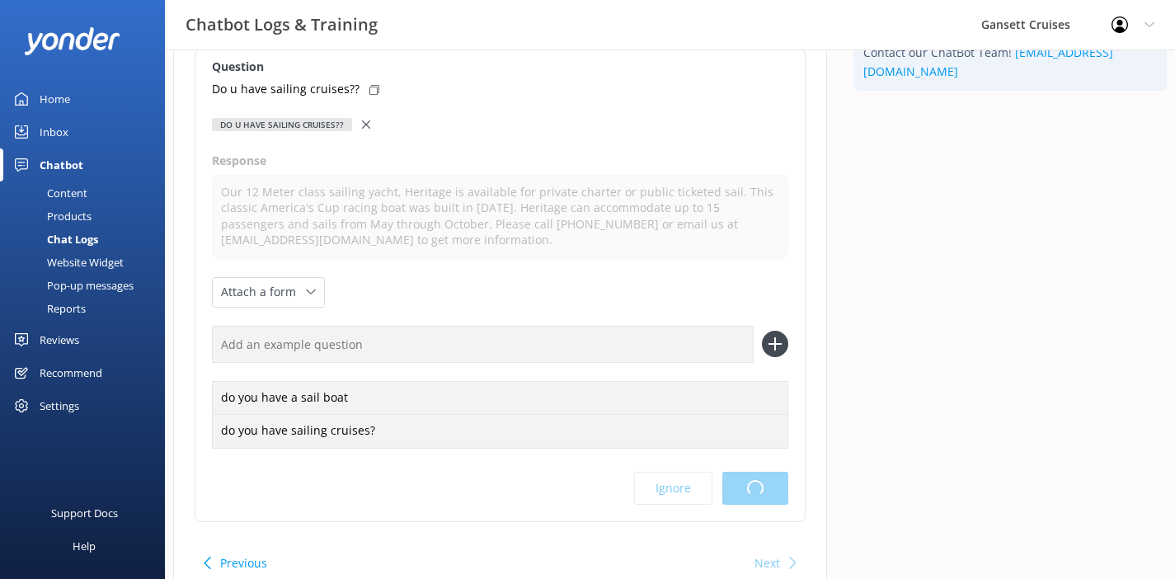
scroll to position [0, 0]
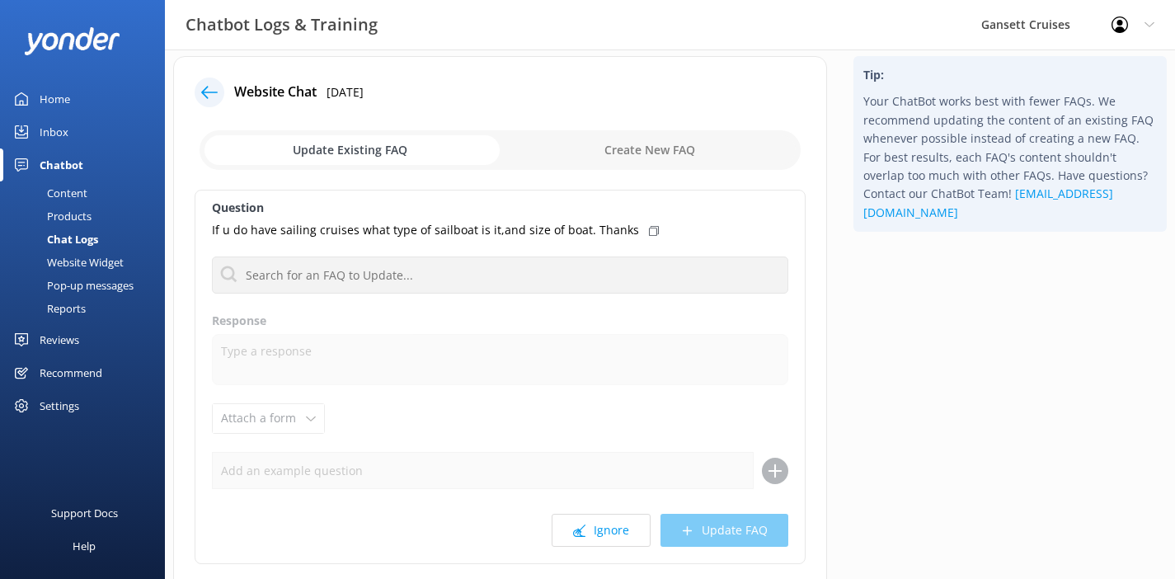
scroll to position [49, 0]
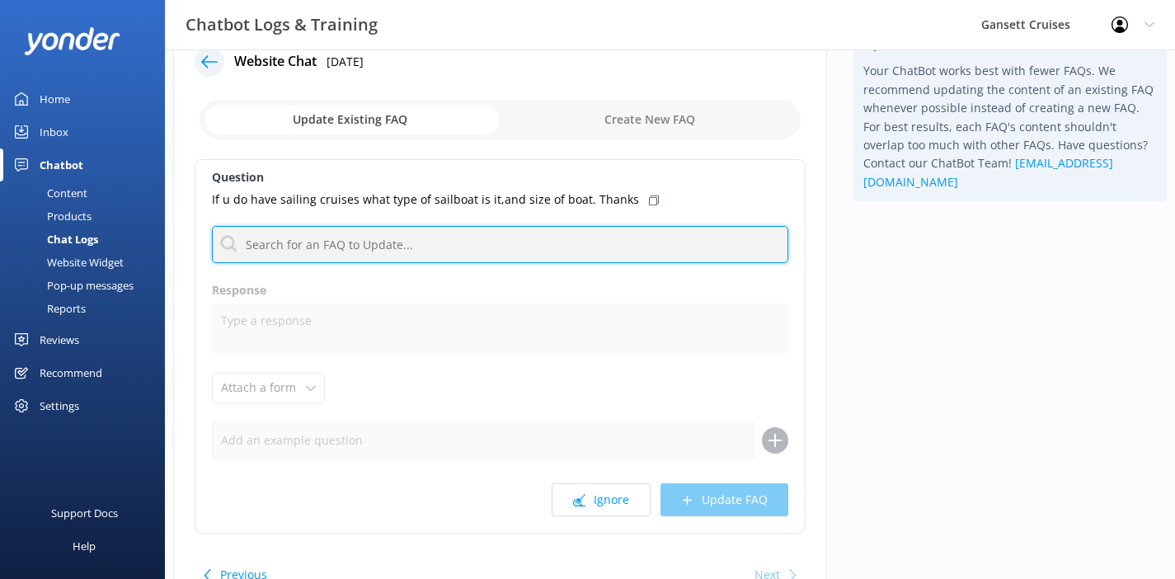
click at [358, 241] on input "text" at bounding box center [500, 244] width 576 height 37
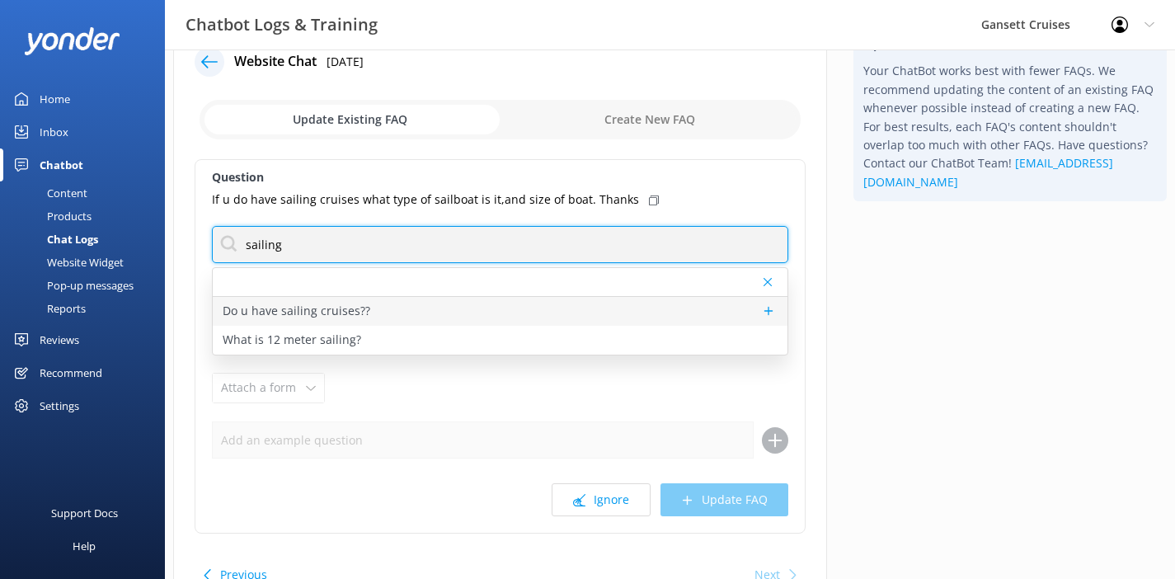
type input "sailing"
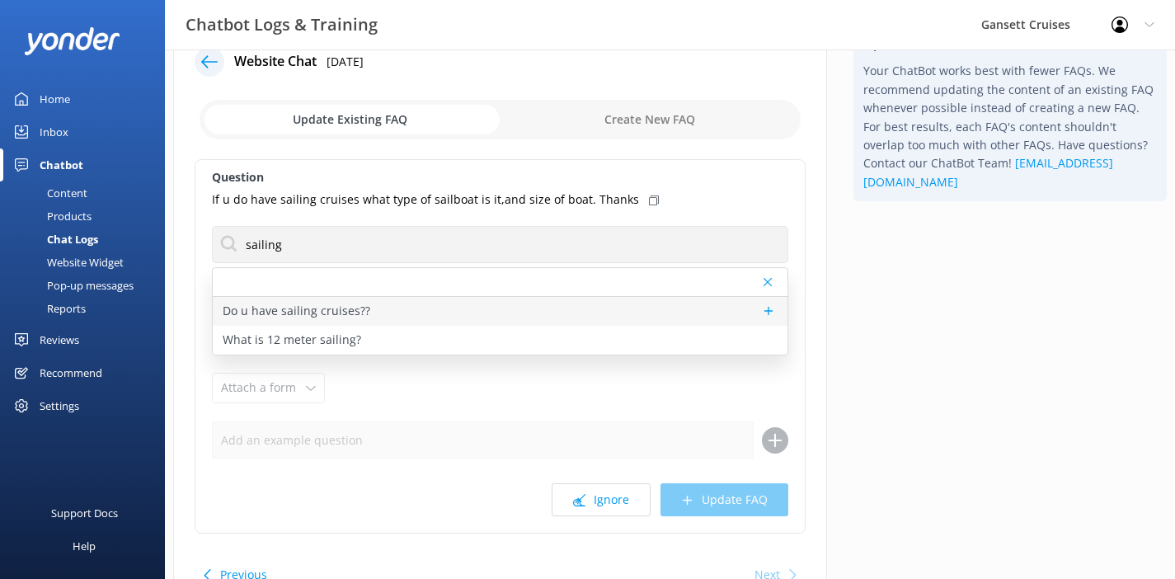
click at [347, 314] on p "Do u have sailing cruises??" at bounding box center [297, 311] width 148 height 18
type textarea "Our 12 Meter class sailing yacht, Heritage is available for private charter or …"
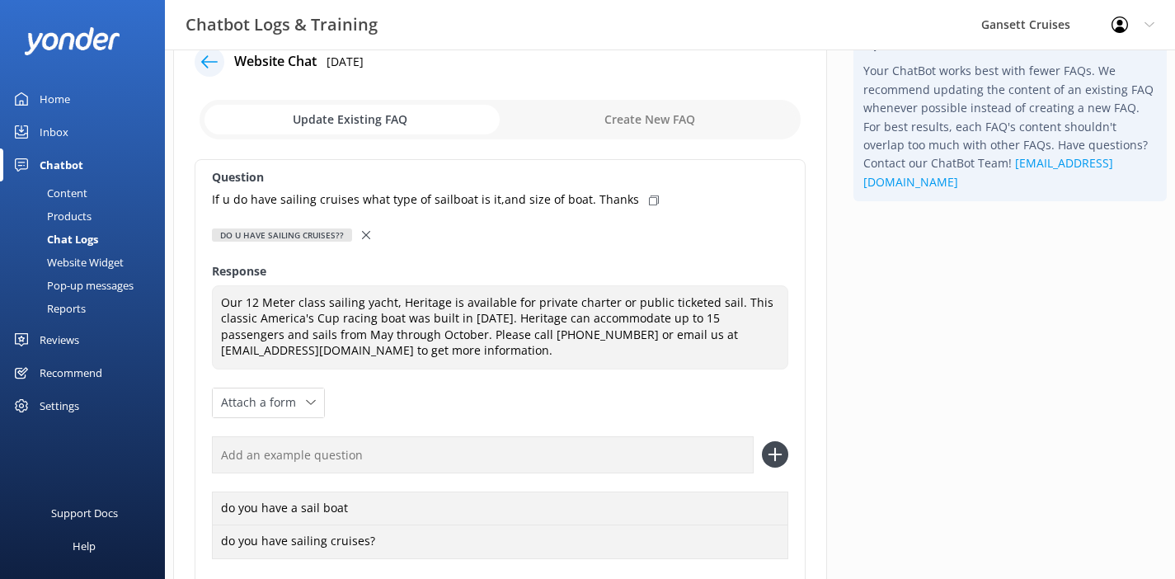
scroll to position [232, 0]
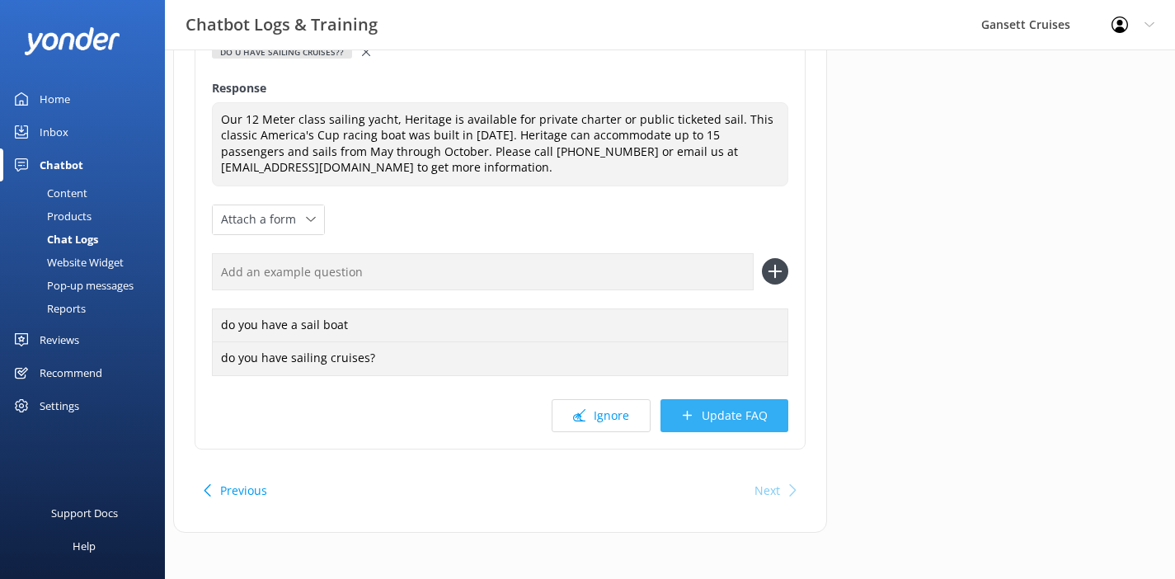
click at [710, 418] on button "Update FAQ" at bounding box center [724, 415] width 128 height 33
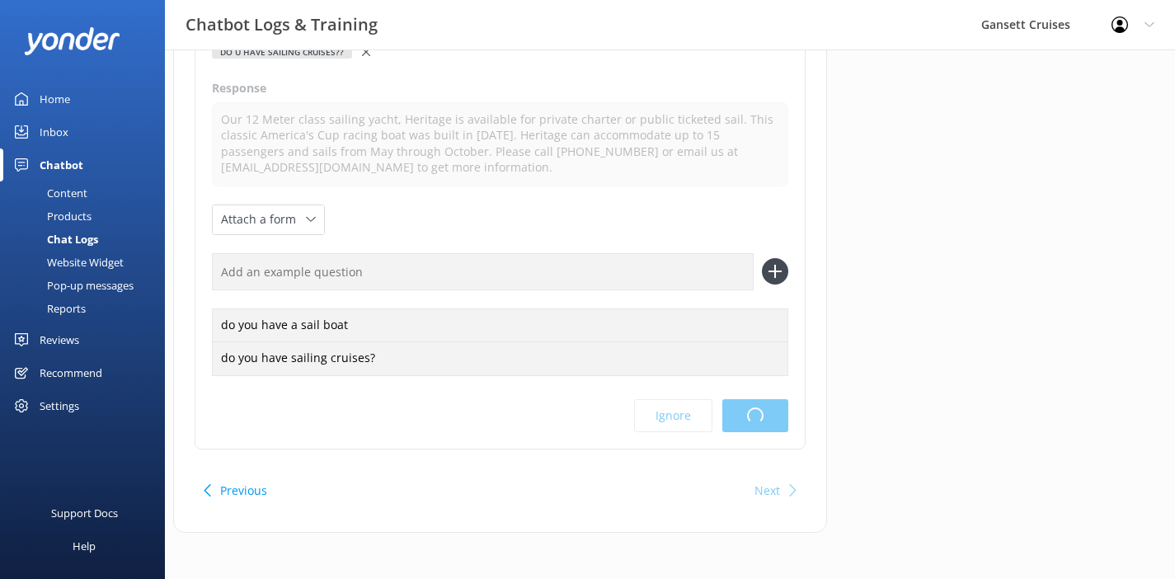
scroll to position [0, 0]
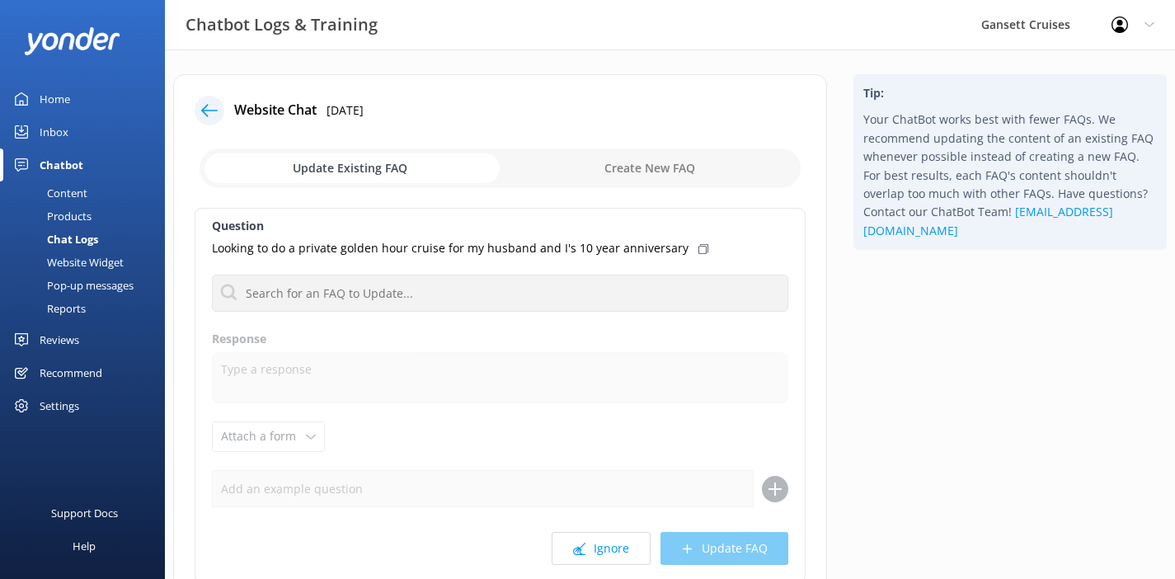
scroll to position [21, 0]
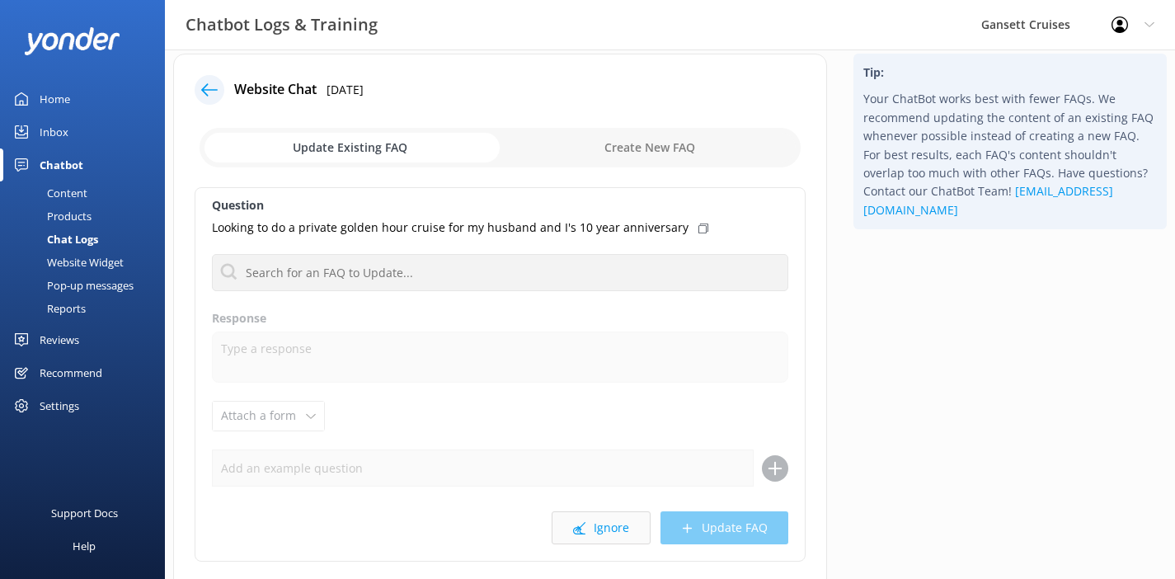
click at [590, 524] on button "Ignore" at bounding box center [601, 527] width 99 height 33
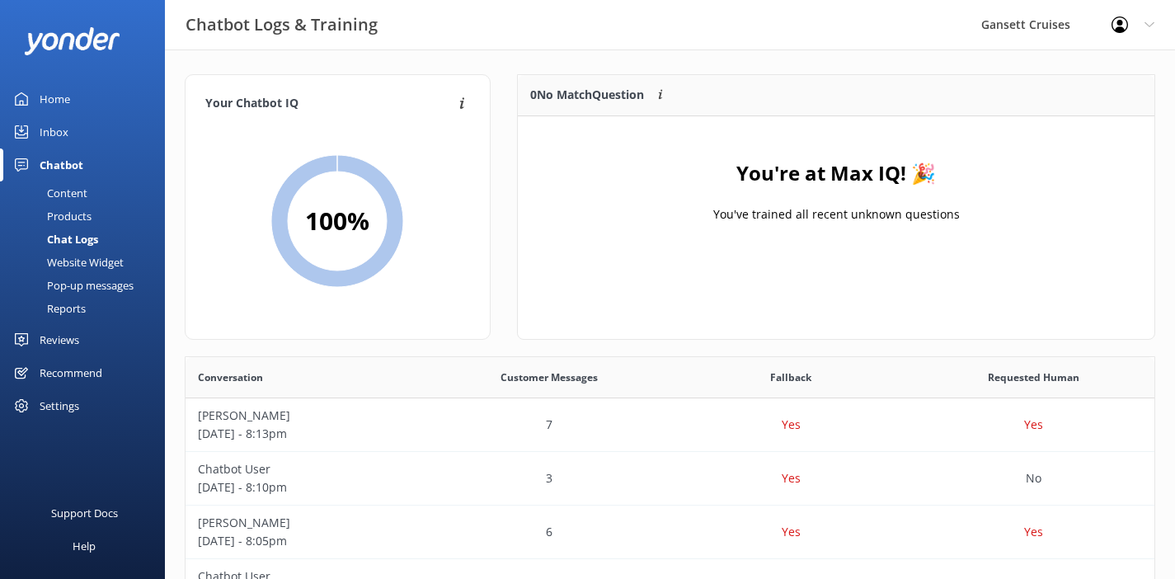
click at [79, 98] on link "Home" at bounding box center [82, 98] width 165 height 33
